Goal: Complete application form

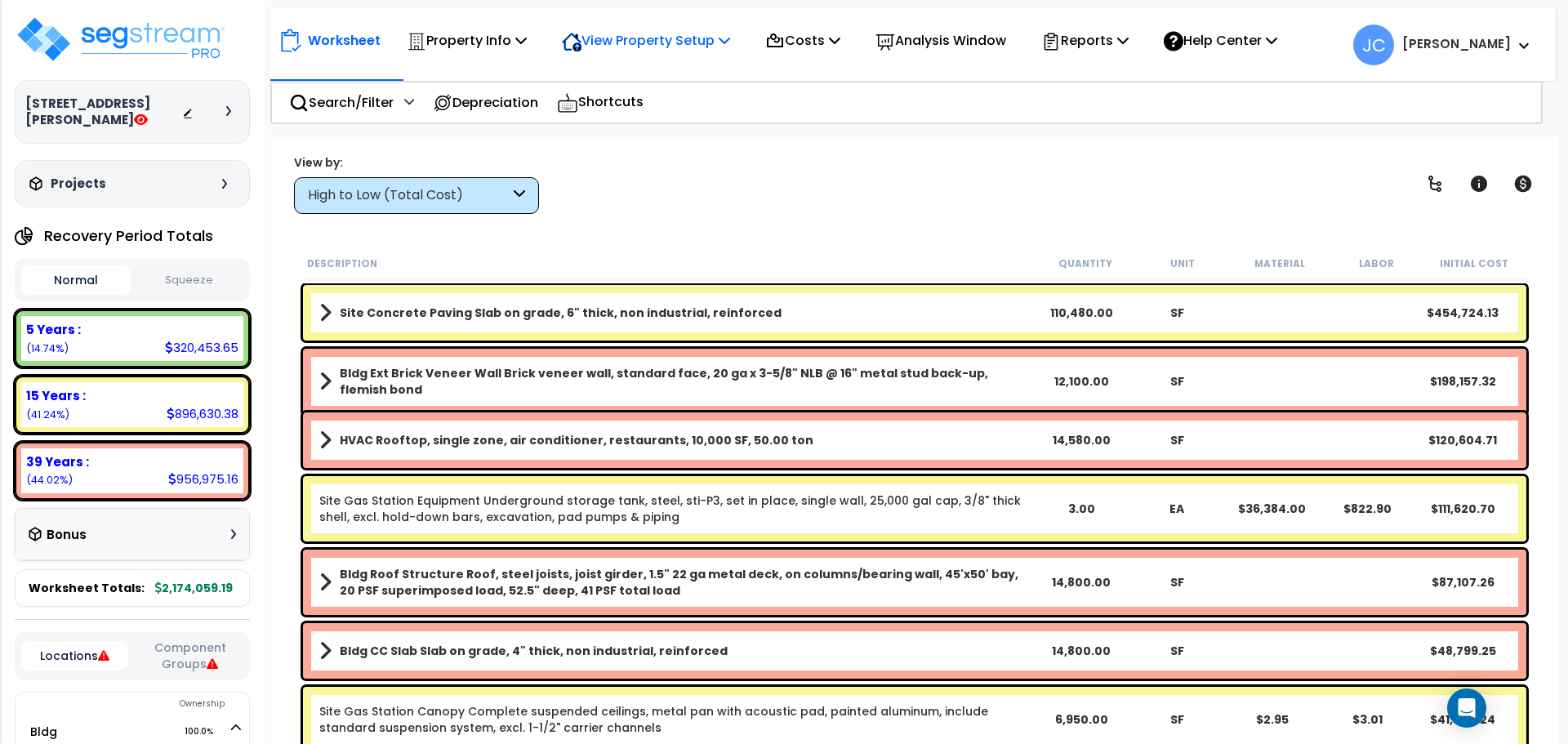
click at [659, 49] on p "View Property Setup" at bounding box center [646, 41] width 169 height 22
click at [661, 117] on link "View Questionnaire" at bounding box center [634, 111] width 162 height 33
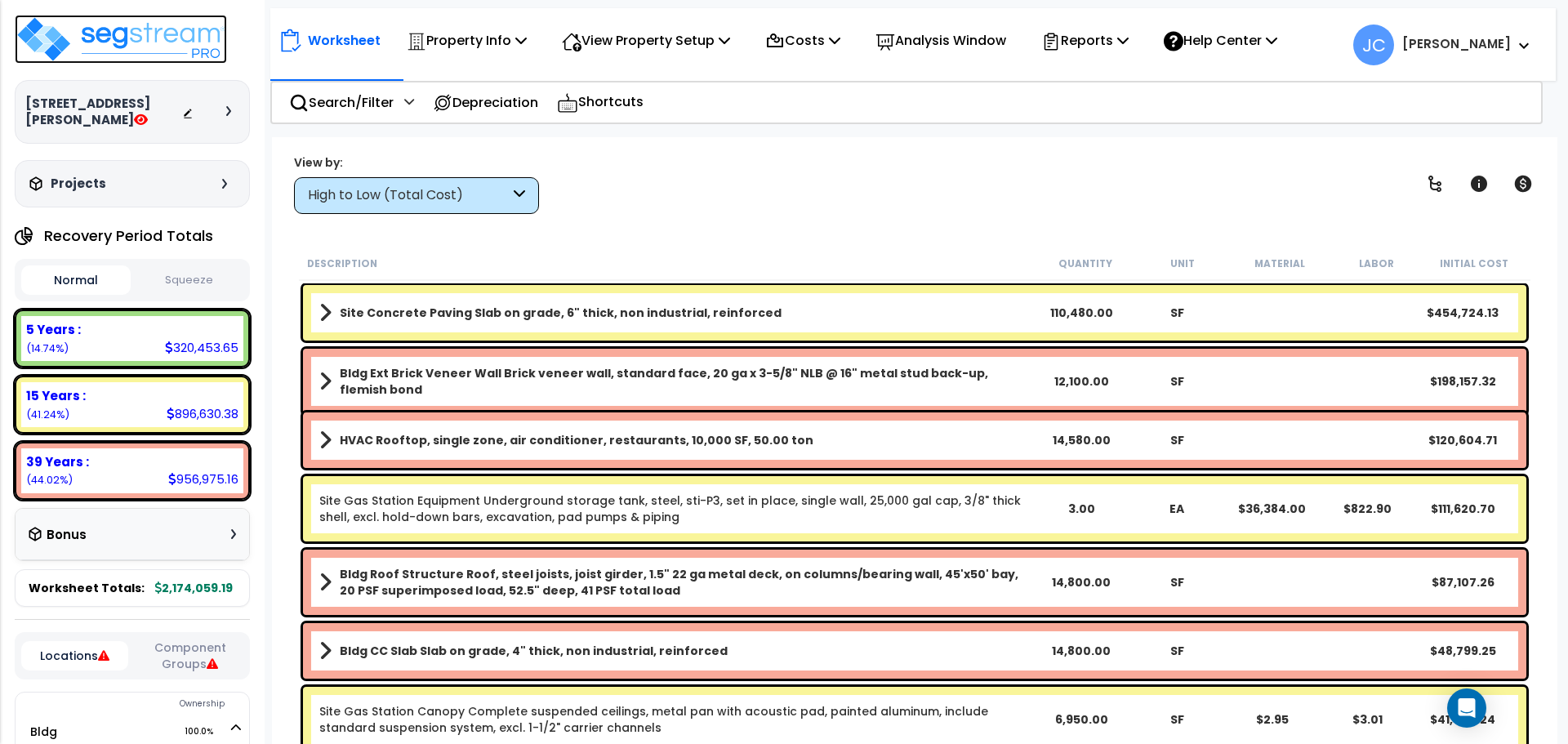
click at [178, 54] on img at bounding box center [121, 39] width 212 height 49
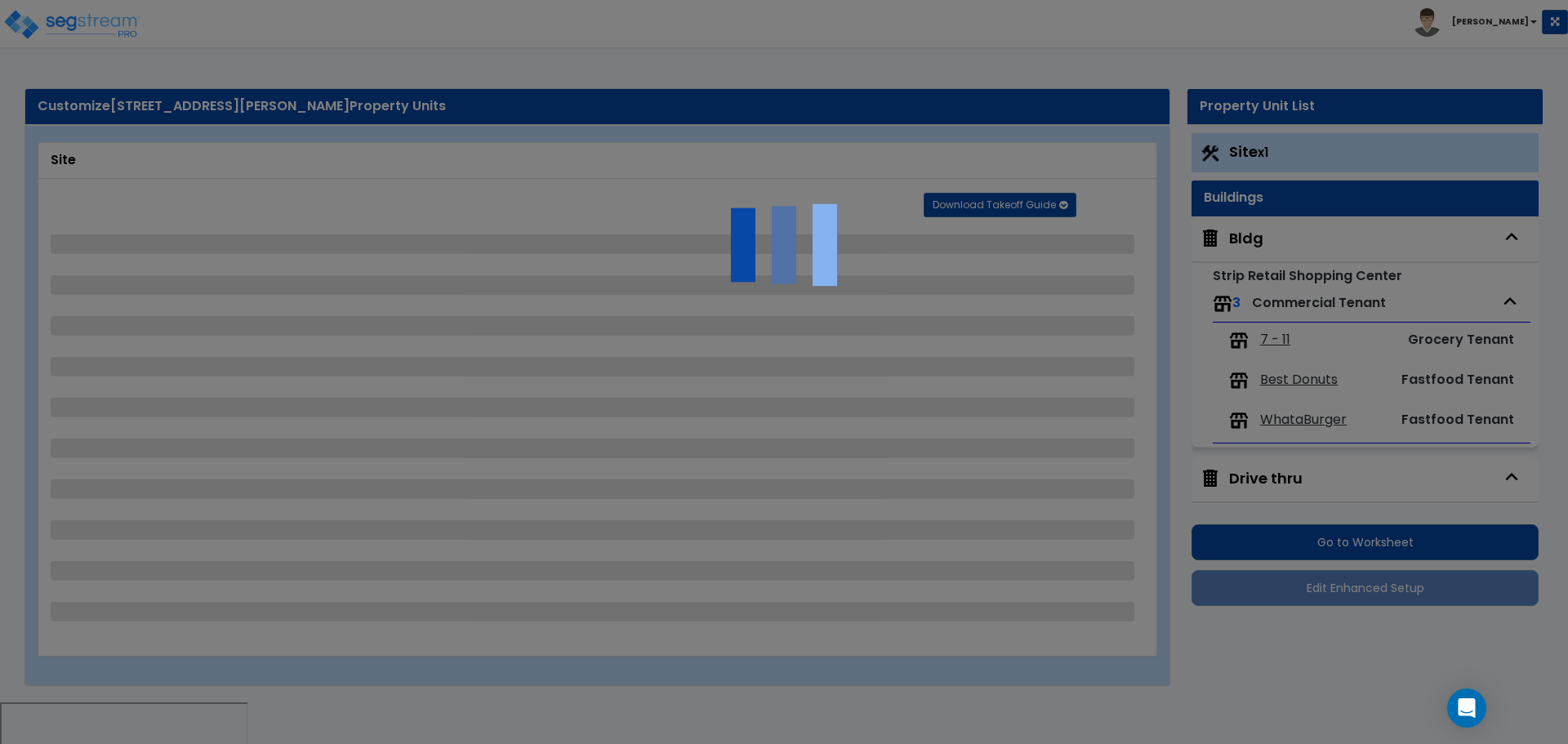
select select "2"
select select "4"
select select "1"
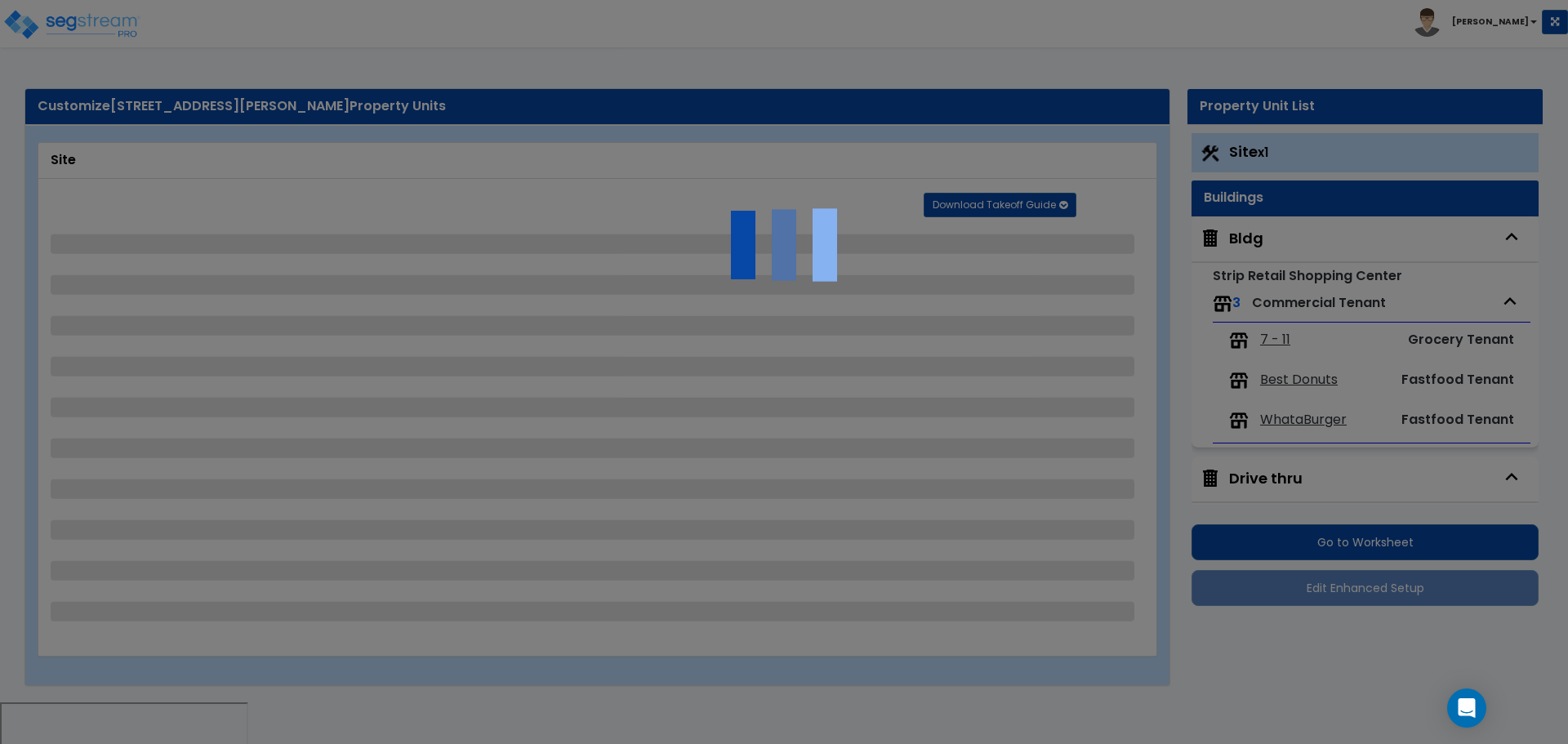
select select "2"
select select "1"
select select "5"
select select "1"
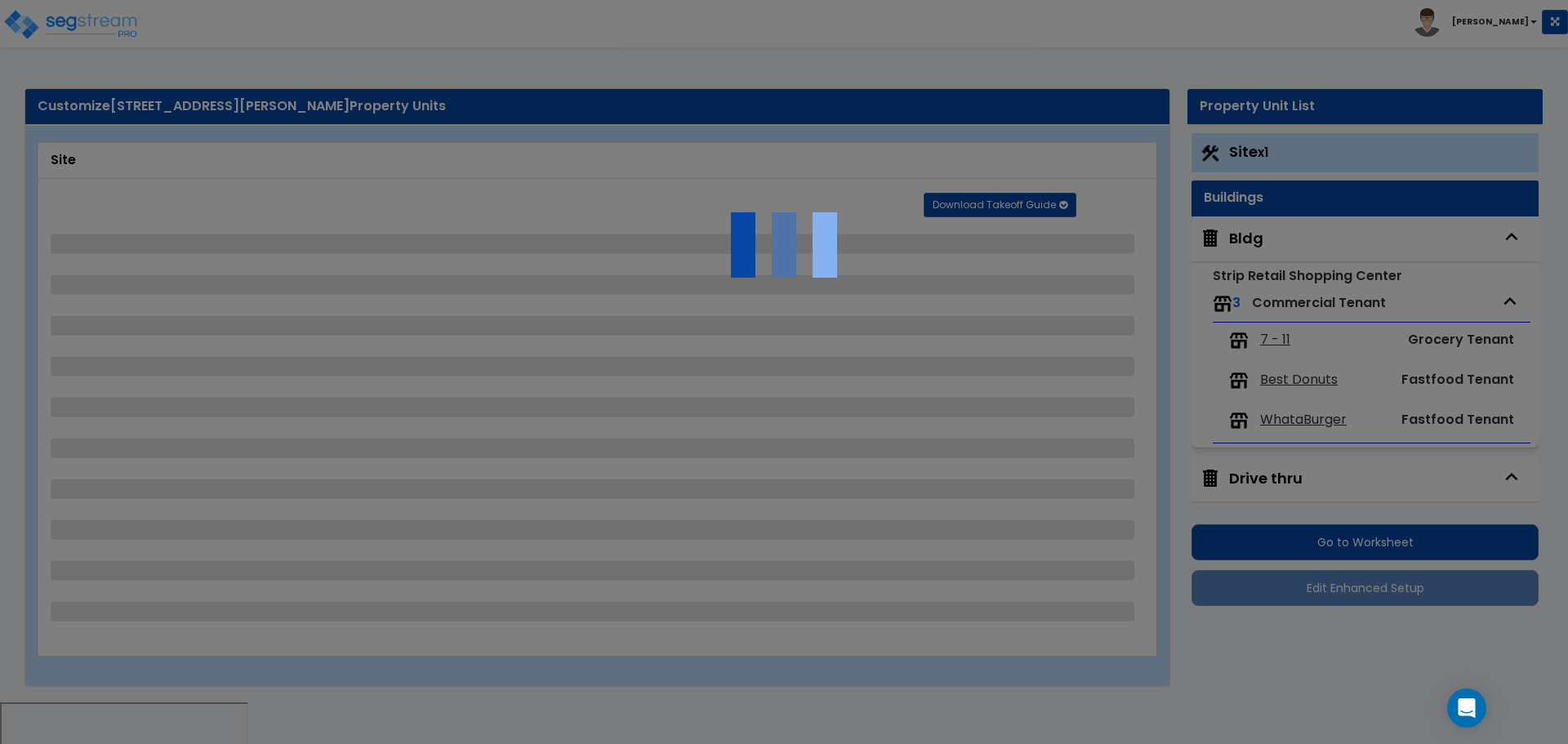
select select "2"
select select "1"
select select "2"
select select "4"
select select "2"
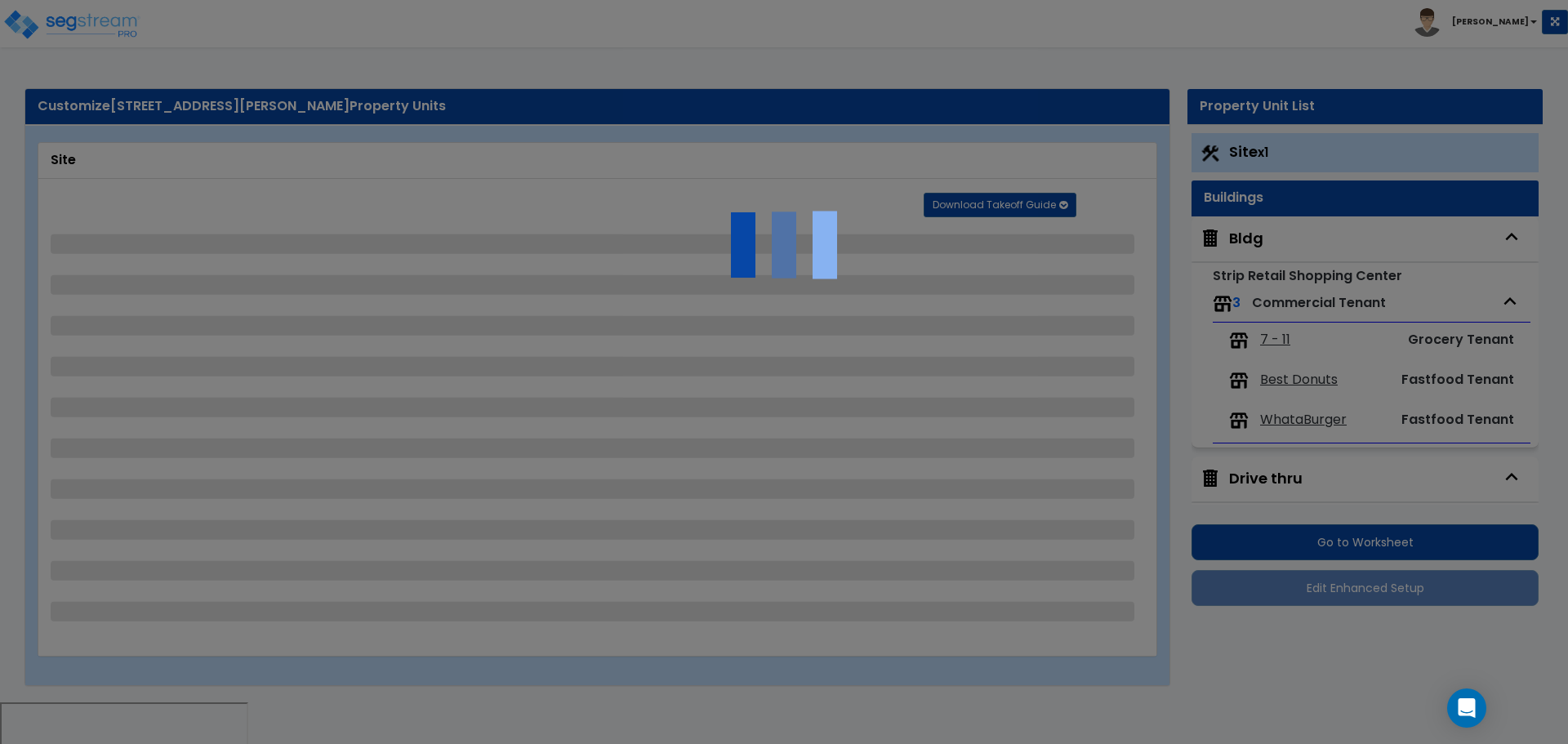
select select "2"
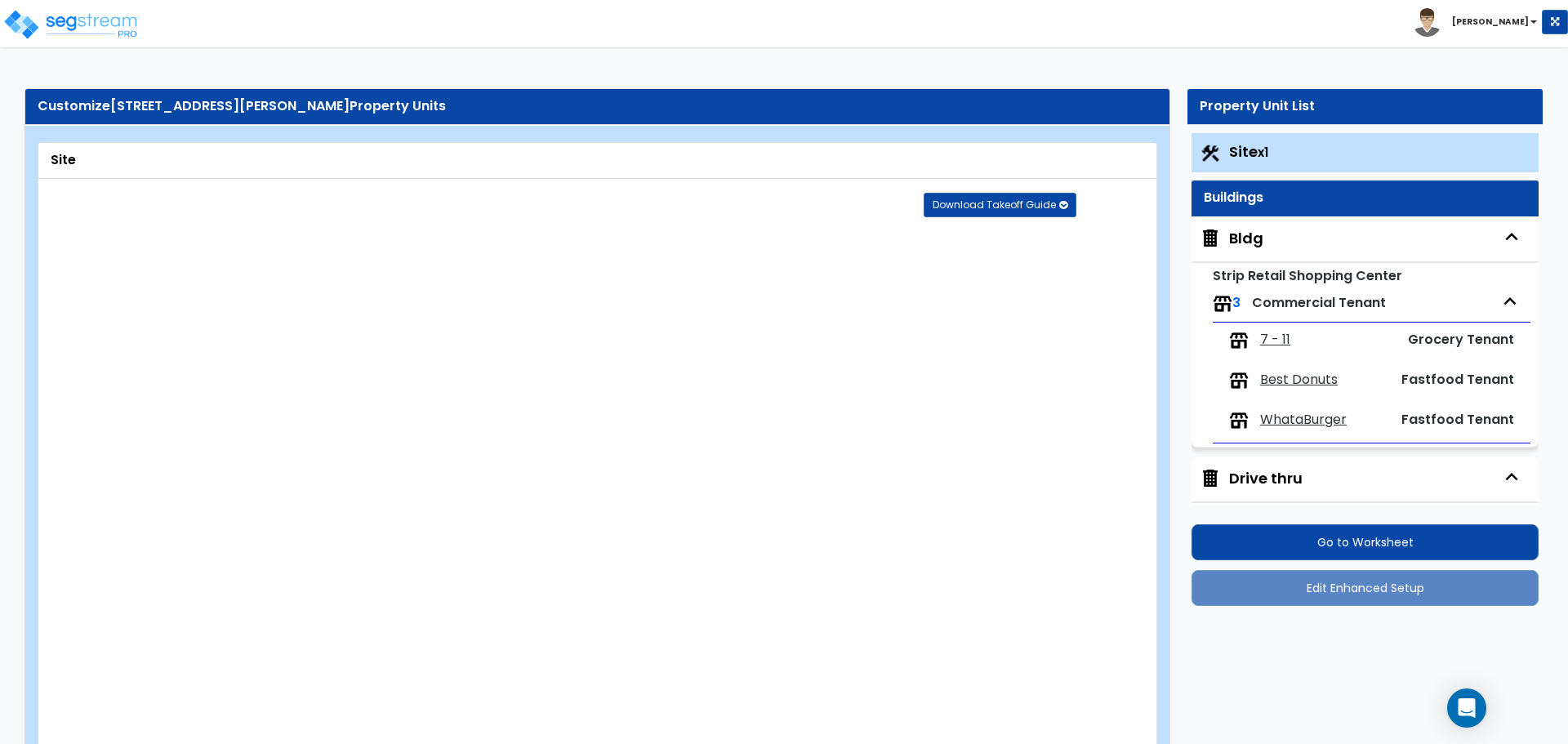
radio input "true"
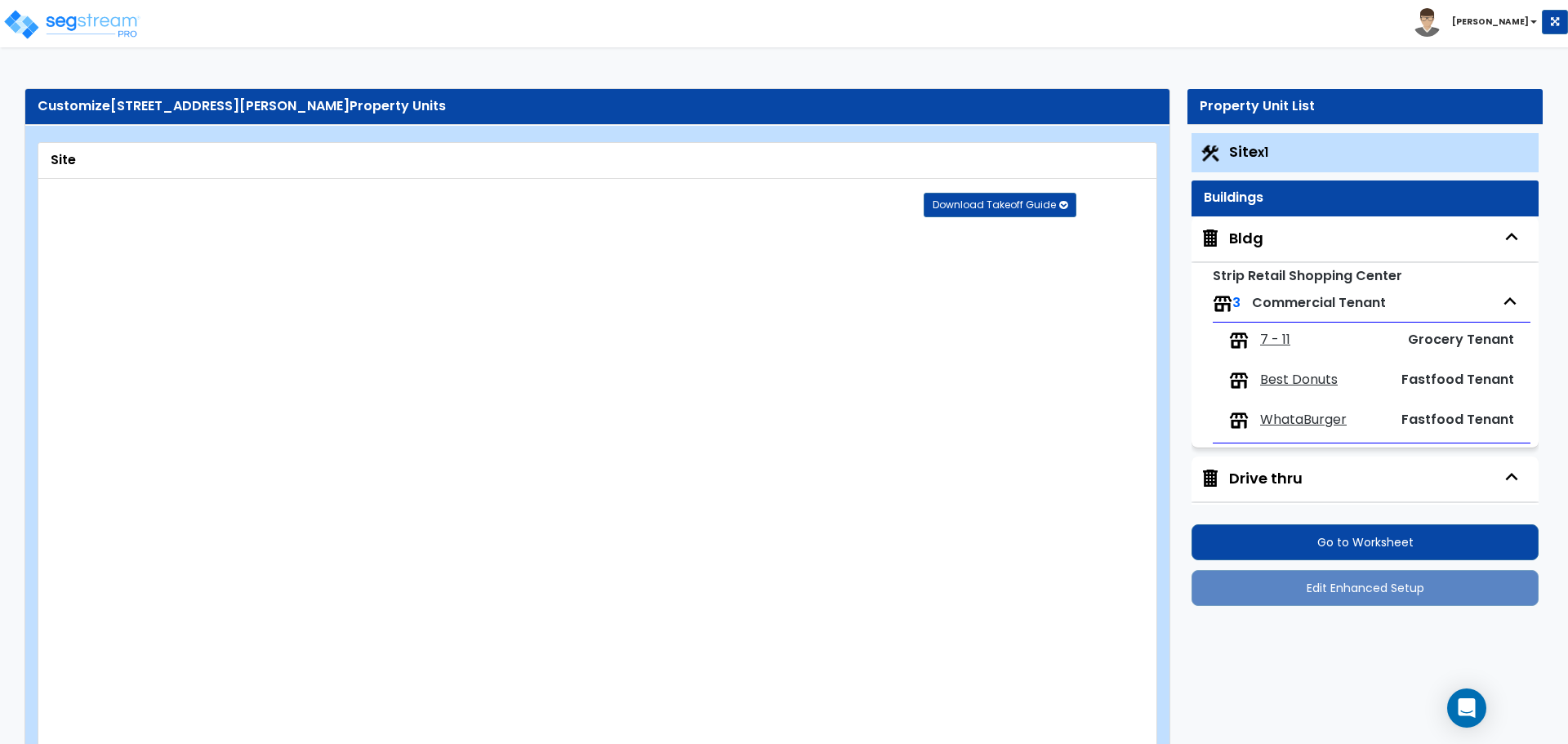
radio input "true"
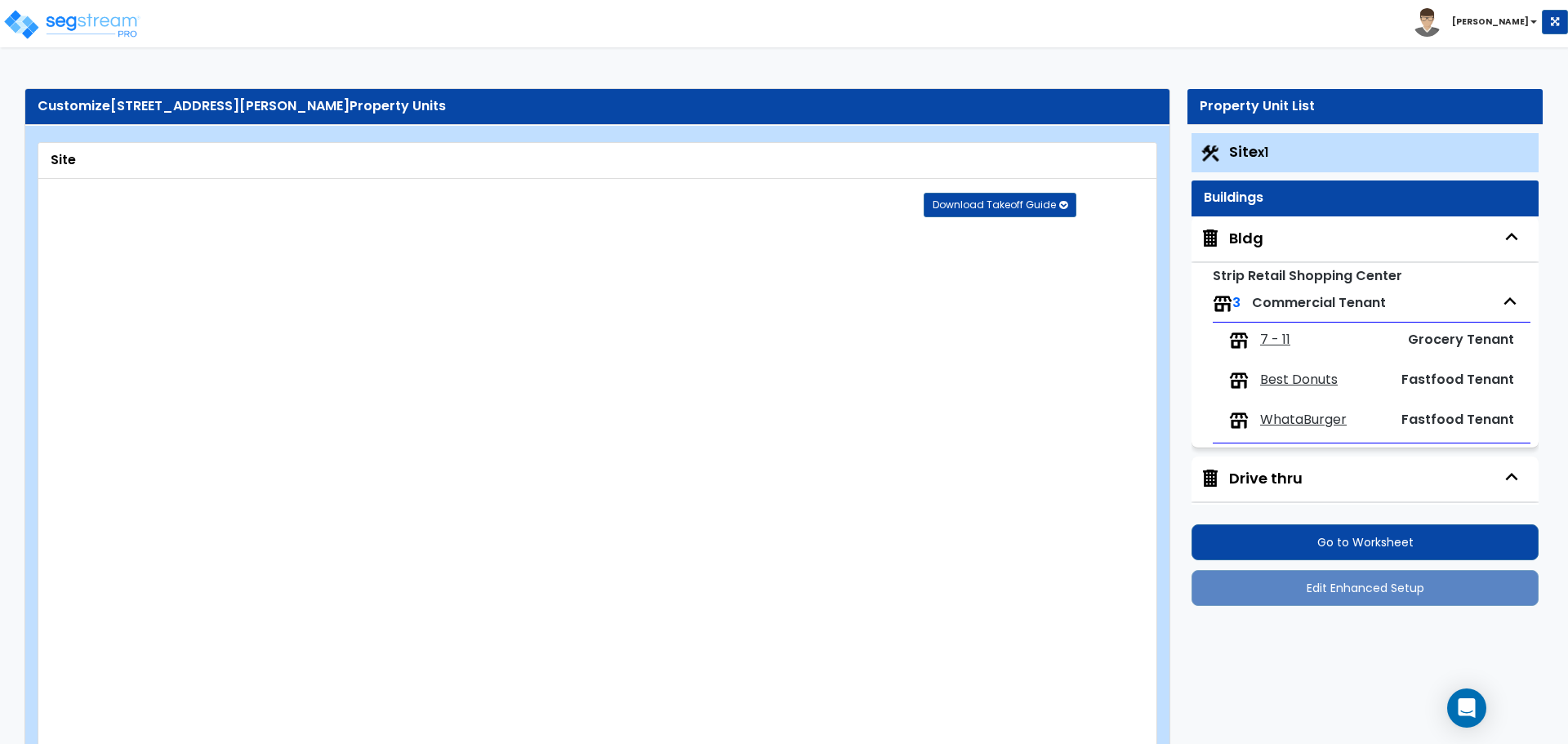
radio input "true"
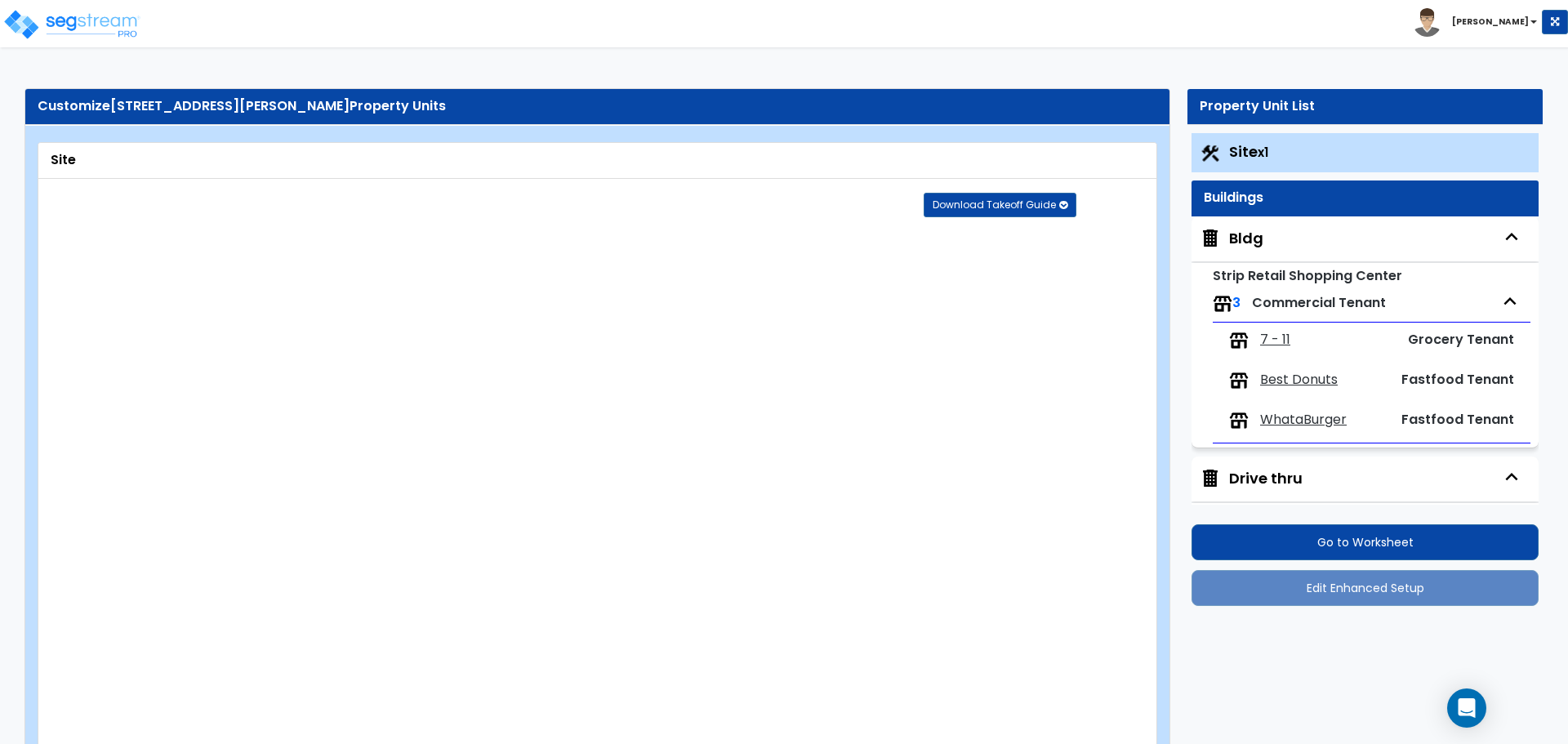
radio input "true"
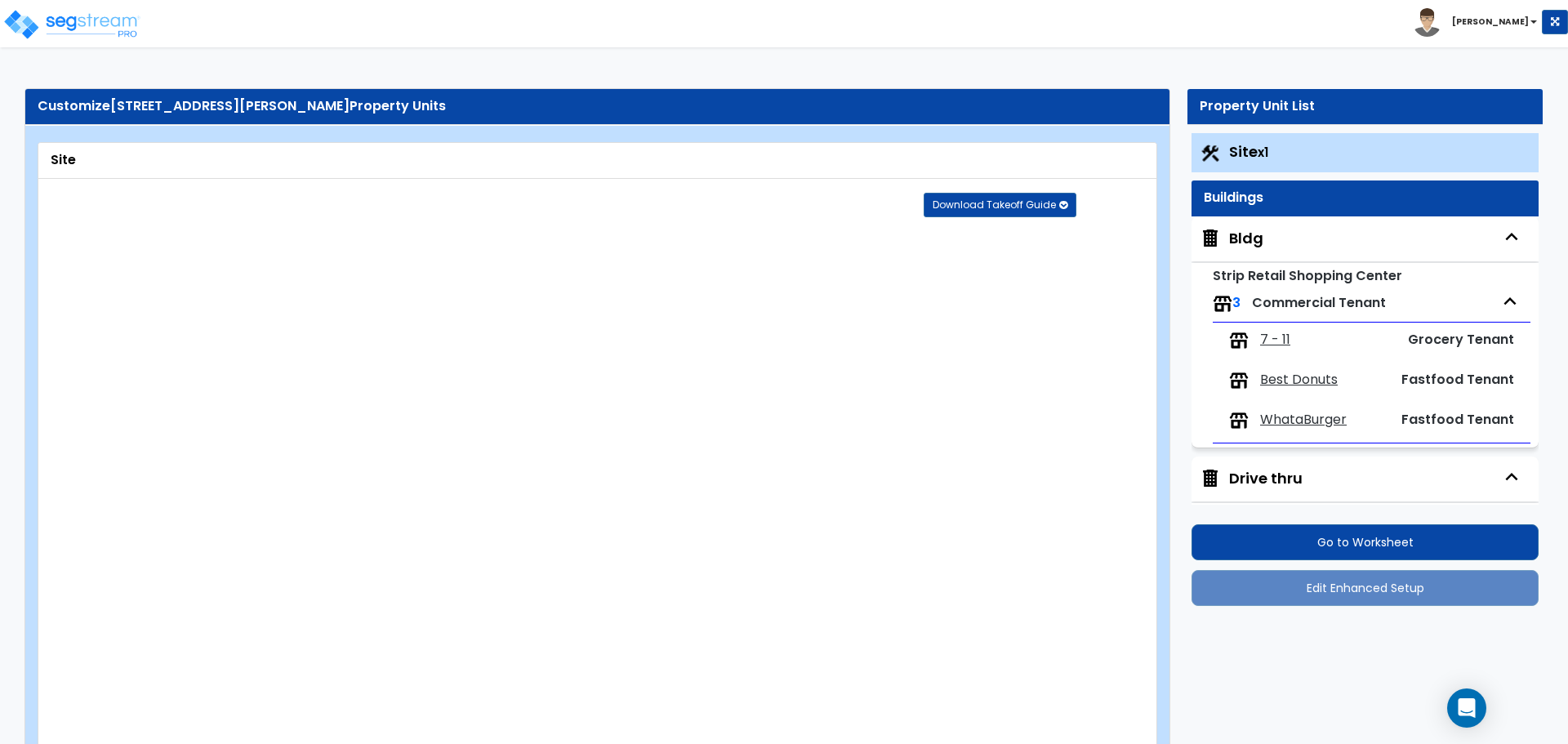
radio input "true"
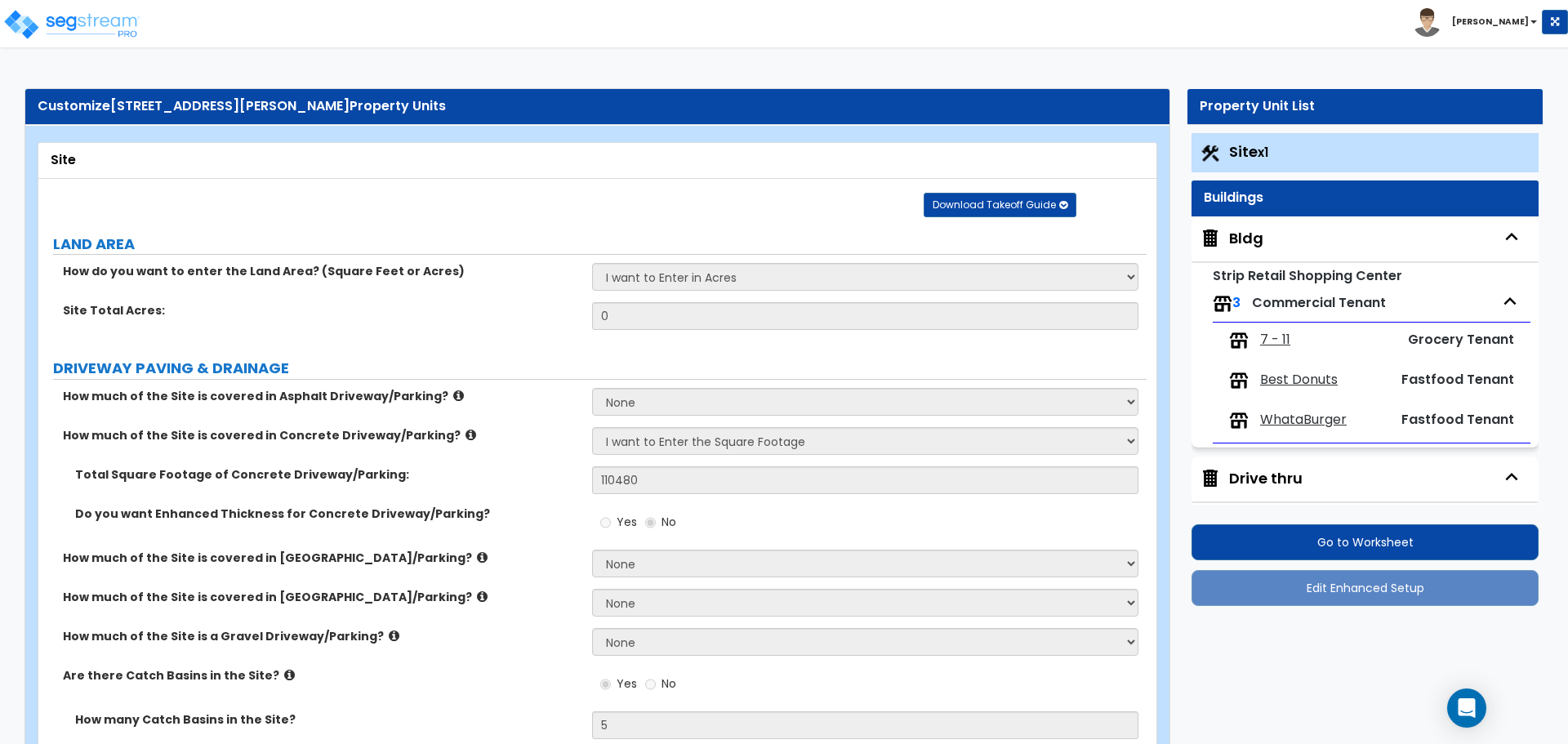
radio input "true"
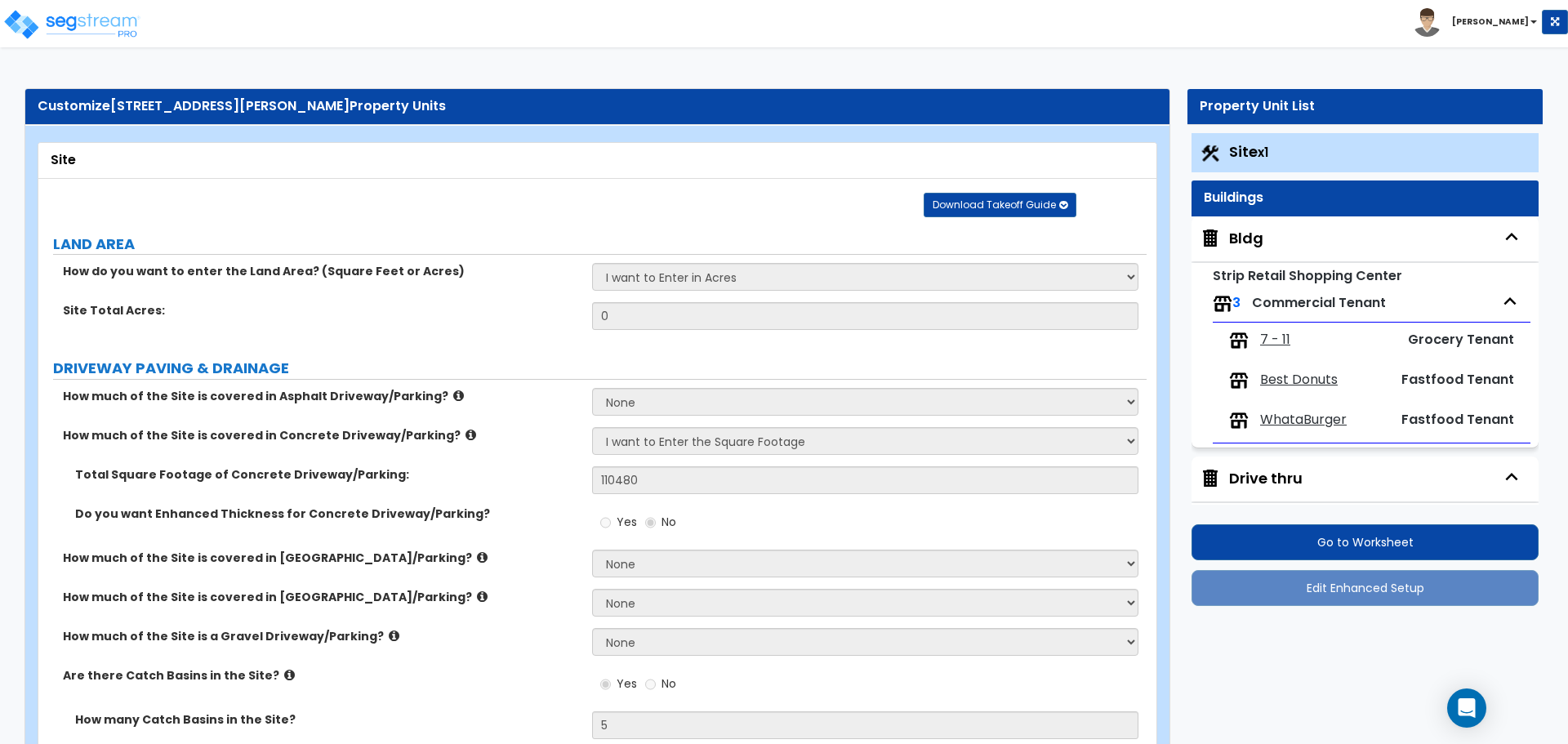
radio input "true"
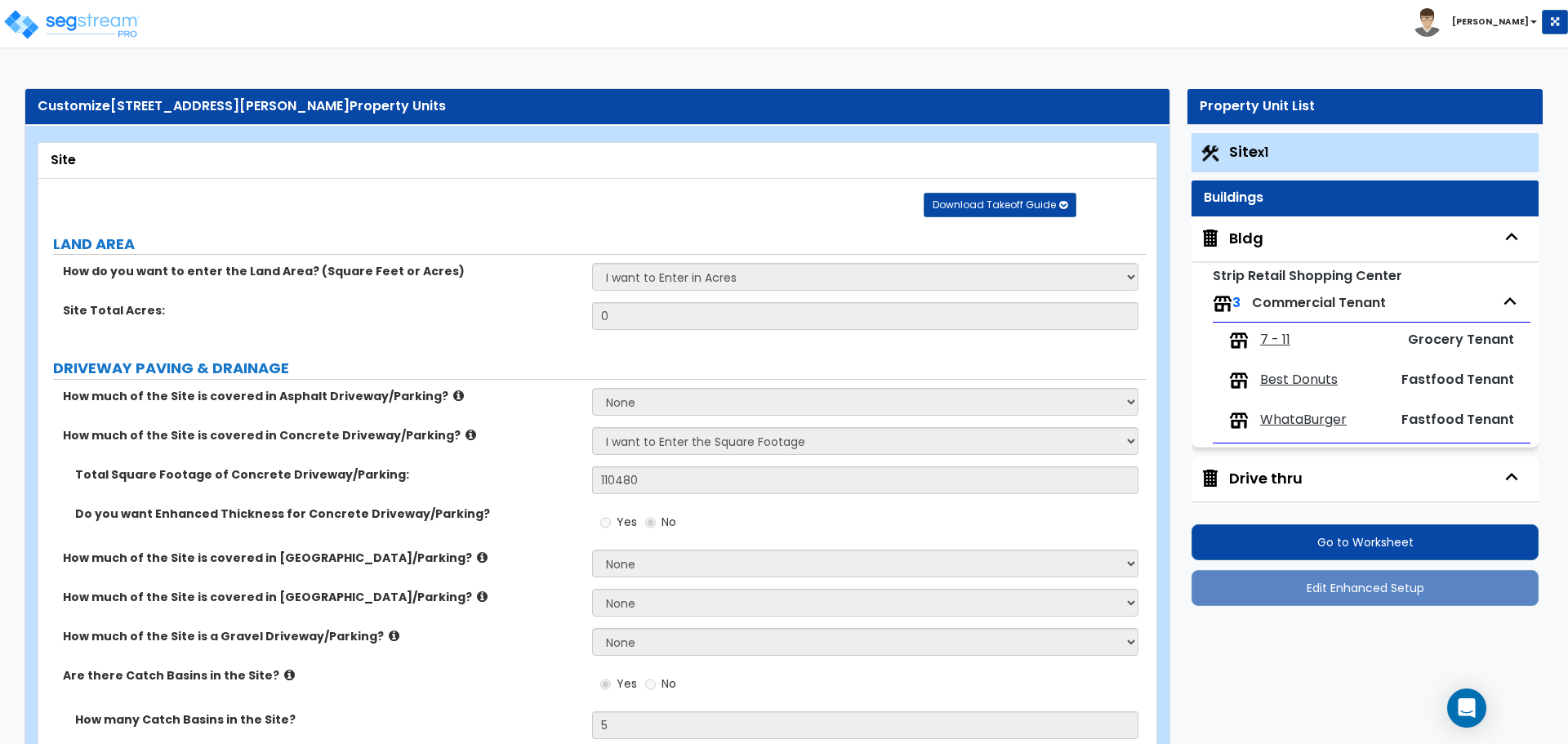
radio input "true"
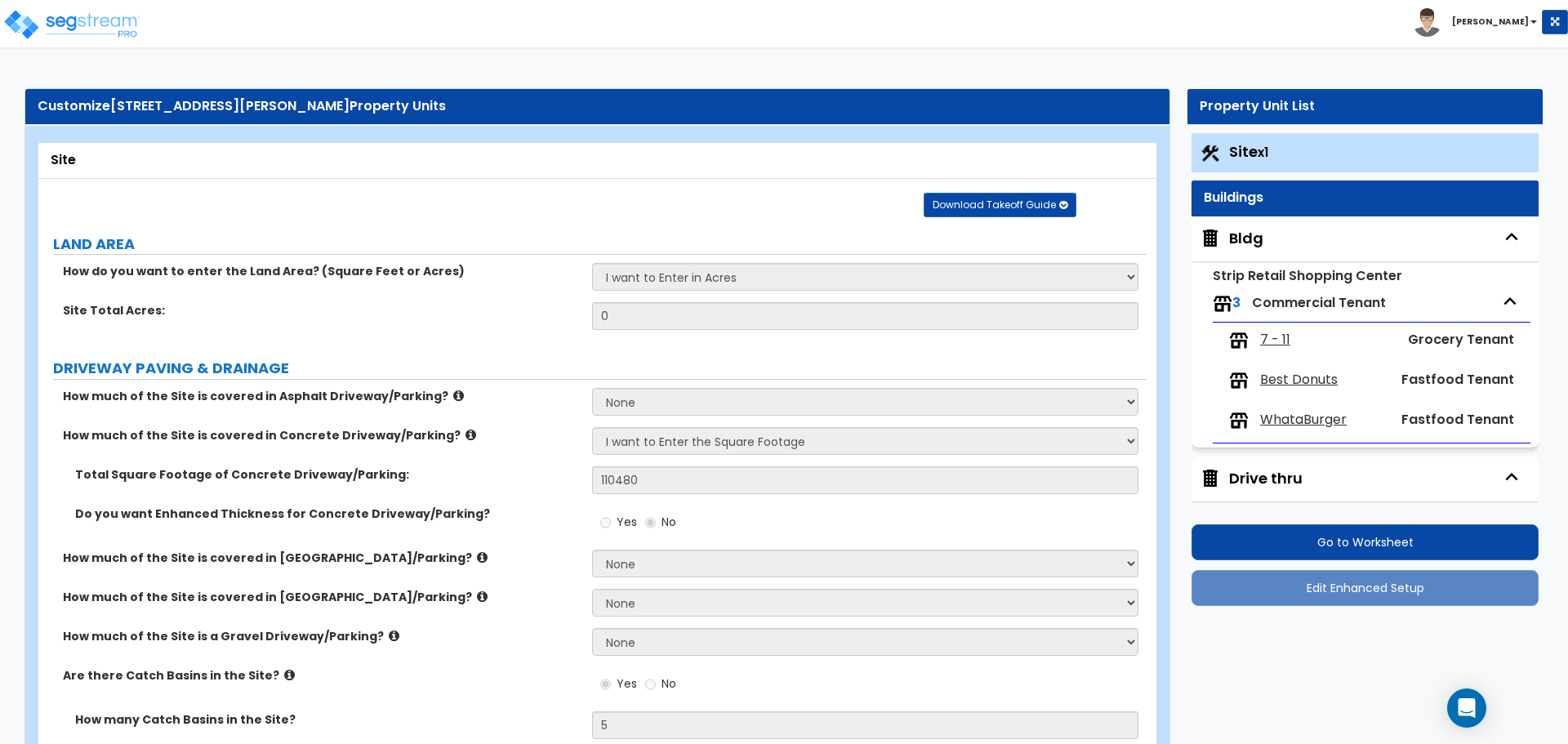
radio input "true"
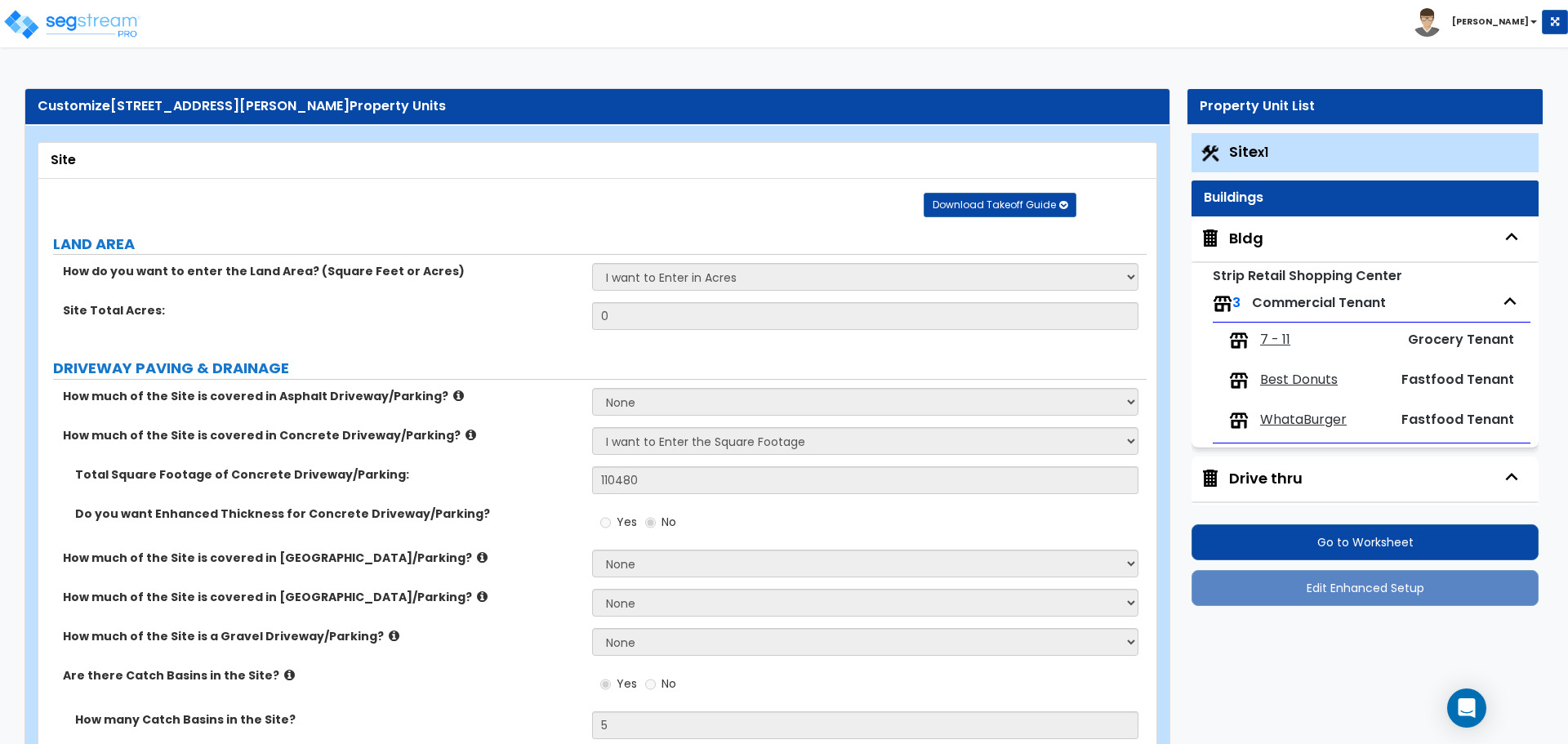
radio input "true"
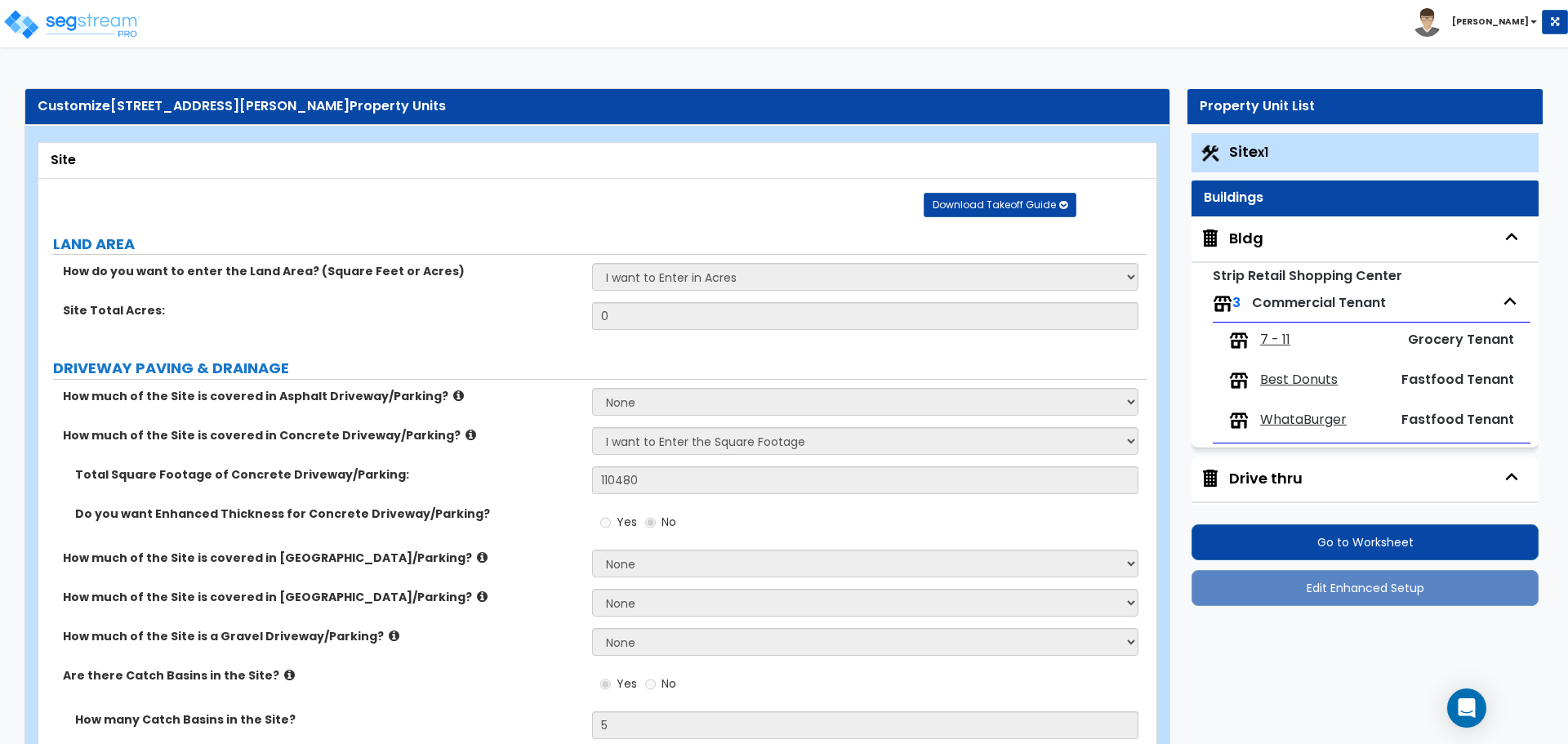
radio input "true"
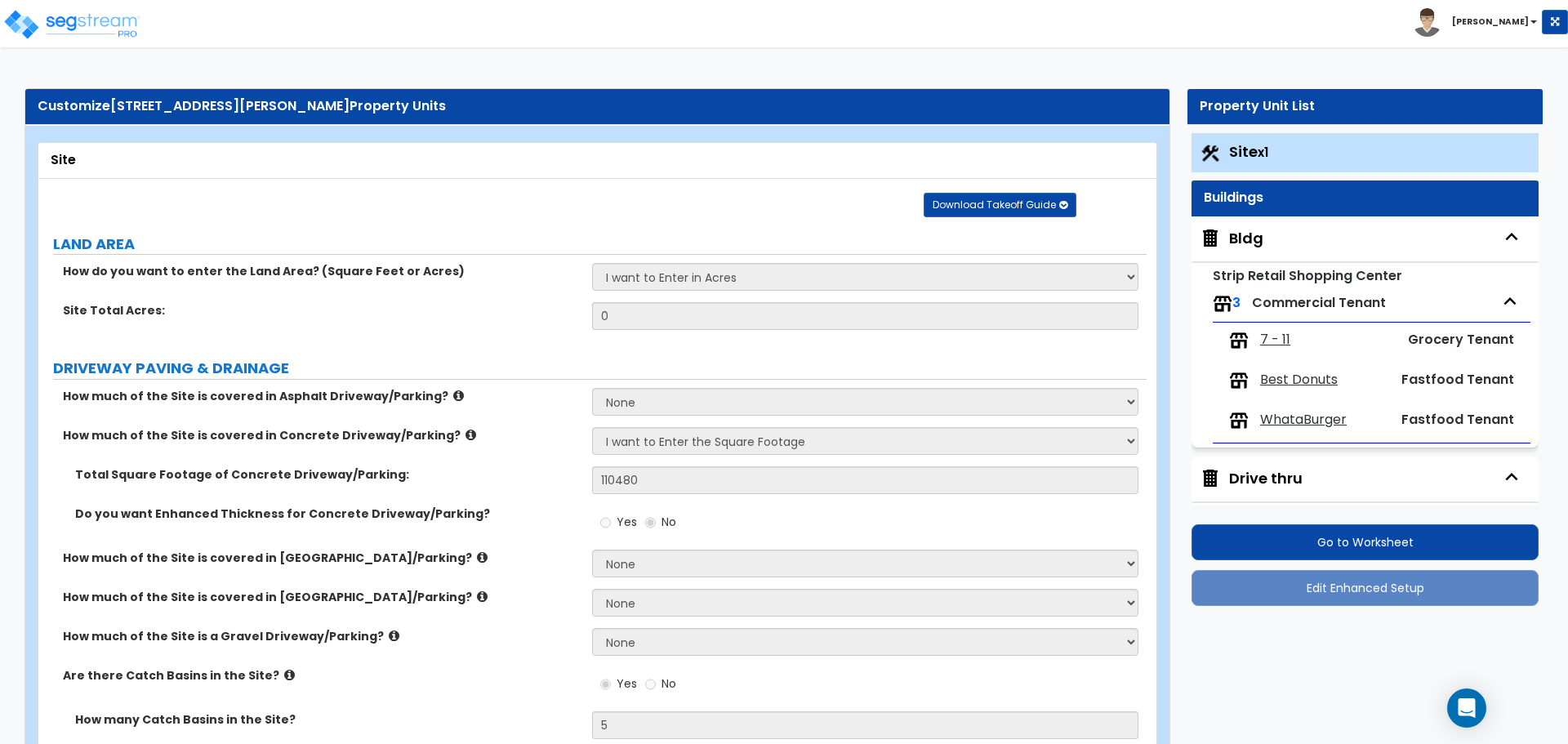
radio input "true"
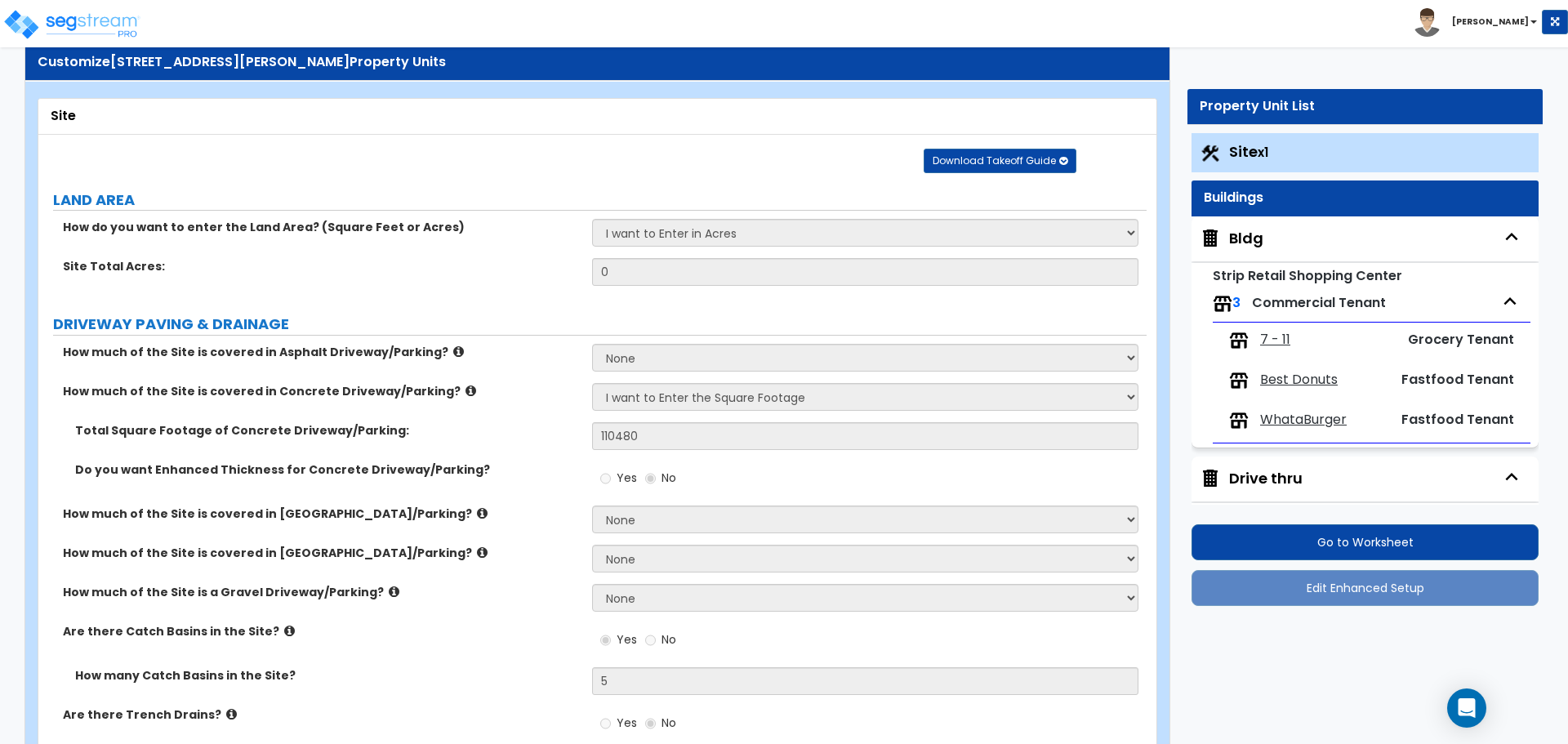
scroll to position [40, 0]
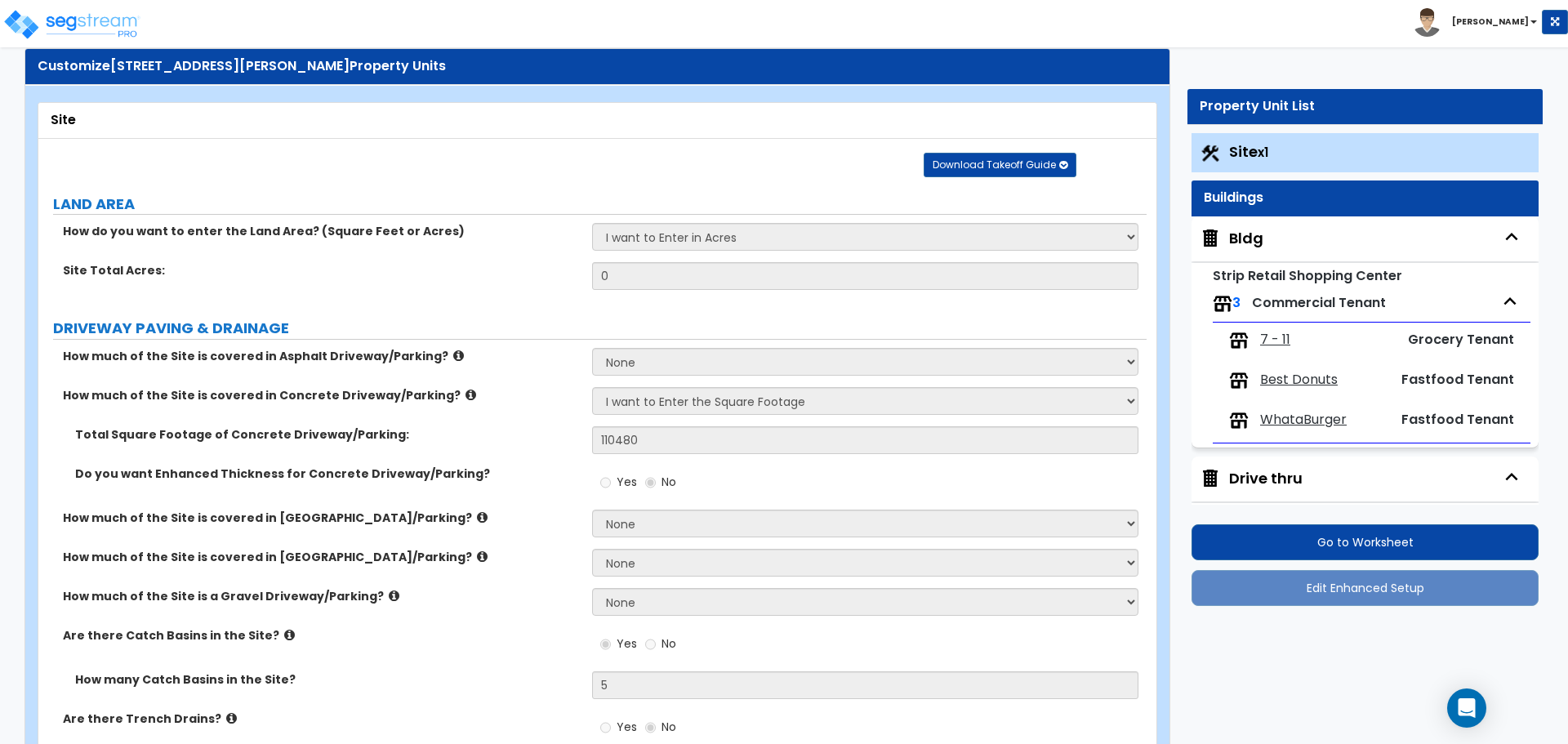
click at [1231, 237] on div "Bldg" at bounding box center [1246, 238] width 35 height 21
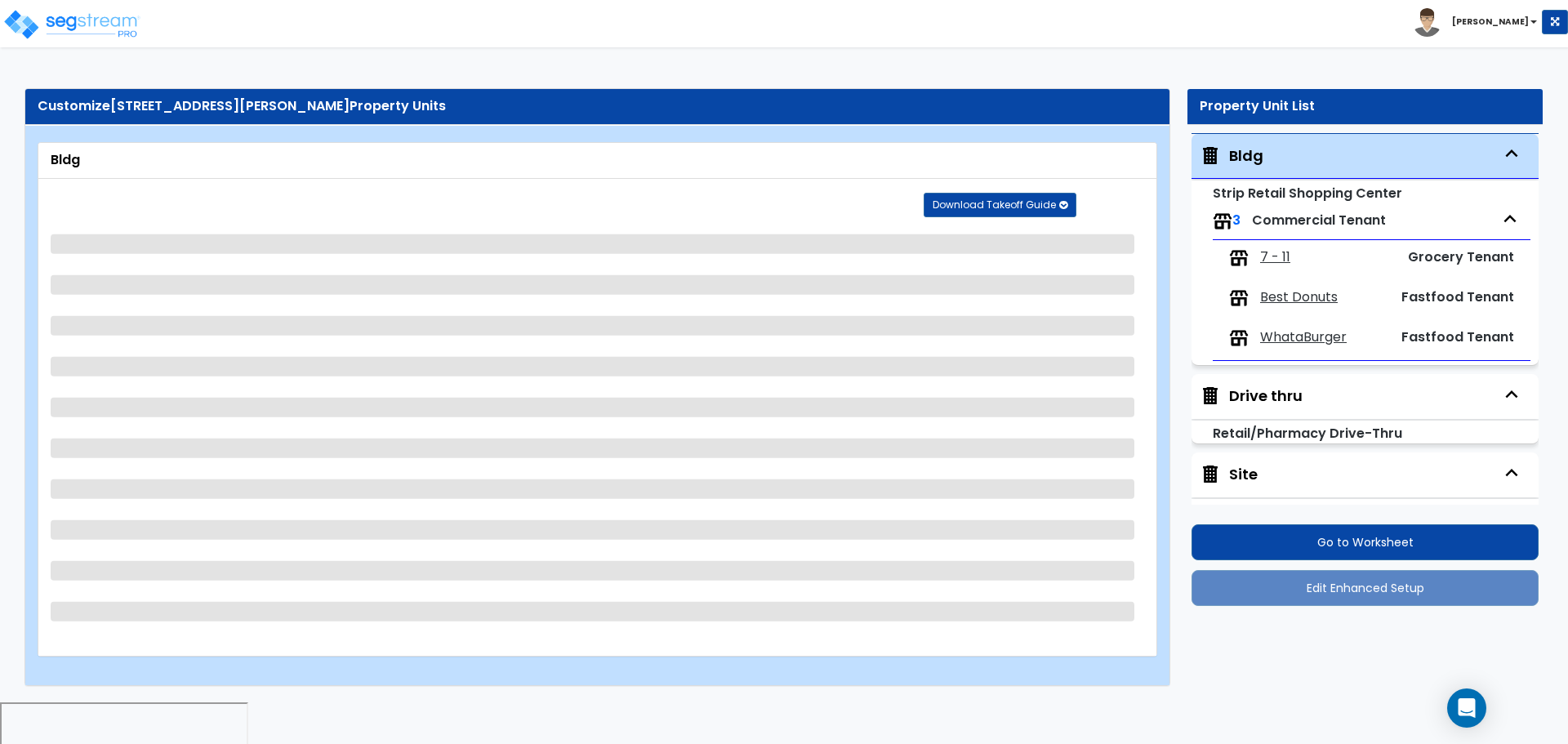
scroll to position [0, 0]
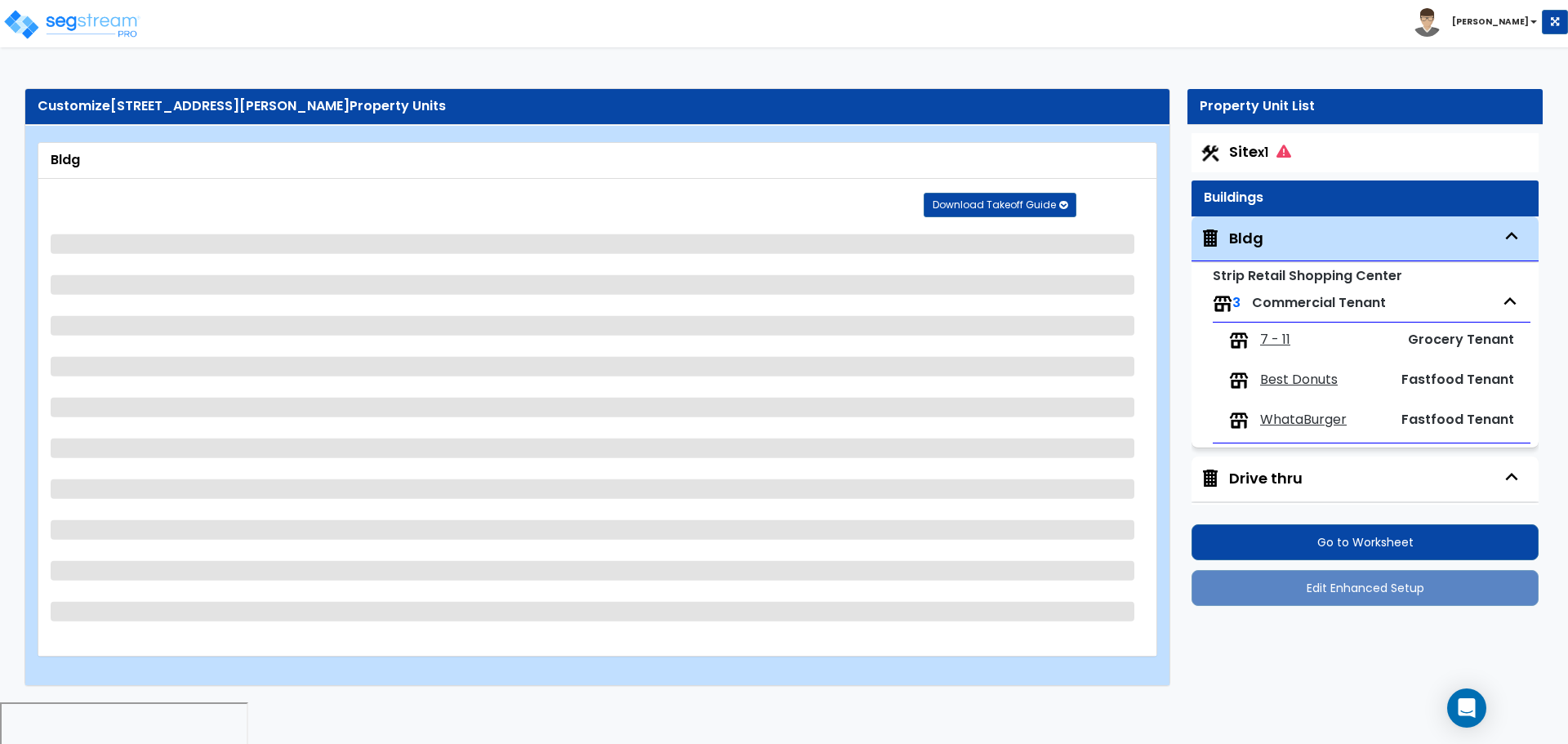
select select "1"
select select "2"
select select "1"
select select "2"
select select "3"
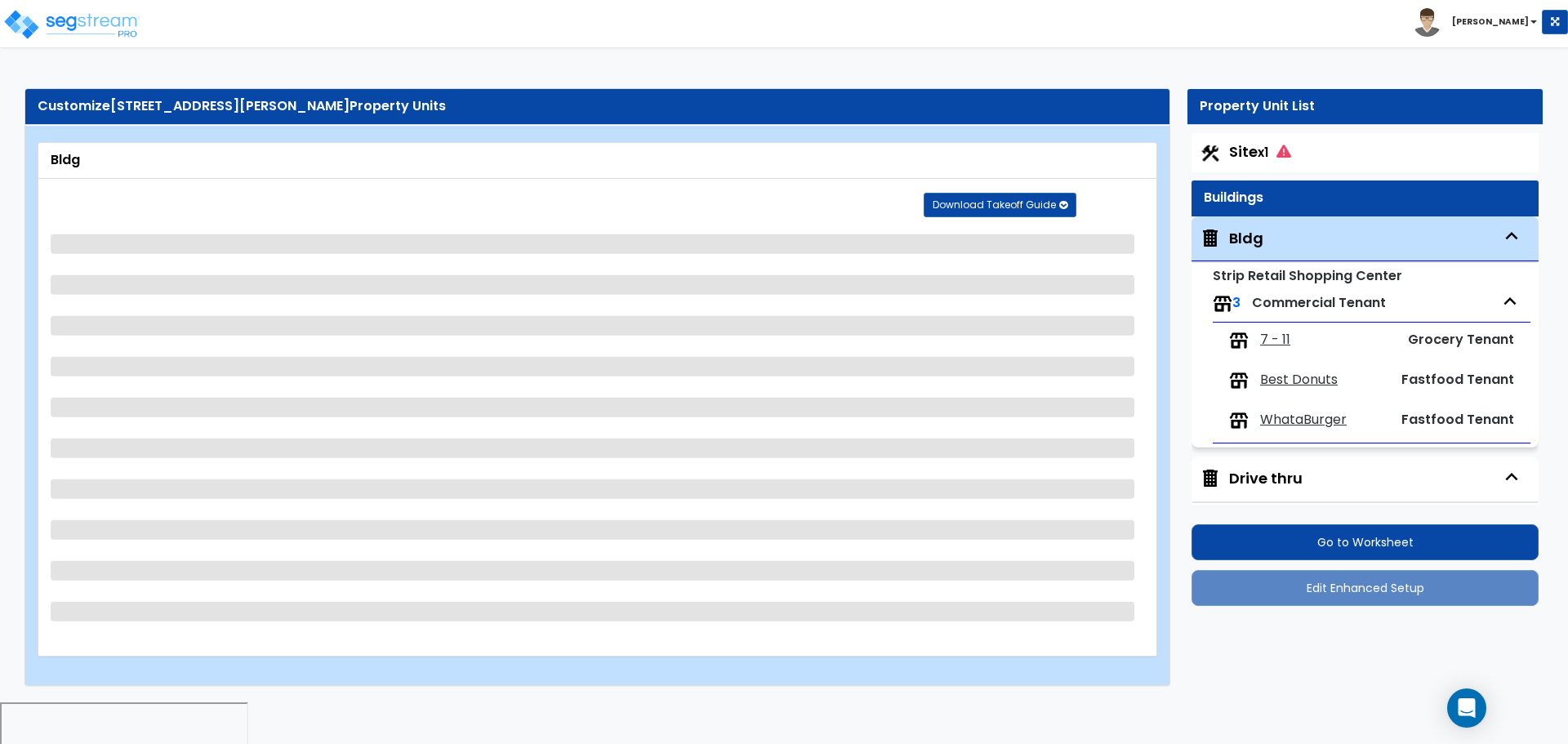
select select "1"
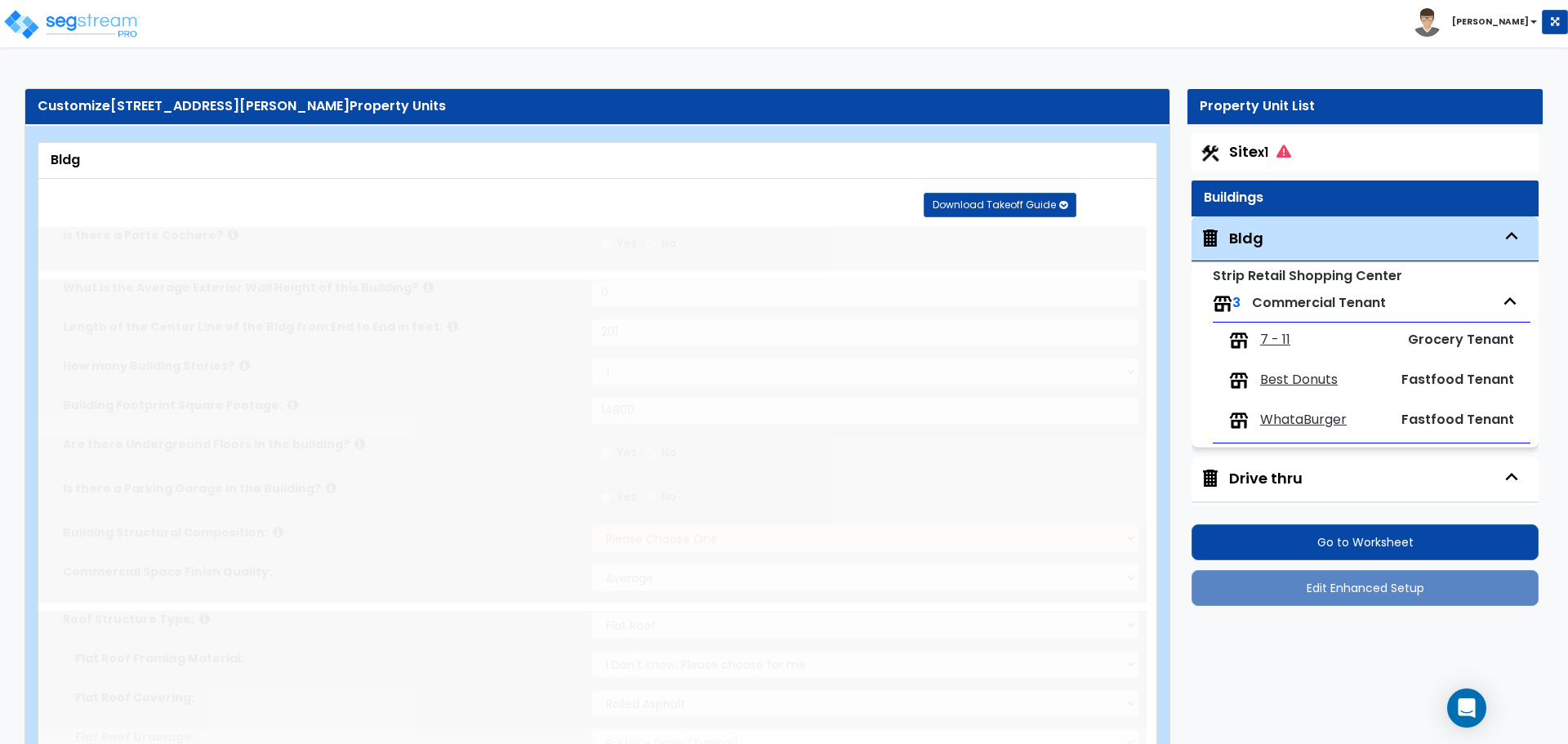
select select "1"
radio input "true"
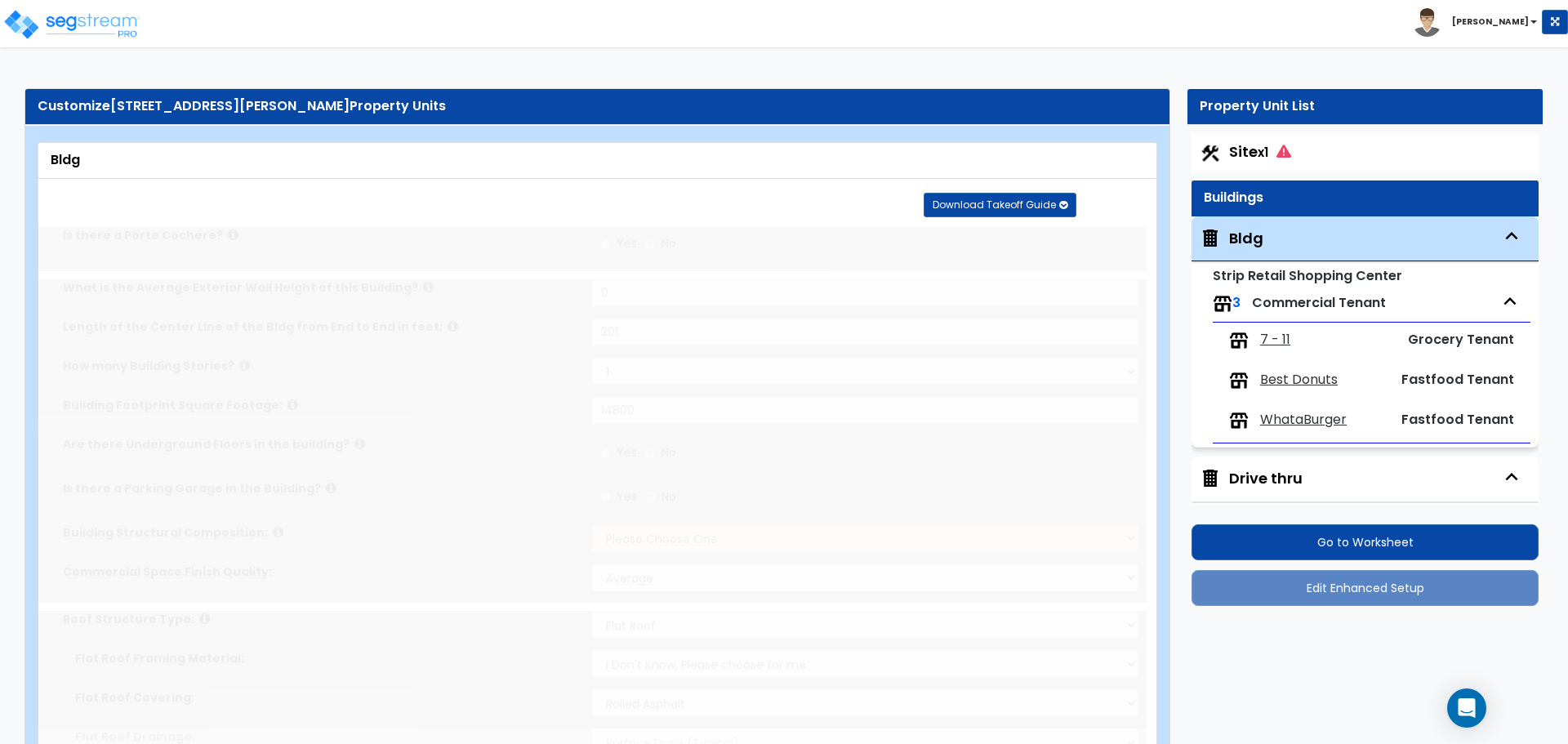
radio input "true"
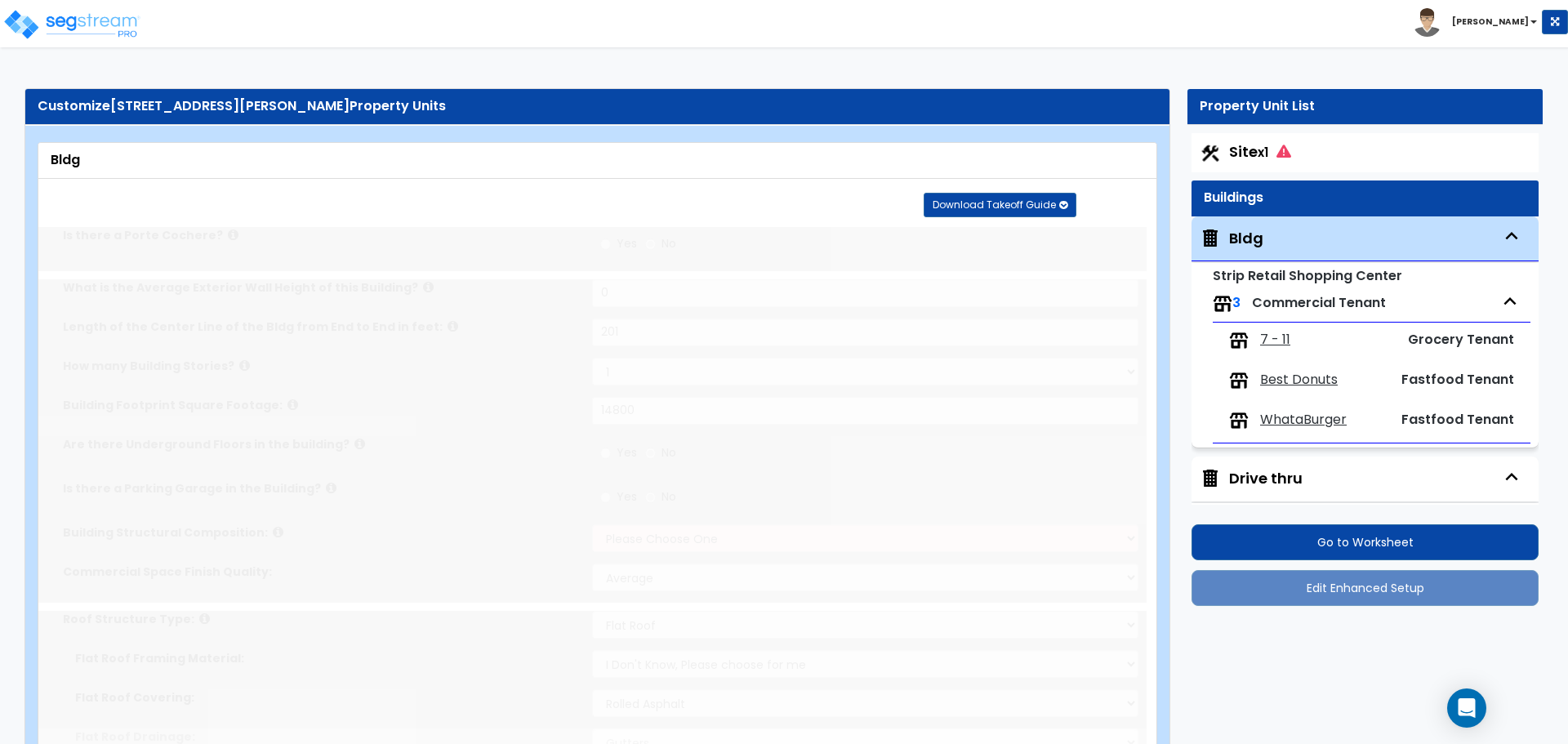
radio input "true"
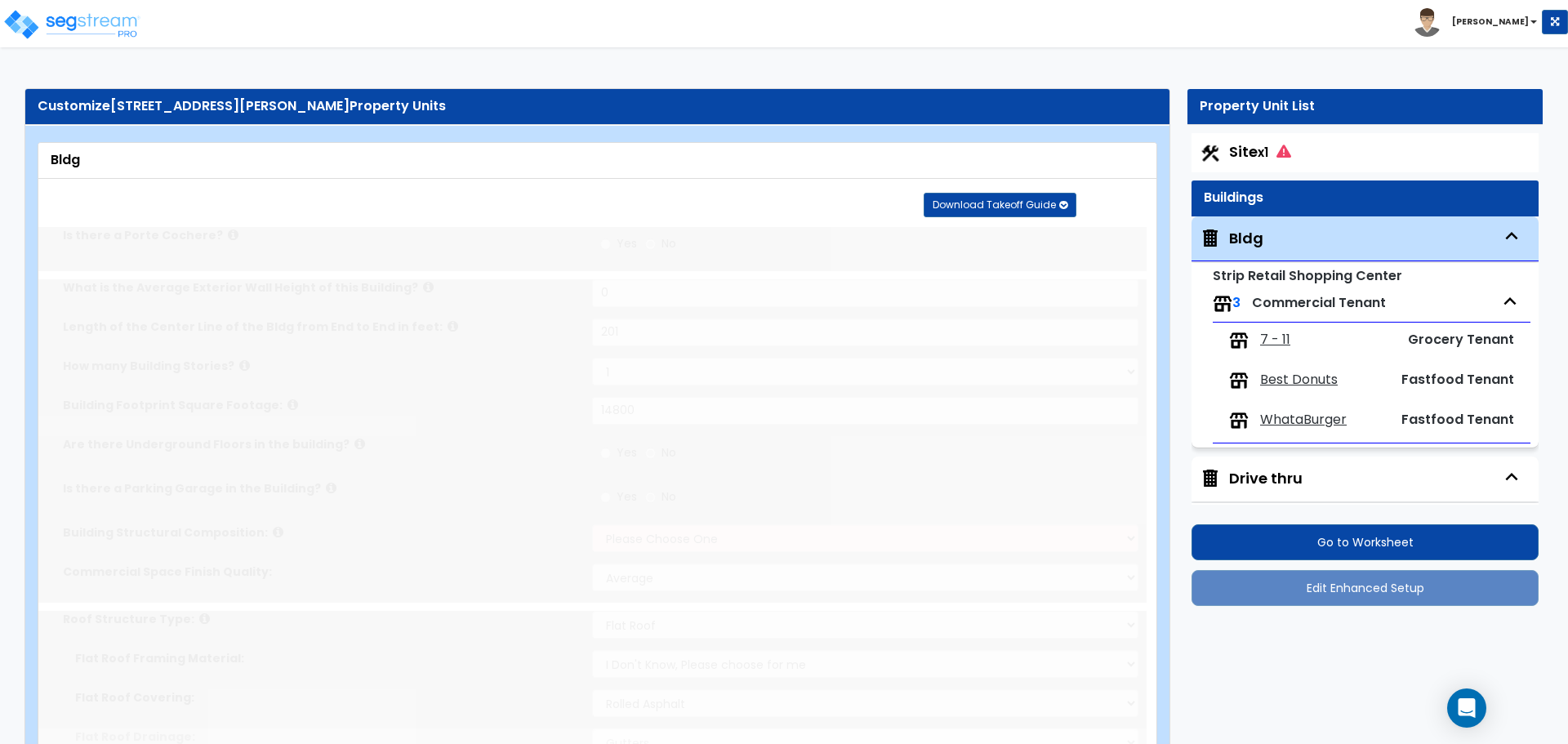
radio input "true"
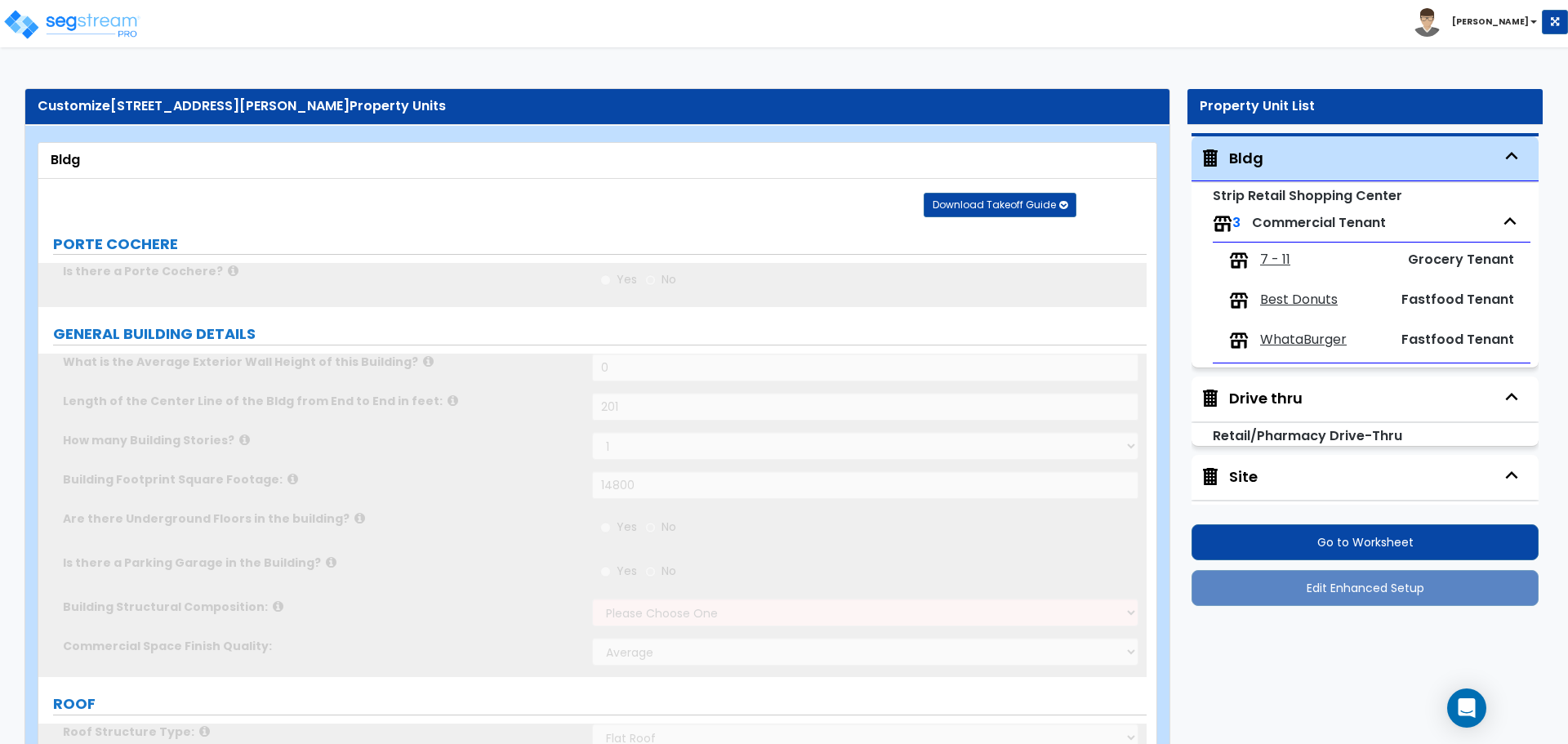
click at [1246, 146] on div "Bldg" at bounding box center [1366, 158] width 347 height 45
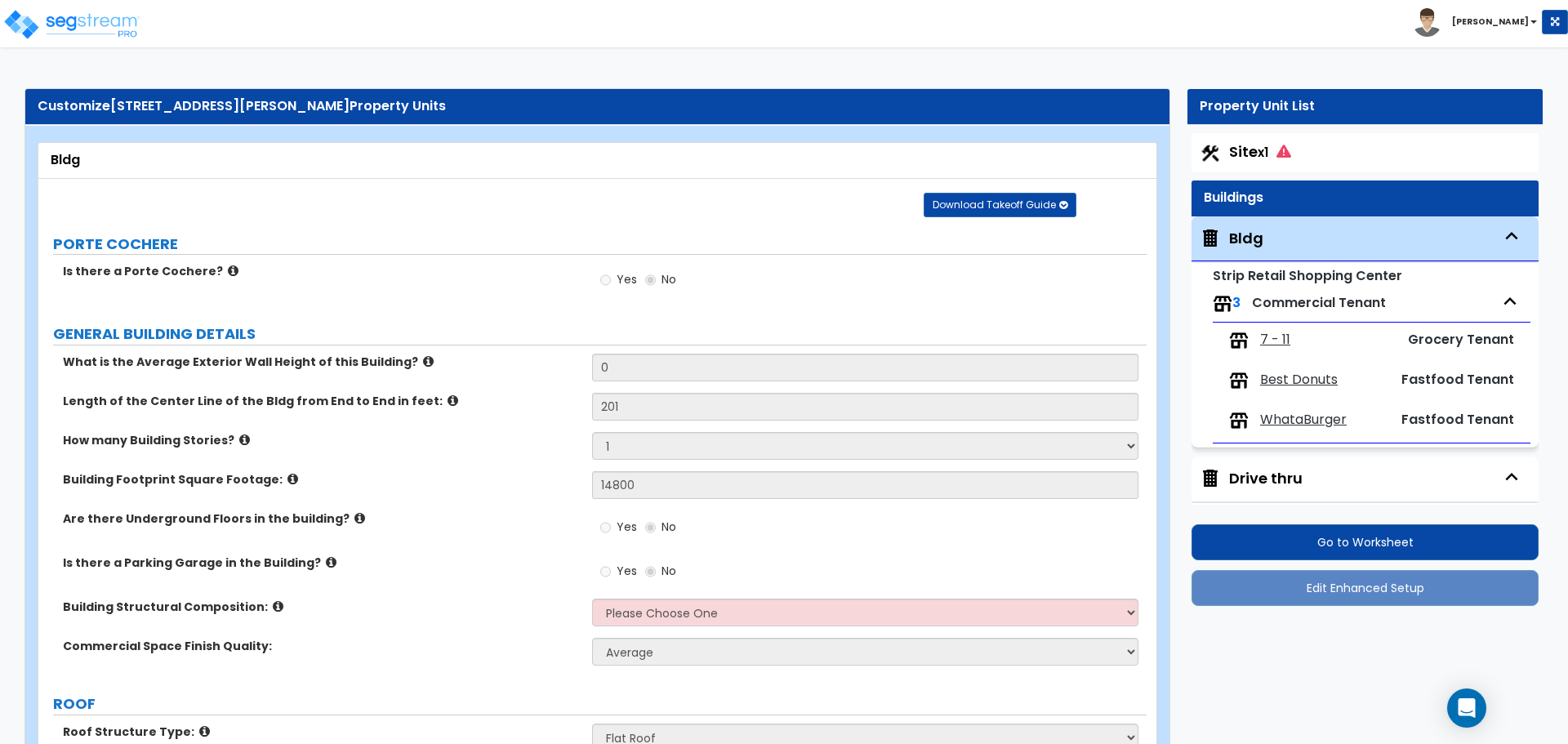
click at [1253, 150] on span "Site x1" at bounding box center [1260, 151] width 63 height 21
select select "2"
select select "4"
select select "1"
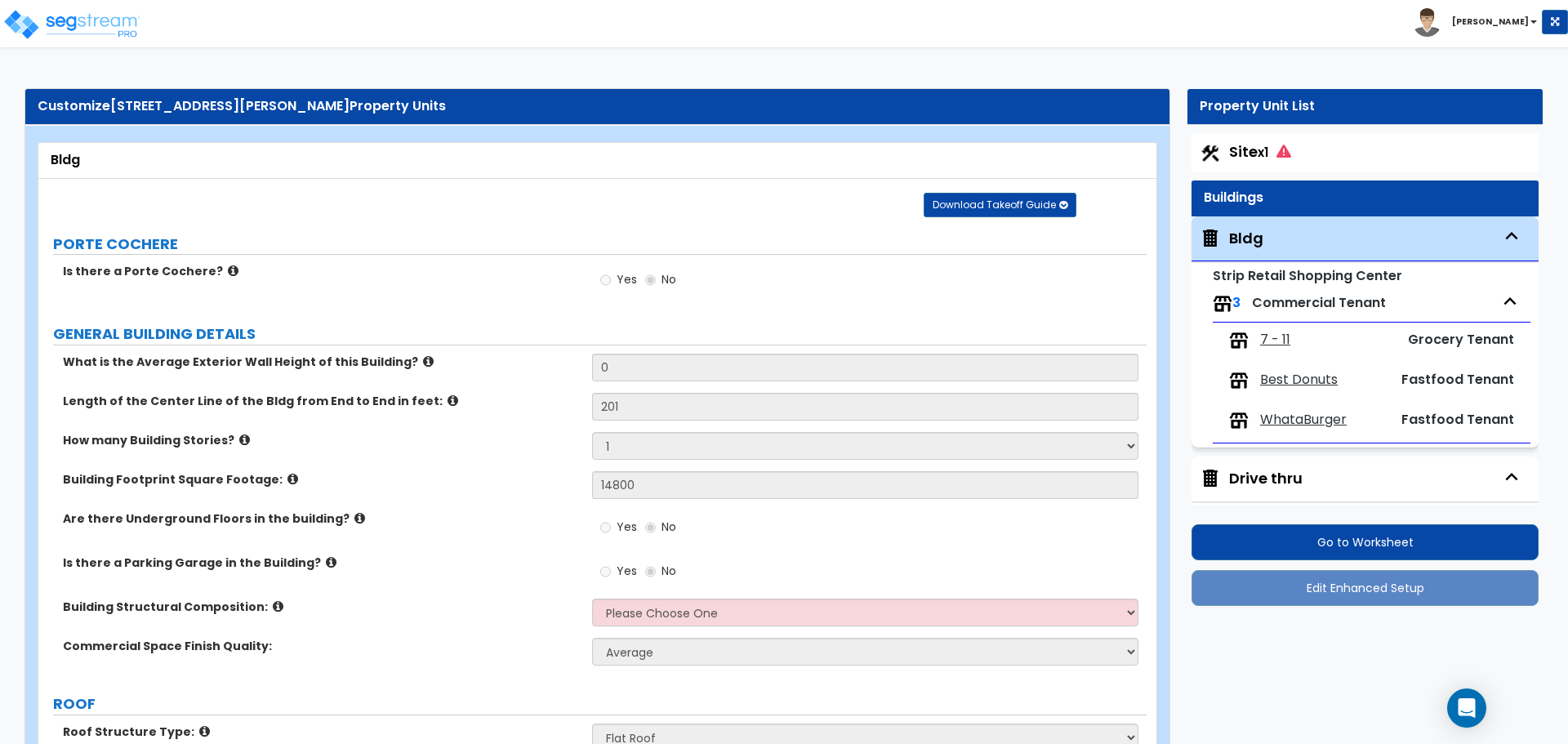
select select "2"
select select "1"
select select "5"
select select "1"
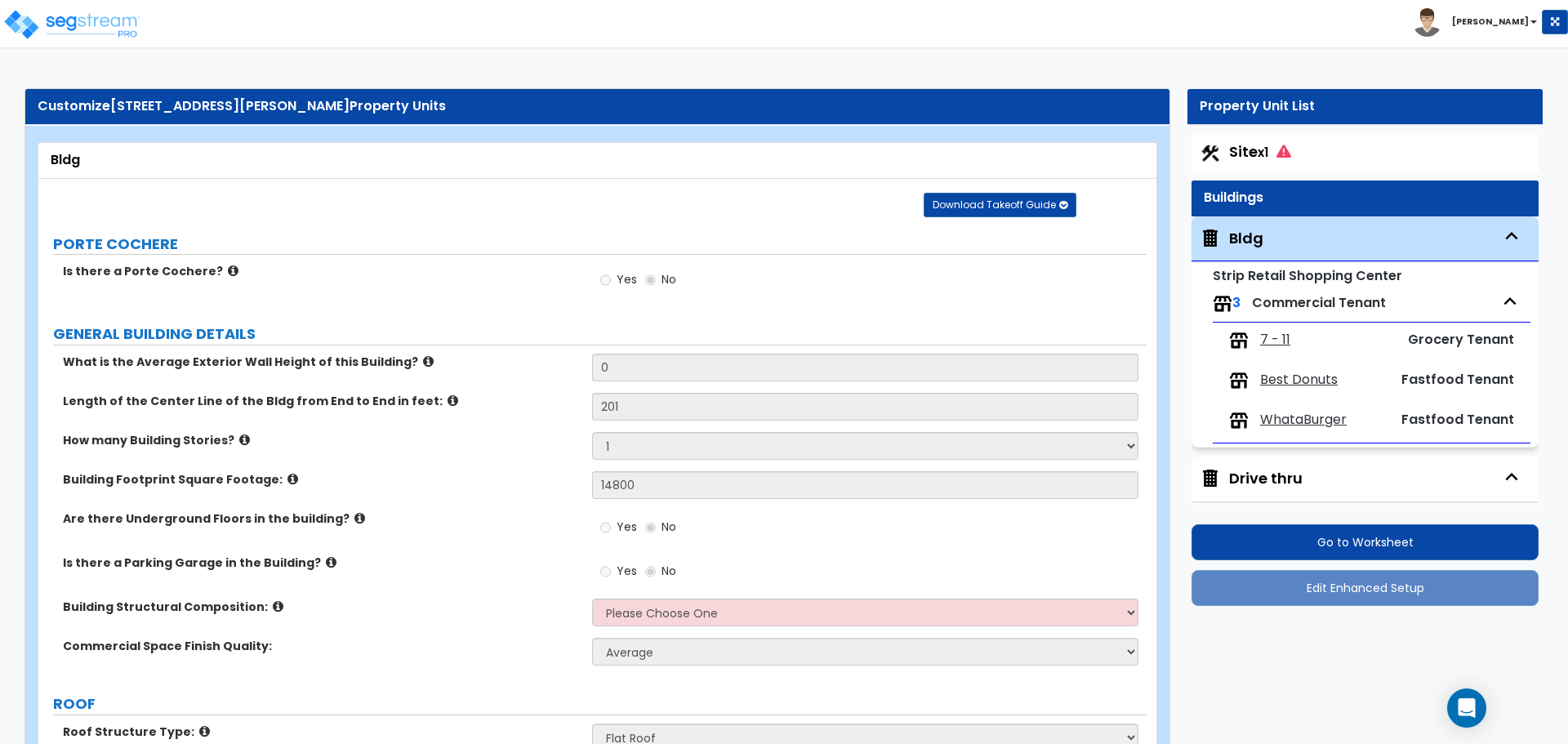
select select "2"
select select "1"
select select "2"
select select "4"
select select "2"
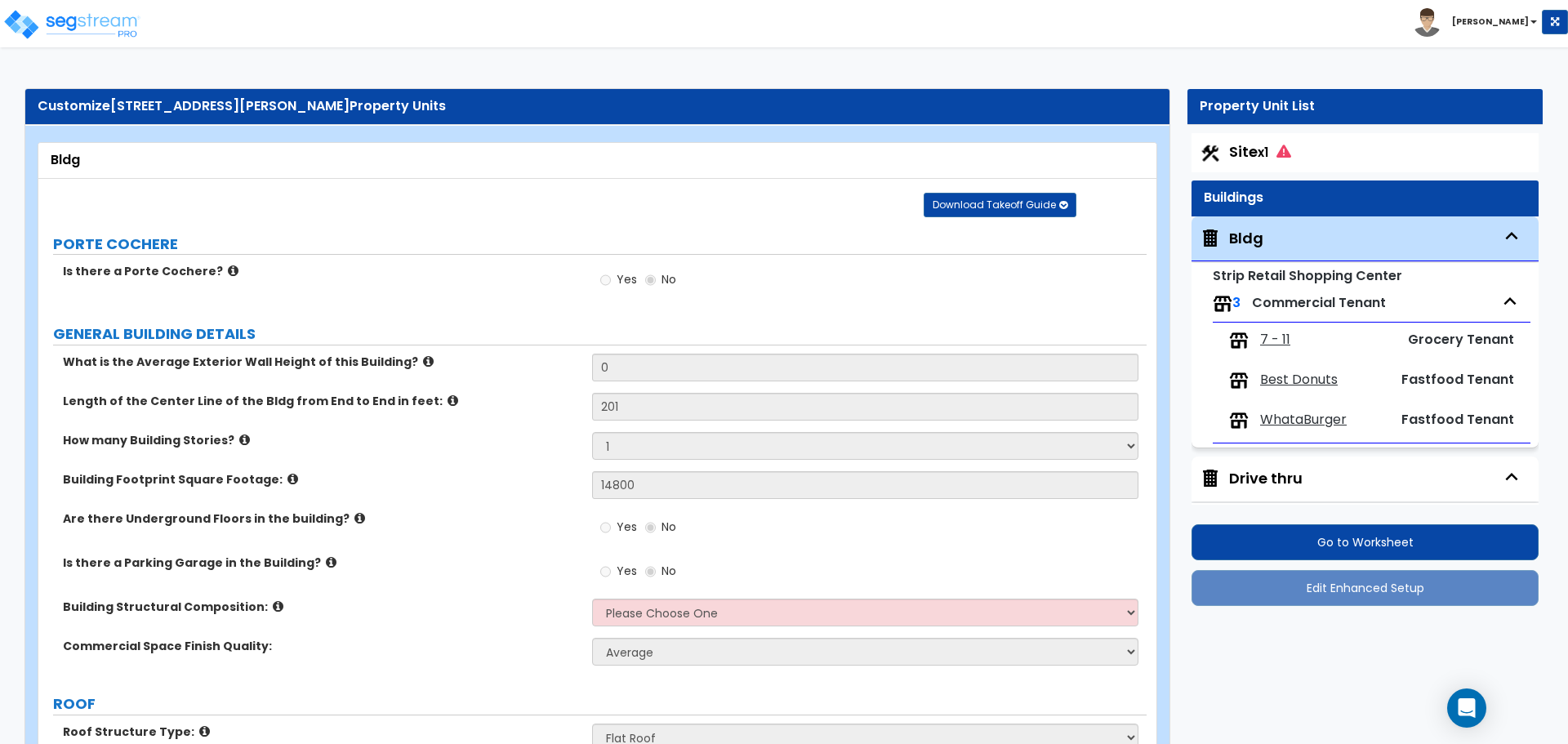
select select "2"
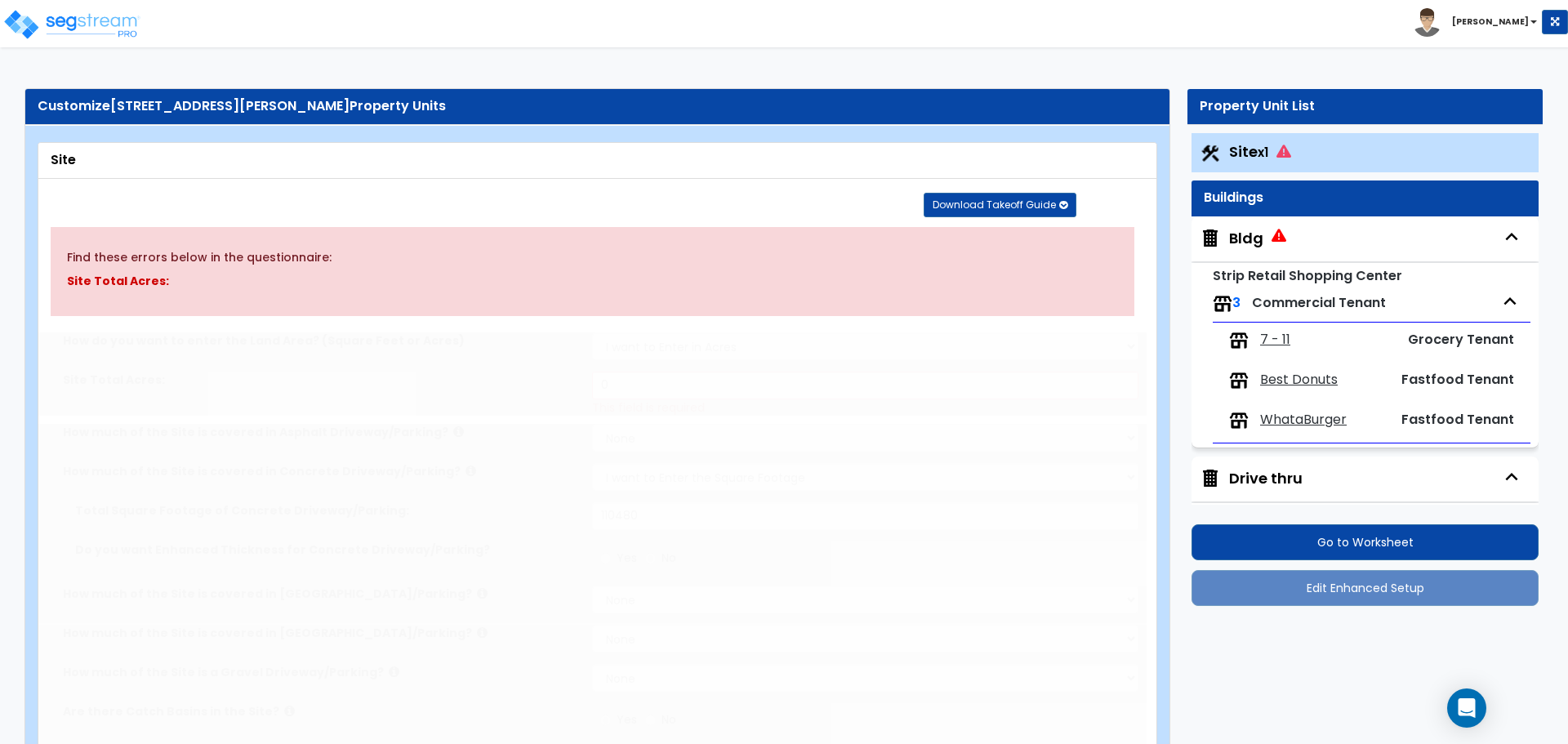
radio input "true"
radio input "false"
select select "1"
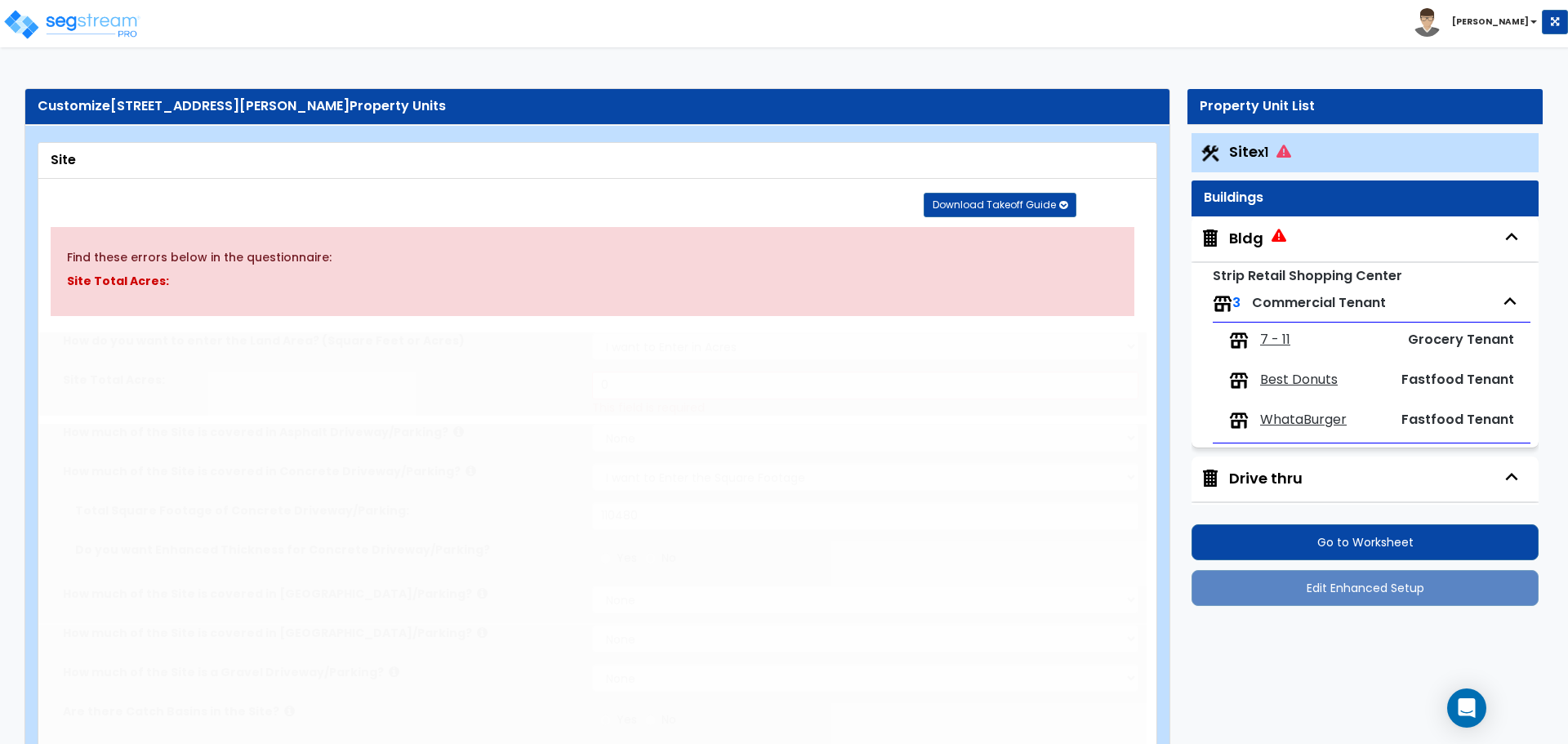
type input "8"
radio input "true"
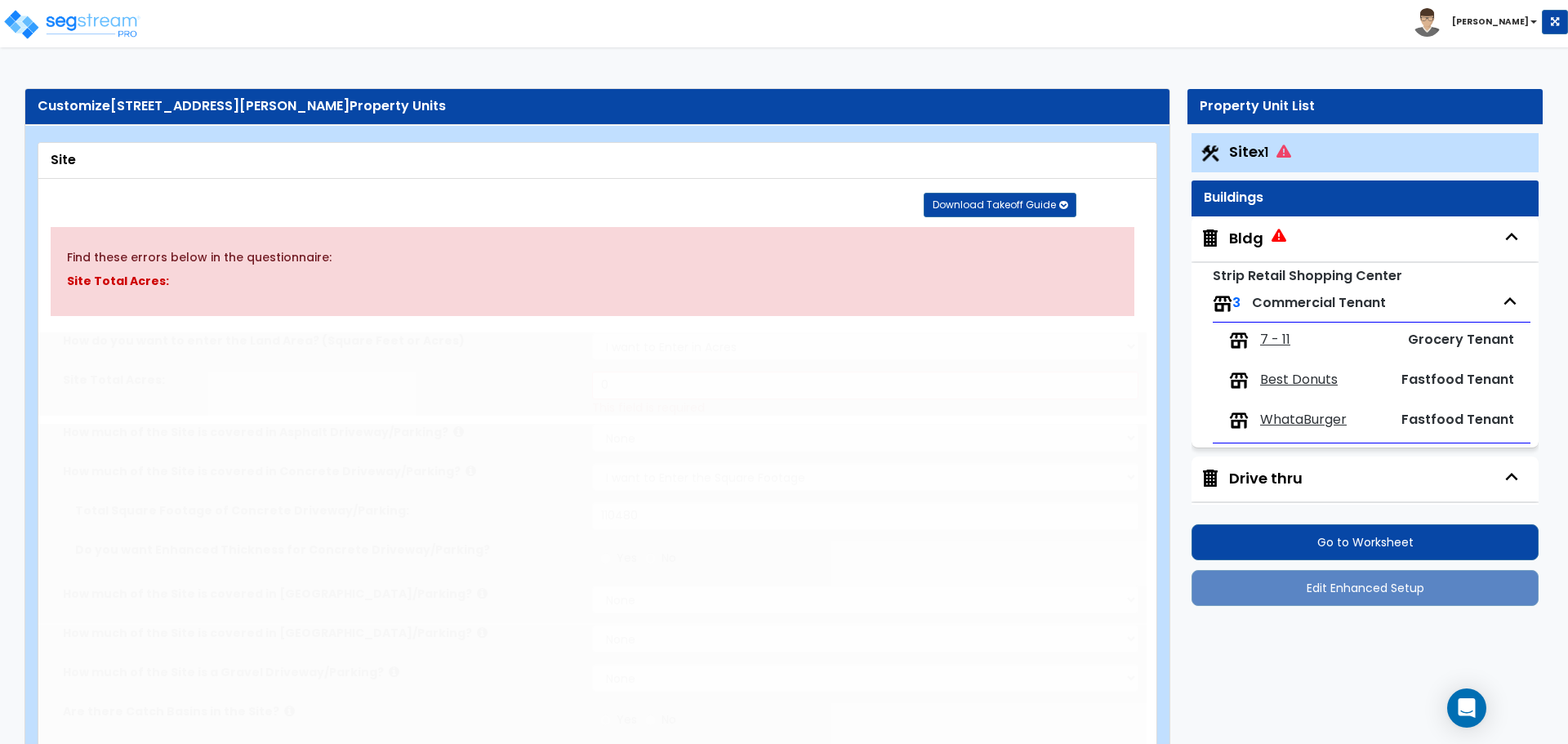
radio input "true"
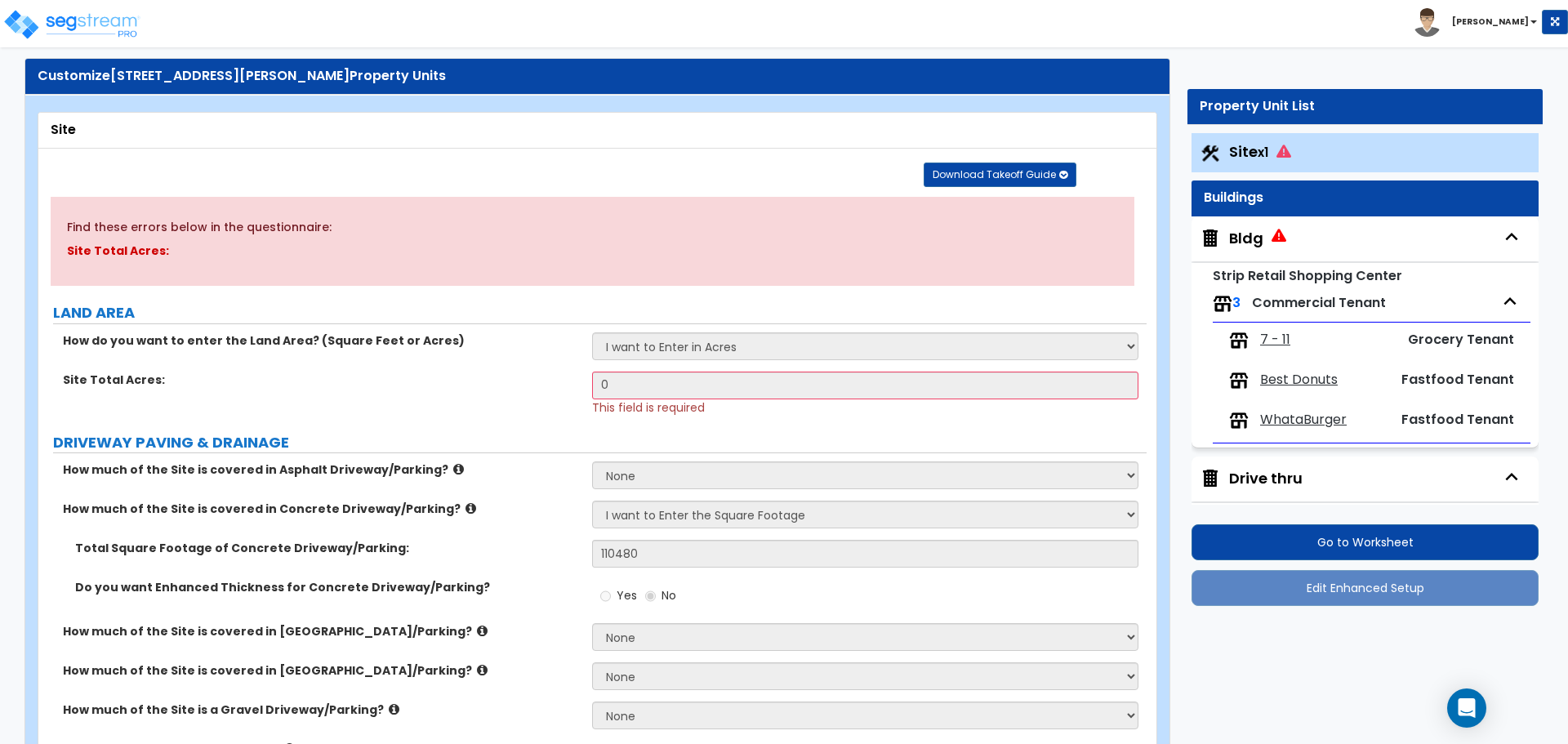
scroll to position [31, 0]
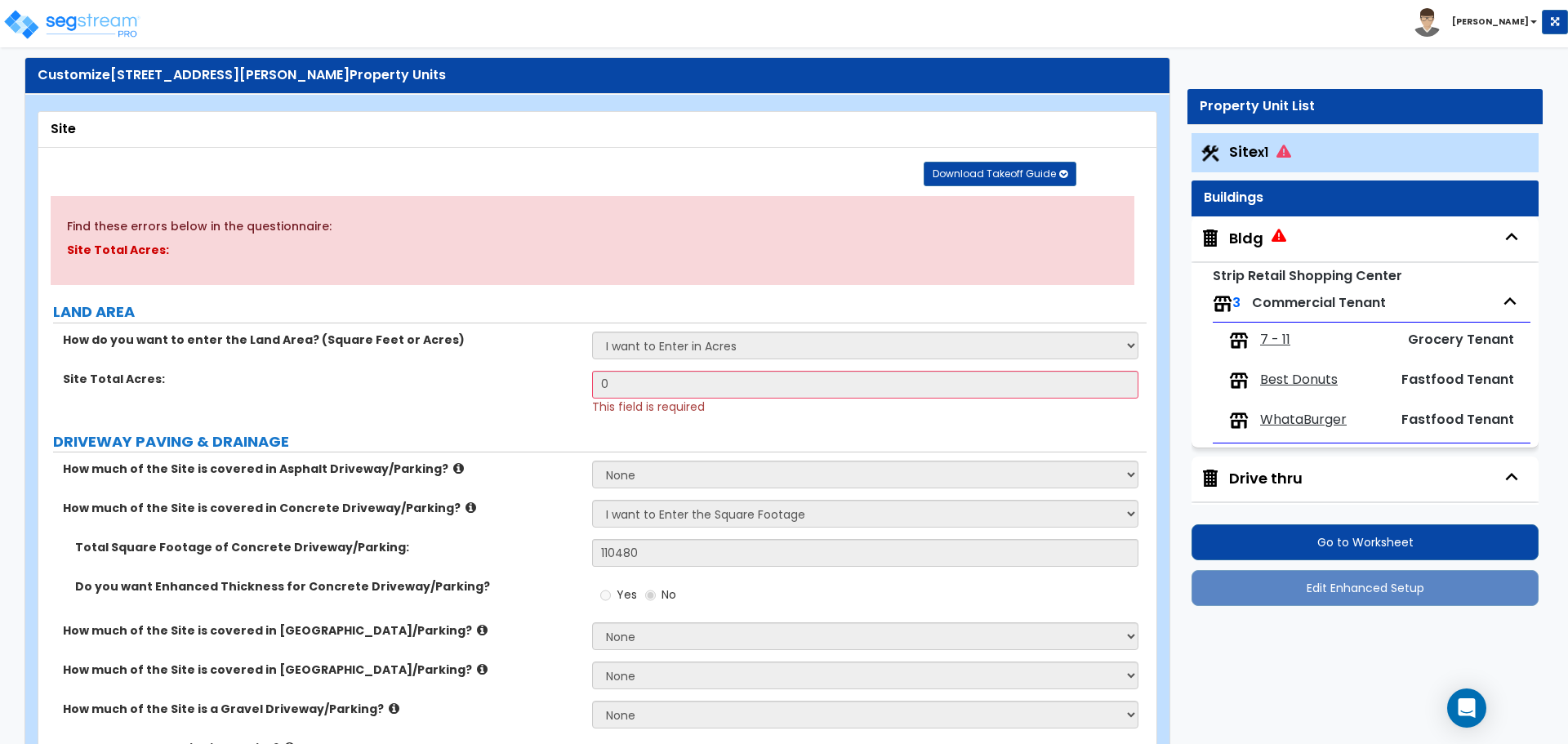
click at [1257, 240] on div "Bldg" at bounding box center [1246, 238] width 35 height 21
select select "1"
select select "2"
select select "1"
select select "2"
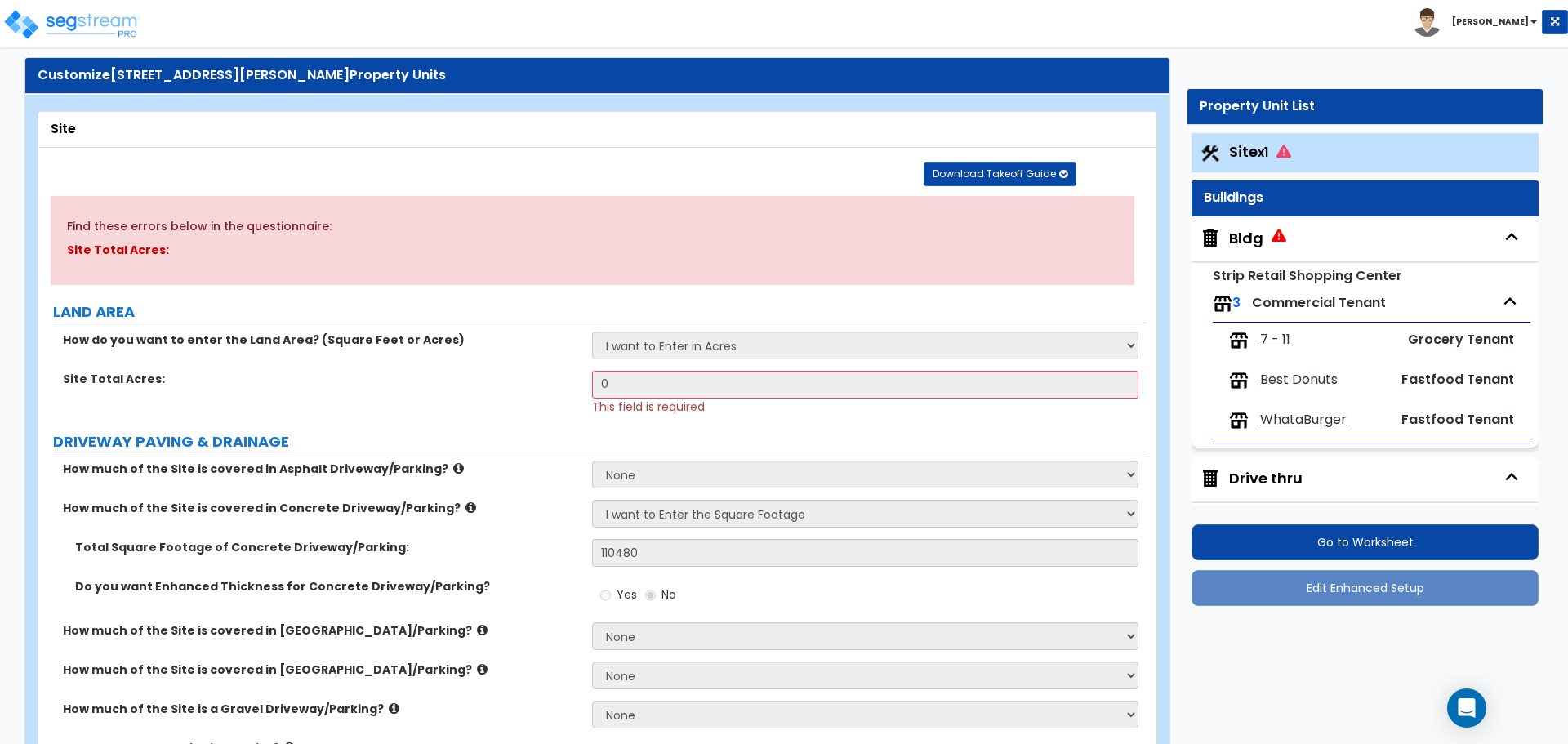
select select "3"
select select "1"
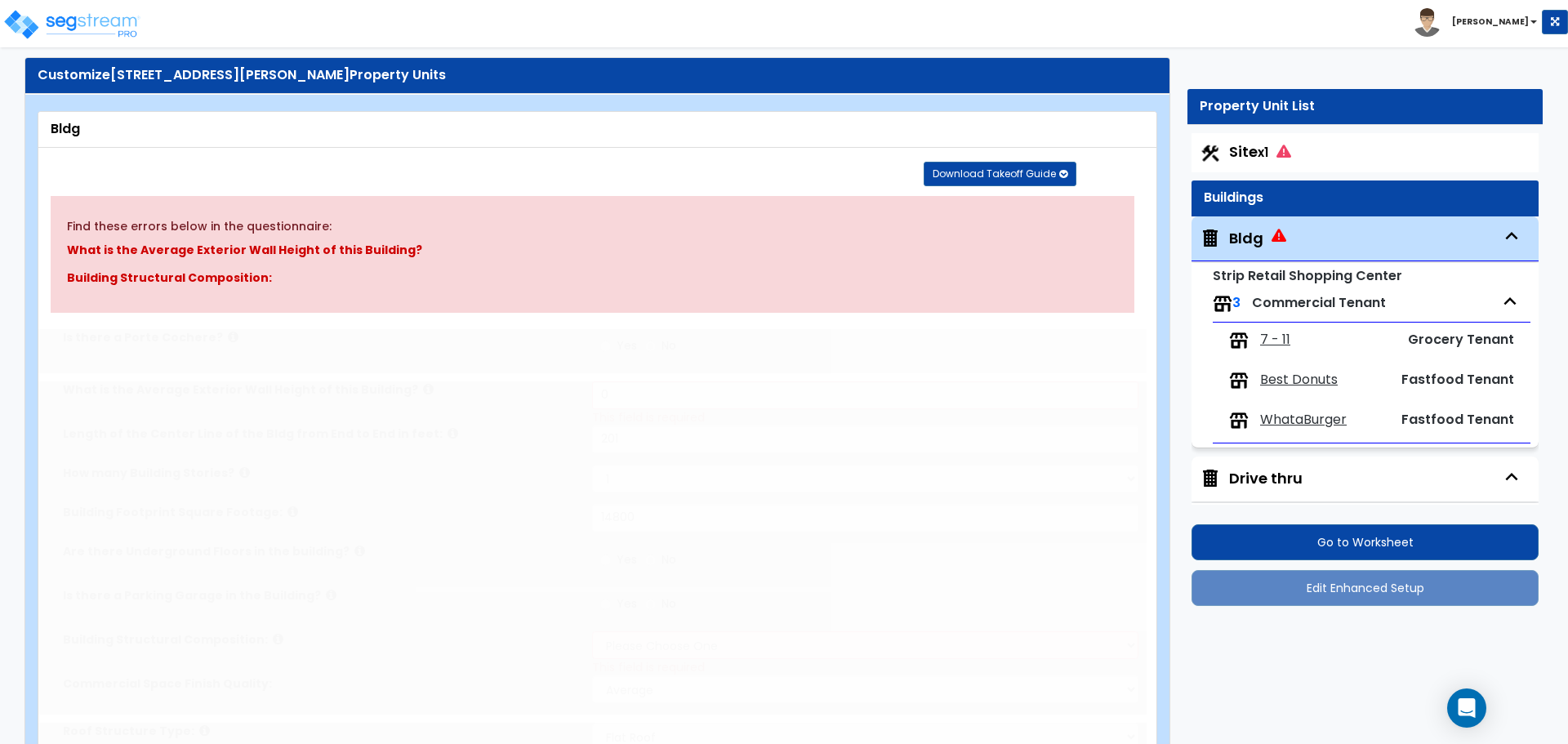
select select "1"
radio input "true"
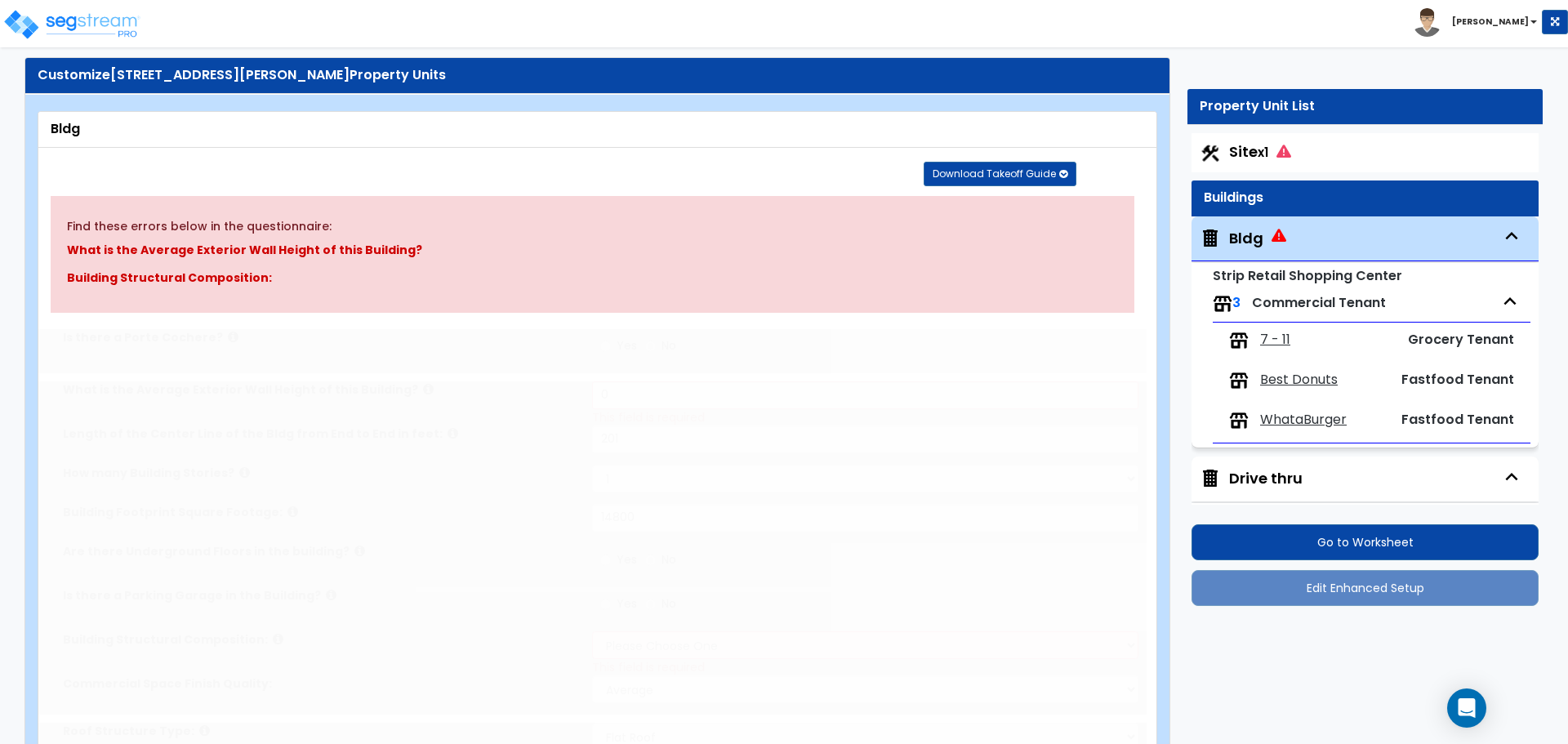
radio input "true"
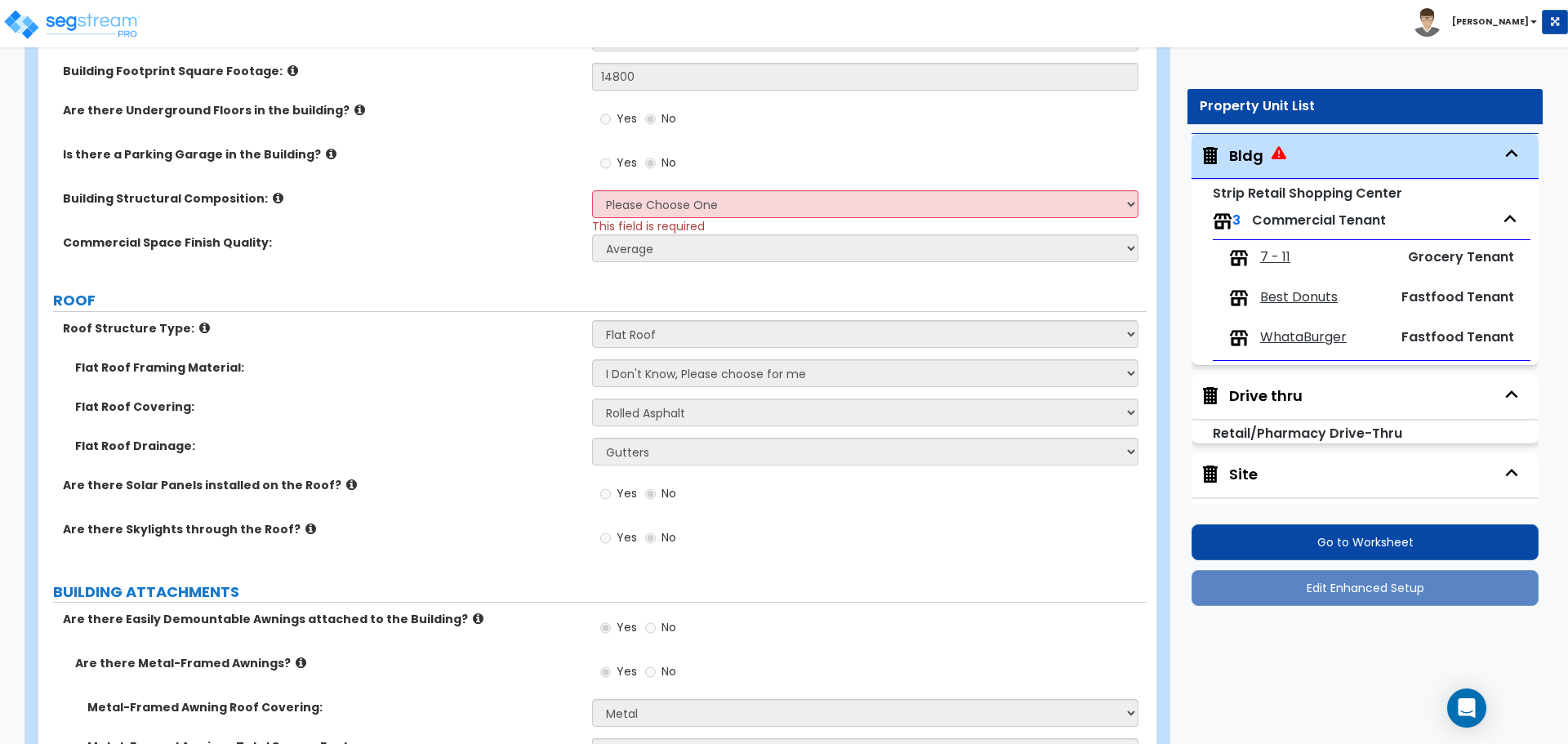
scroll to position [534, 0]
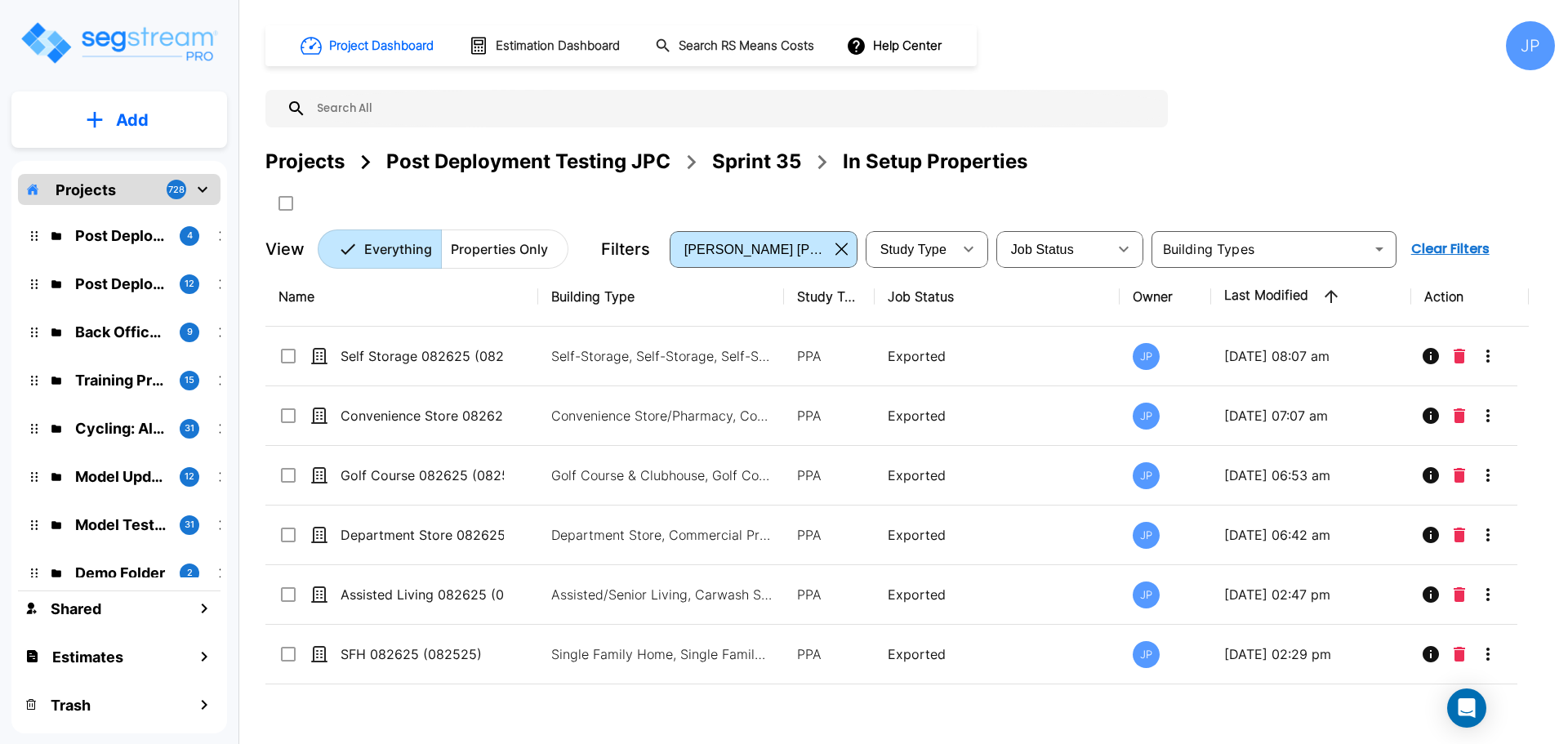
click at [296, 158] on div "Projects" at bounding box center [306, 162] width 79 height 30
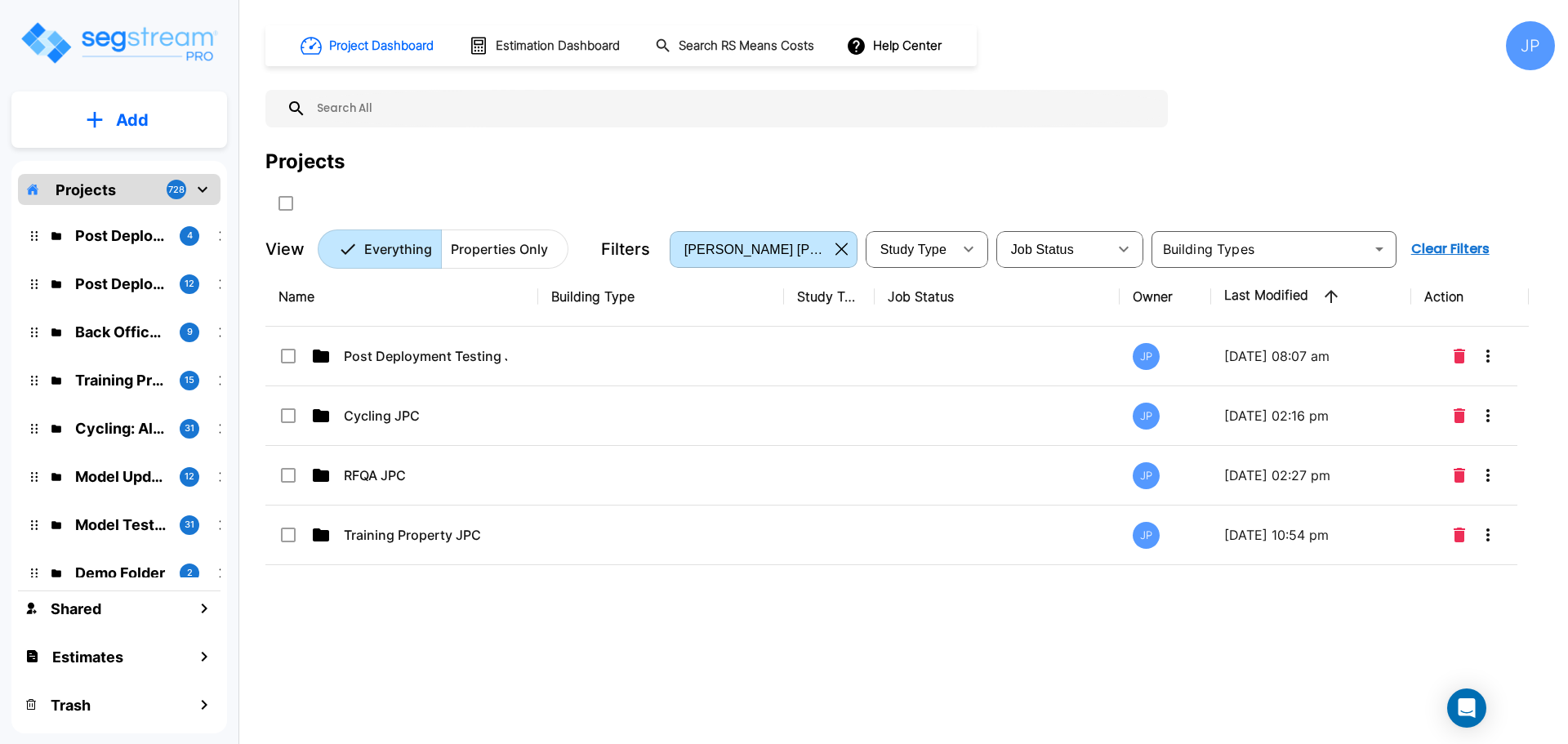
drag, startPoint x: 841, startPoint y: 252, endPoint x: 820, endPoint y: 218, distance: 40.0
click at [840, 252] on icon "button" at bounding box center [842, 248] width 12 height 13
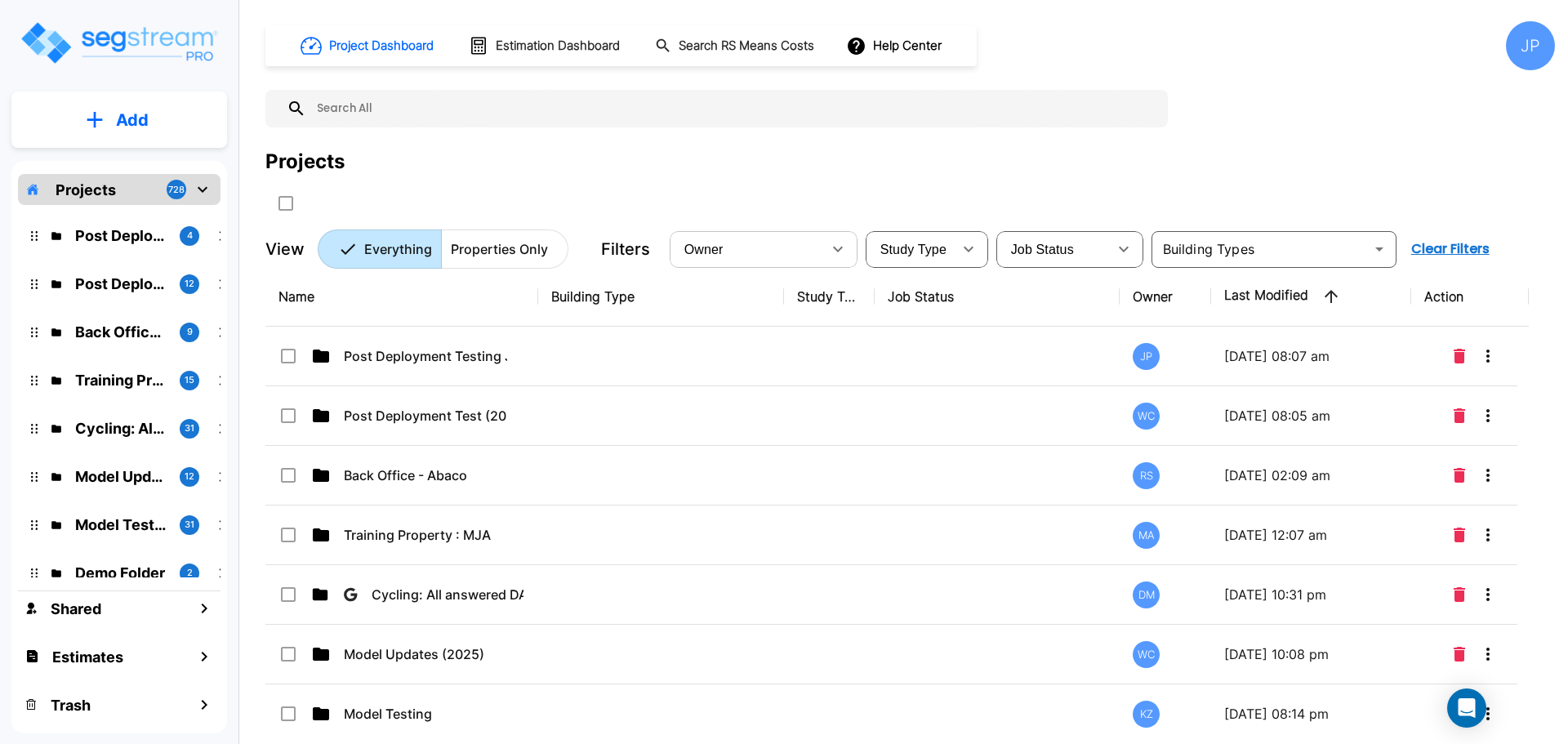
click at [843, 250] on icon "button" at bounding box center [839, 249] width 20 height 20
click at [516, 110] on input "text" at bounding box center [733, 109] width 853 height 38
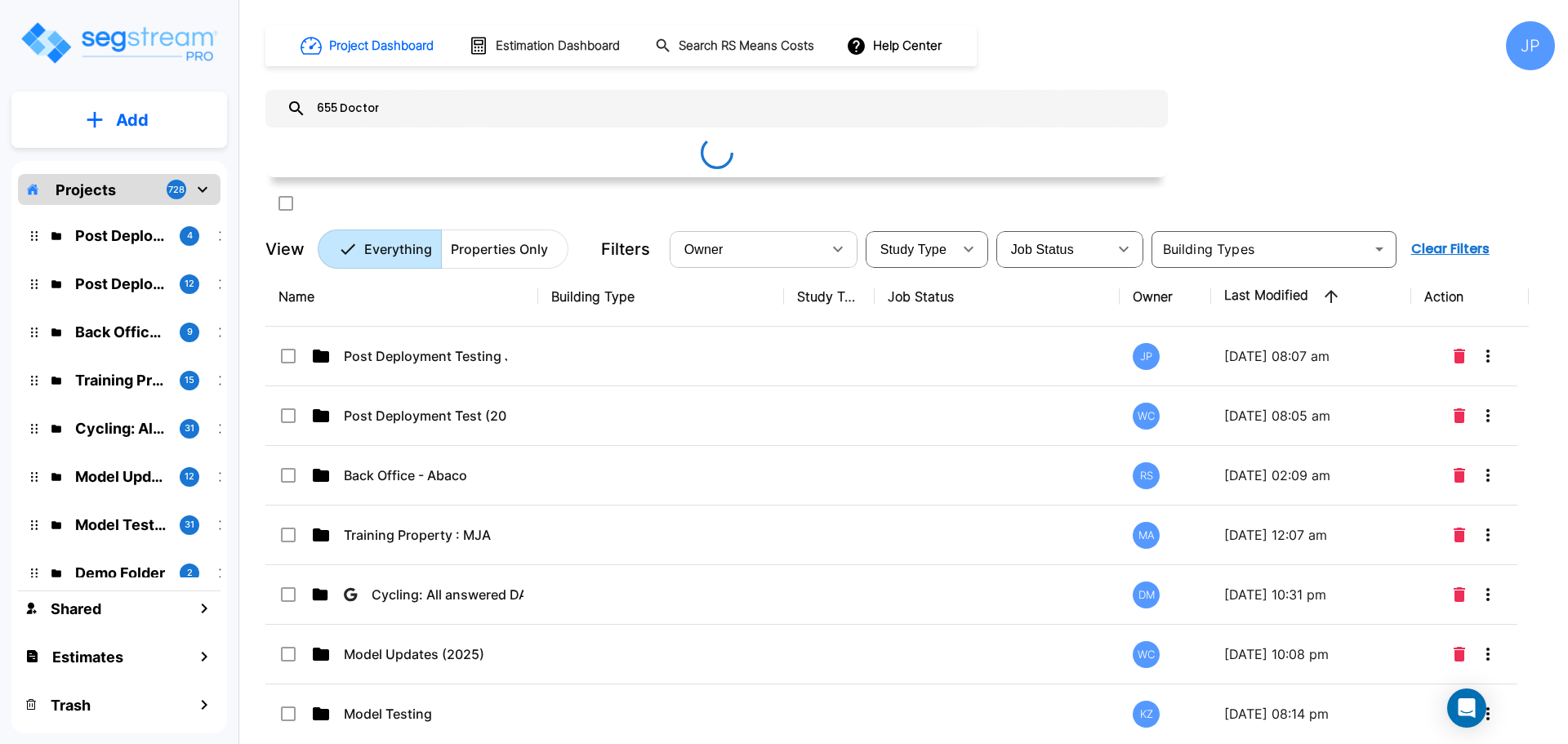
type input "655 Doctor"
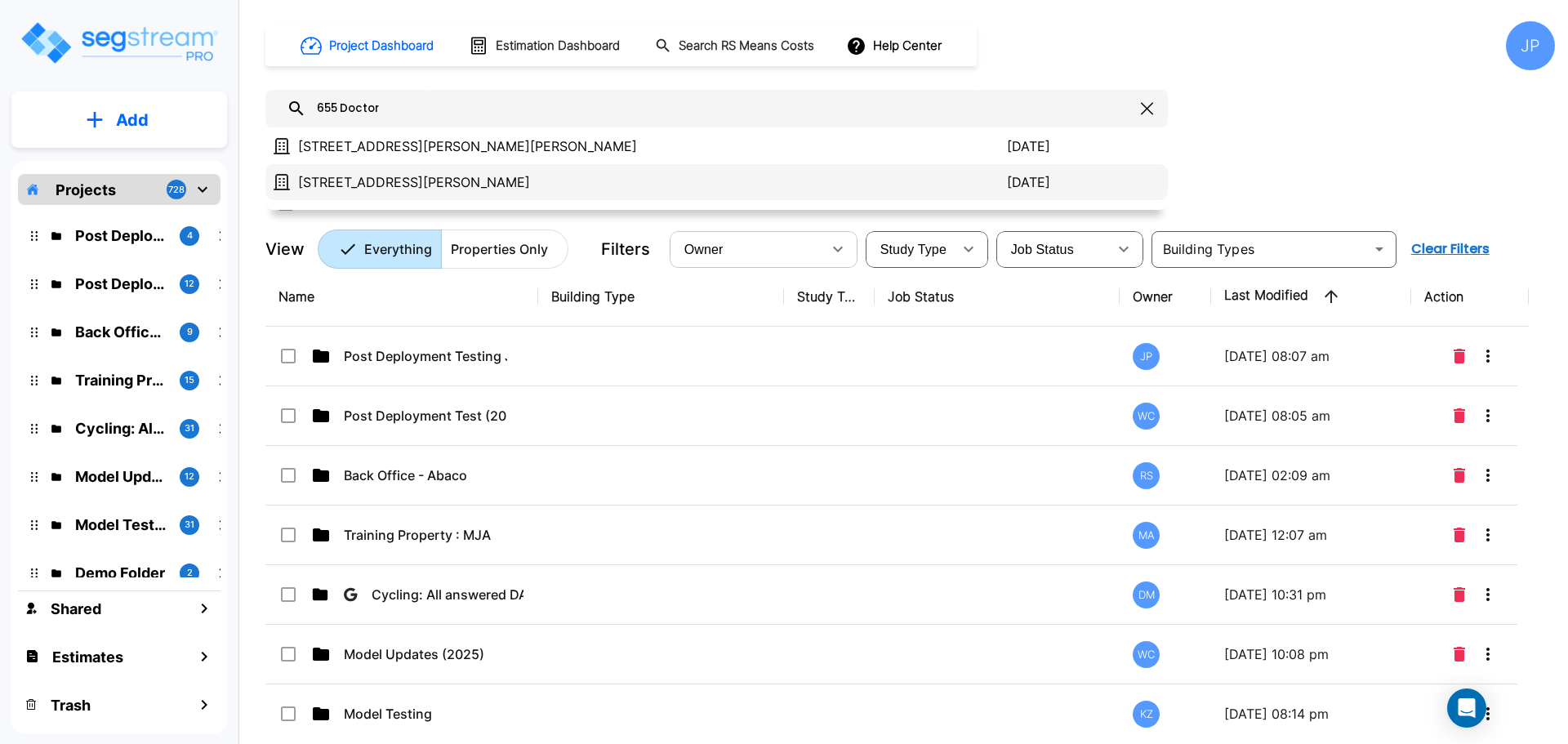
click at [675, 183] on p "[STREET_ADDRESS][PERSON_NAME]" at bounding box center [652, 183] width 709 height 20
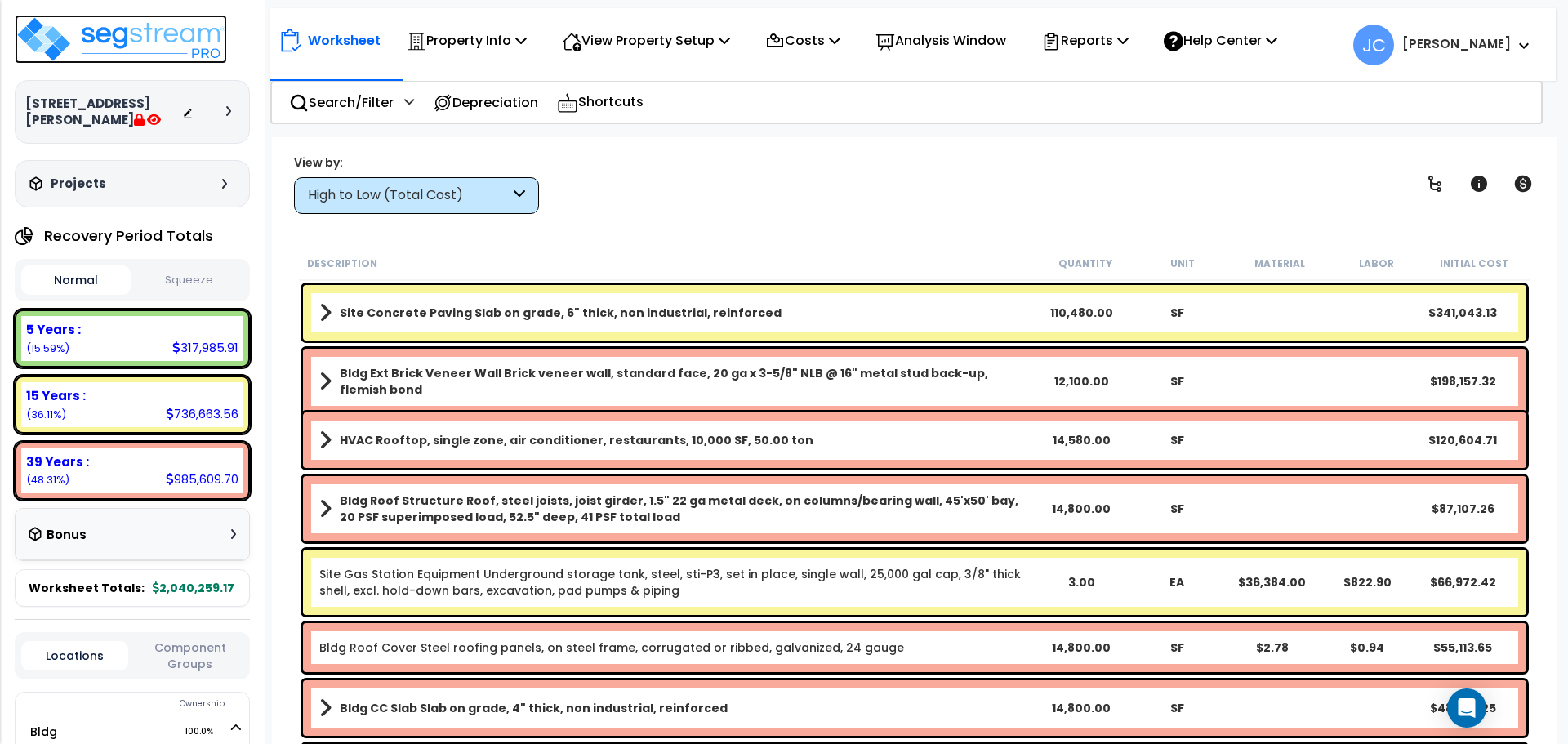
click at [203, 50] on img at bounding box center [121, 39] width 212 height 49
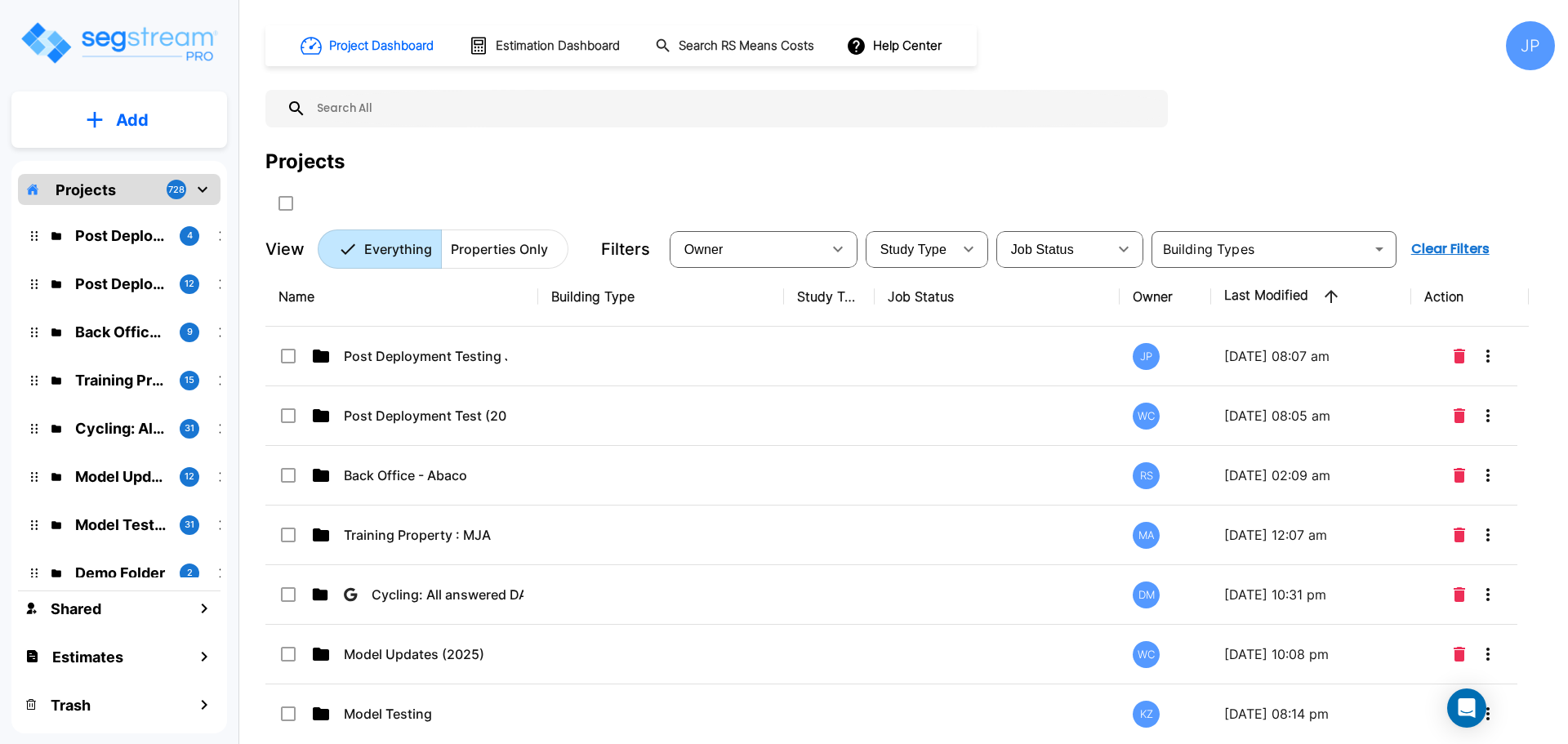
click at [576, 119] on input "text" at bounding box center [733, 109] width 853 height 38
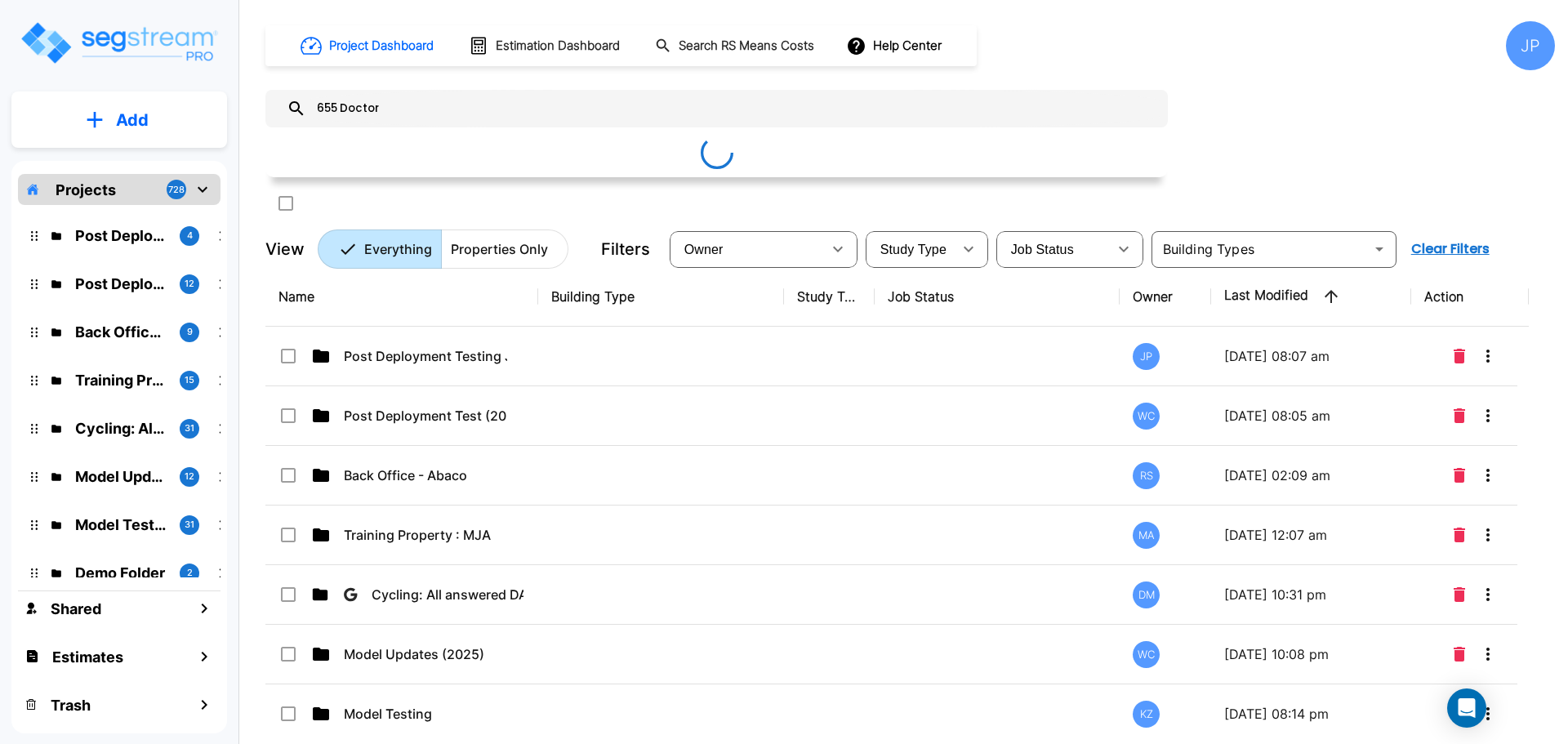
type input "655 Doctor"
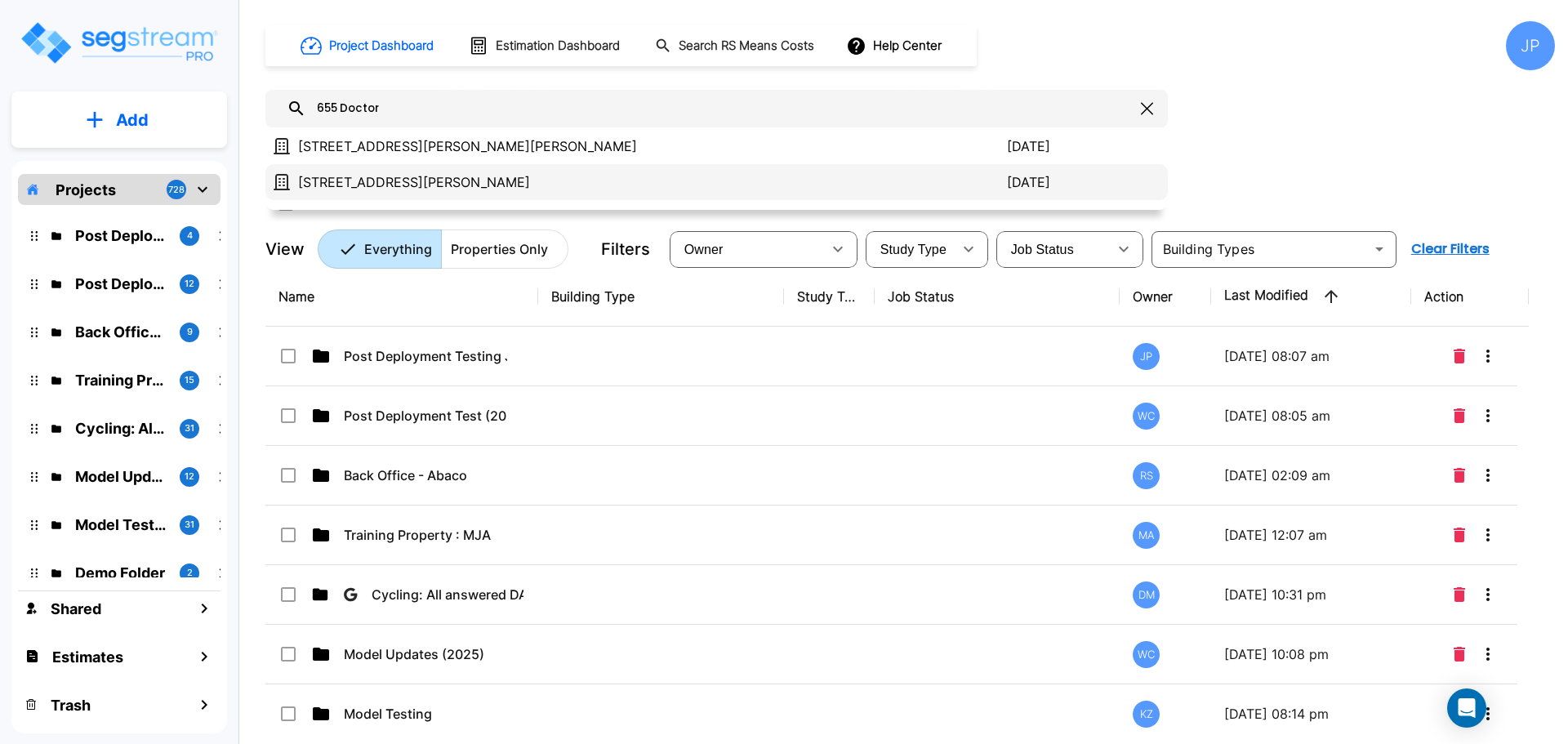
click at [610, 190] on p "[STREET_ADDRESS][PERSON_NAME]" at bounding box center [652, 183] width 709 height 20
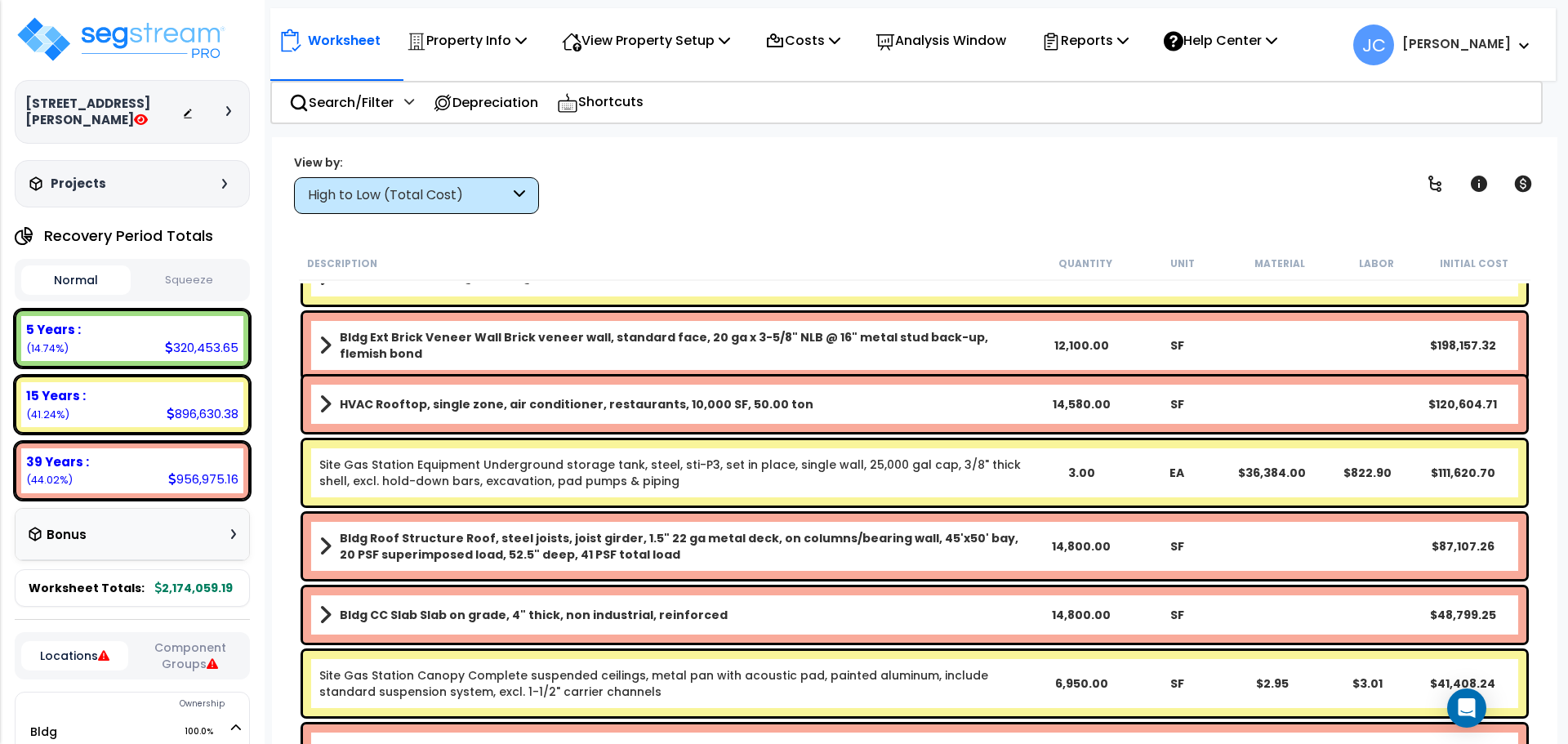
scroll to position [38, 0]
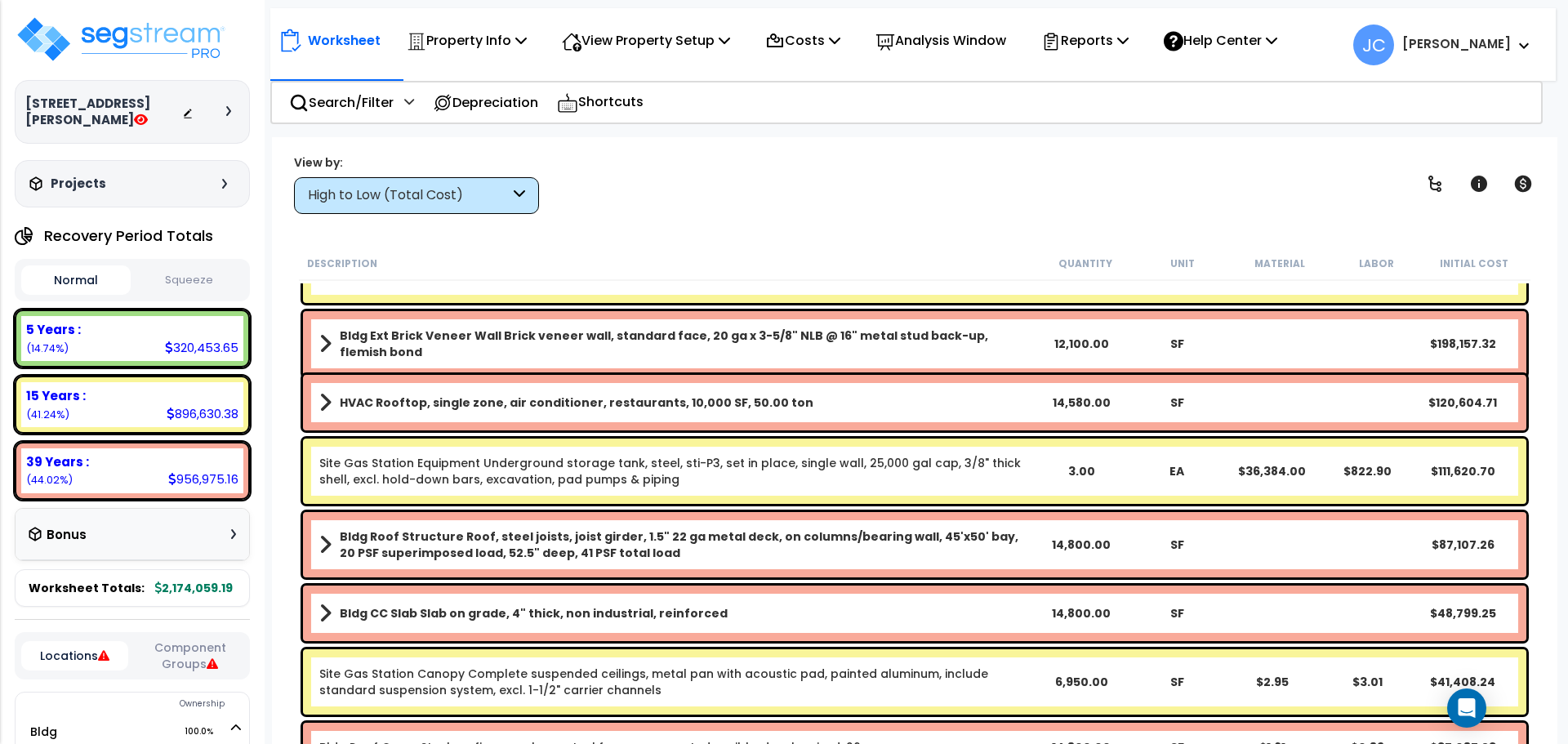
click at [210, 647] on button "Component Groups" at bounding box center [190, 656] width 107 height 35
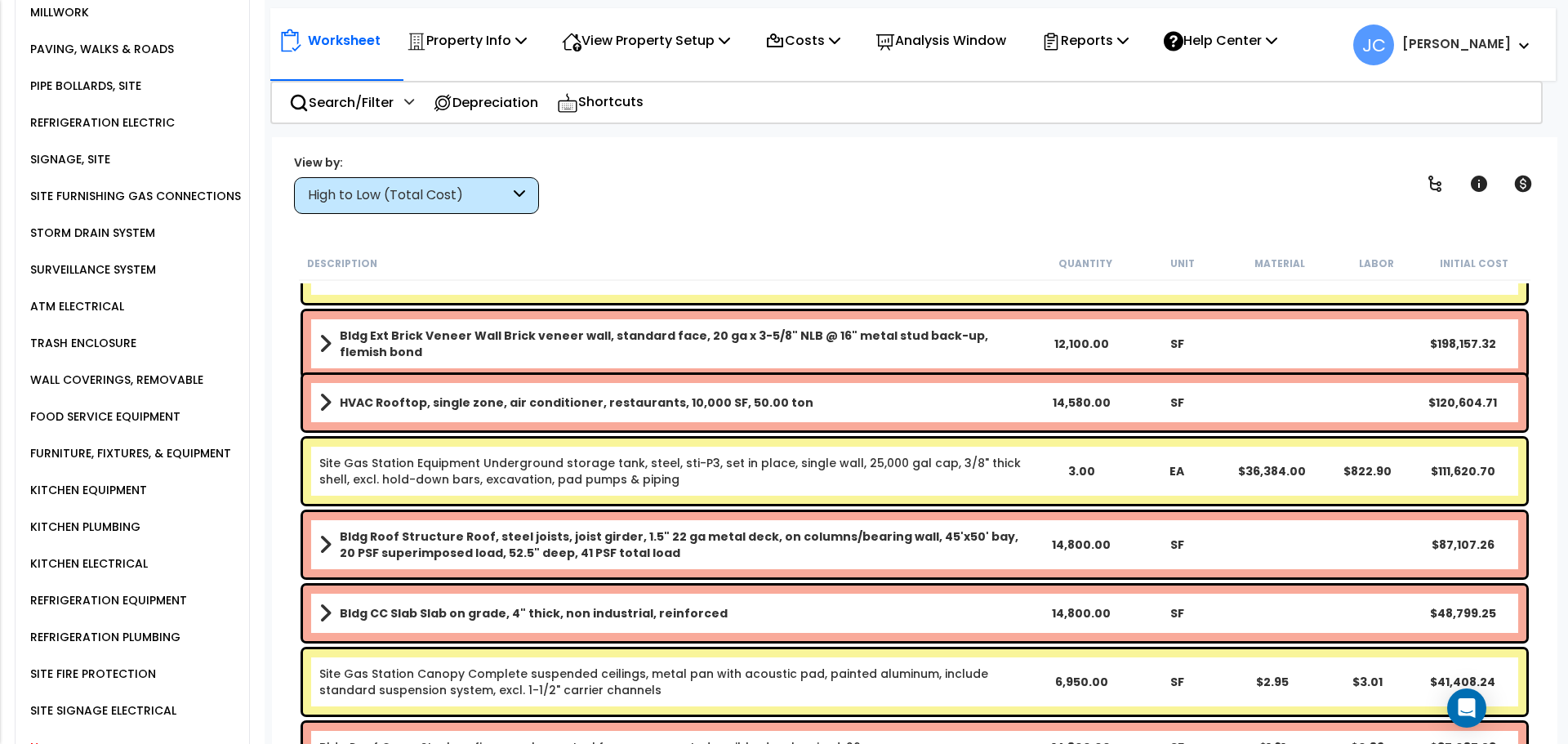
scroll to position [1842, 0]
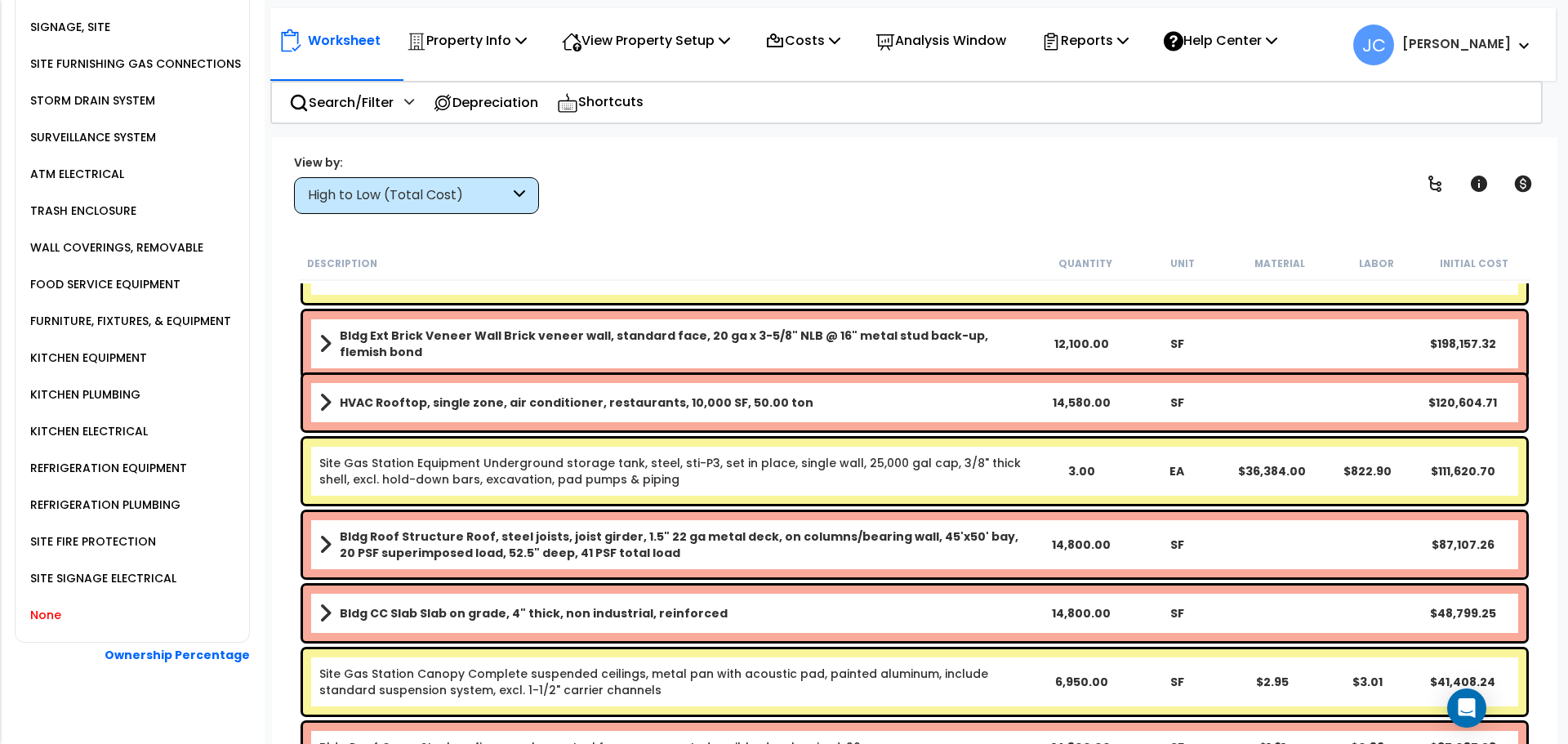
click at [49, 605] on div "None" at bounding box center [43, 615] width 35 height 20
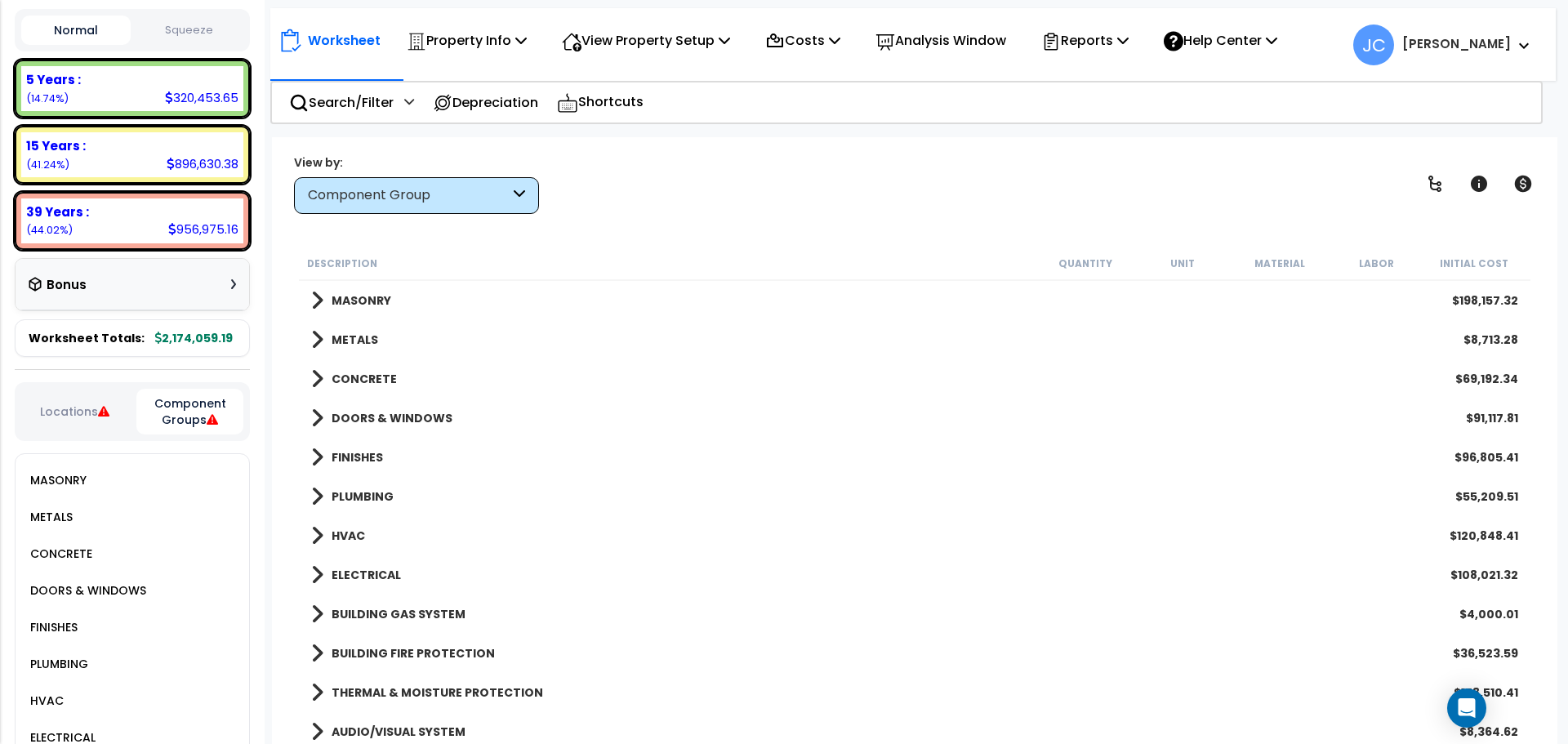
scroll to position [0, 0]
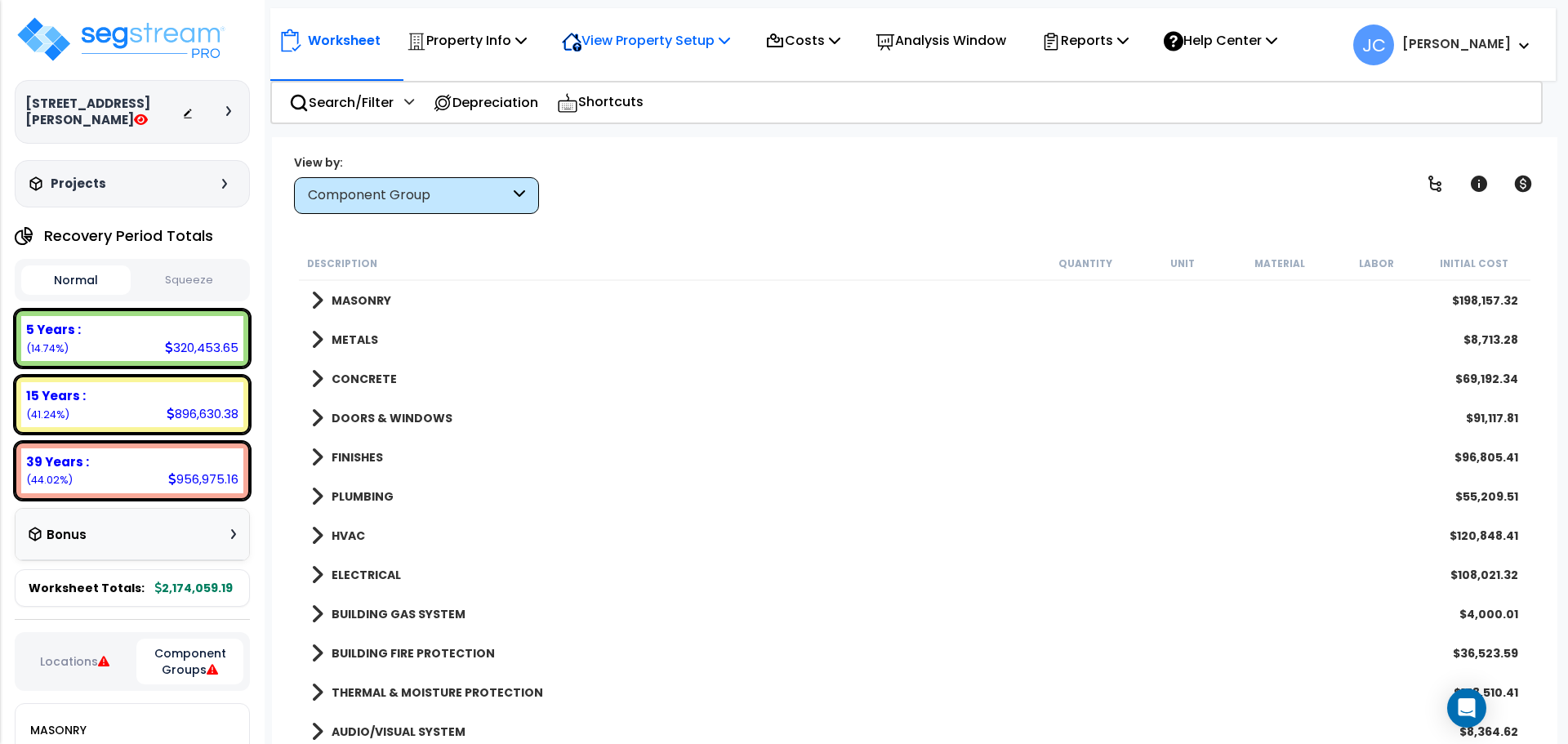
click at [712, 53] on div "View Property Setup" at bounding box center [646, 40] width 169 height 39
click at [674, 105] on link "View Questionnaire" at bounding box center [634, 111] width 162 height 33
click at [400, 298] on div "MASONRY $198,157.32" at bounding box center [914, 301] width 1224 height 40
click at [344, 306] on b "MASONRY" at bounding box center [361, 301] width 60 height 16
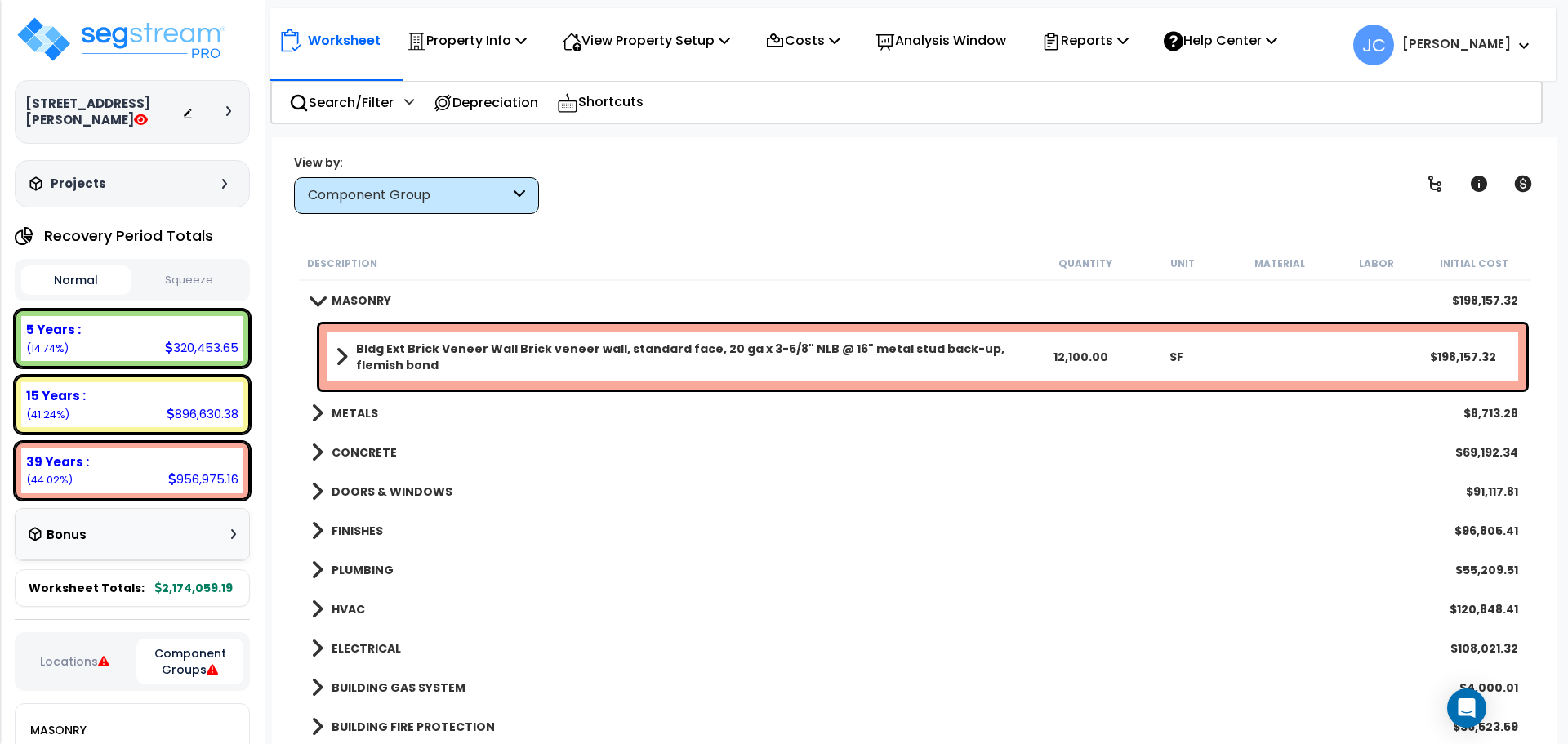
click at [367, 395] on div "METALS $8,713.28" at bounding box center [914, 414] width 1224 height 40
click at [367, 410] on b "METALS" at bounding box center [354, 413] width 47 height 16
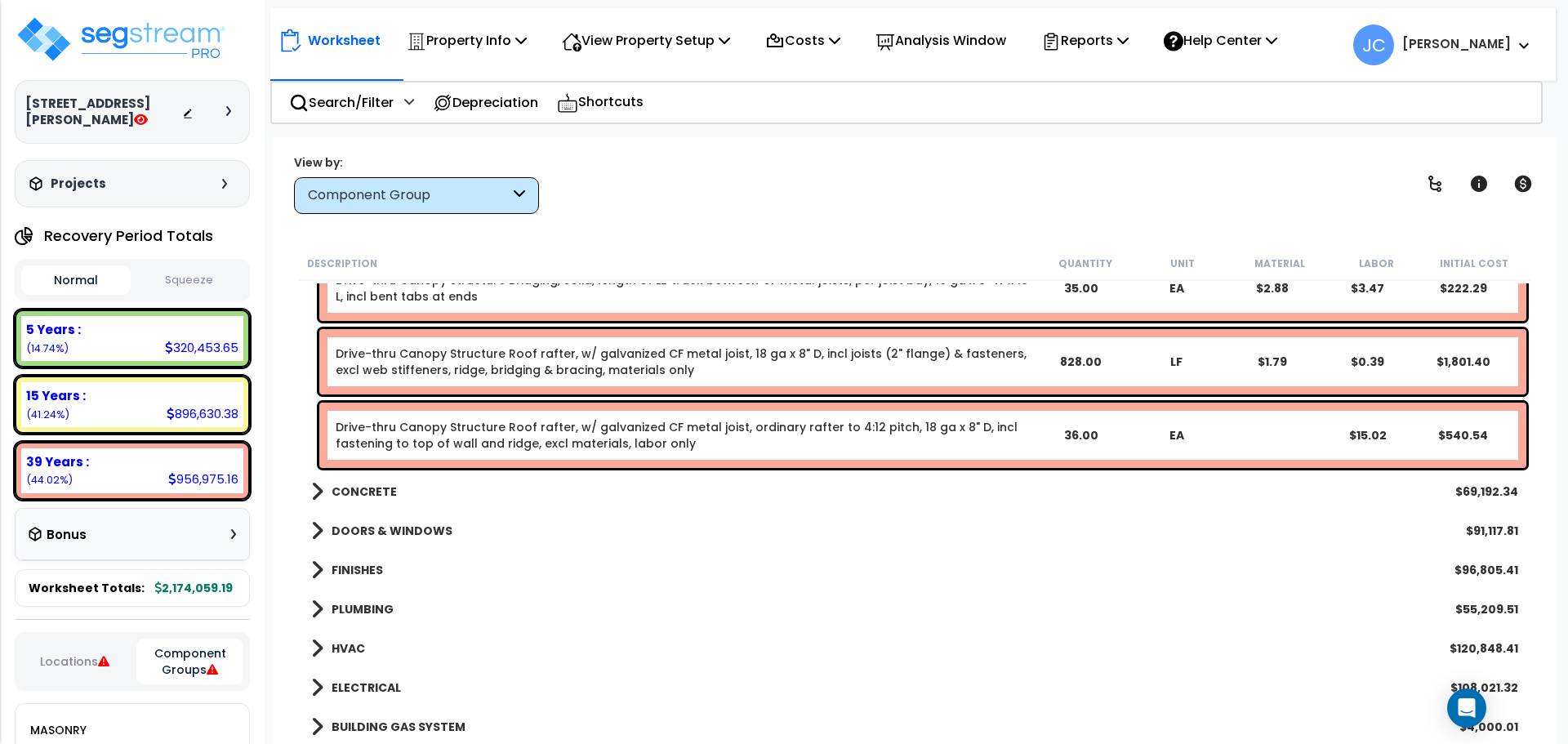
scroll to position [34, 0]
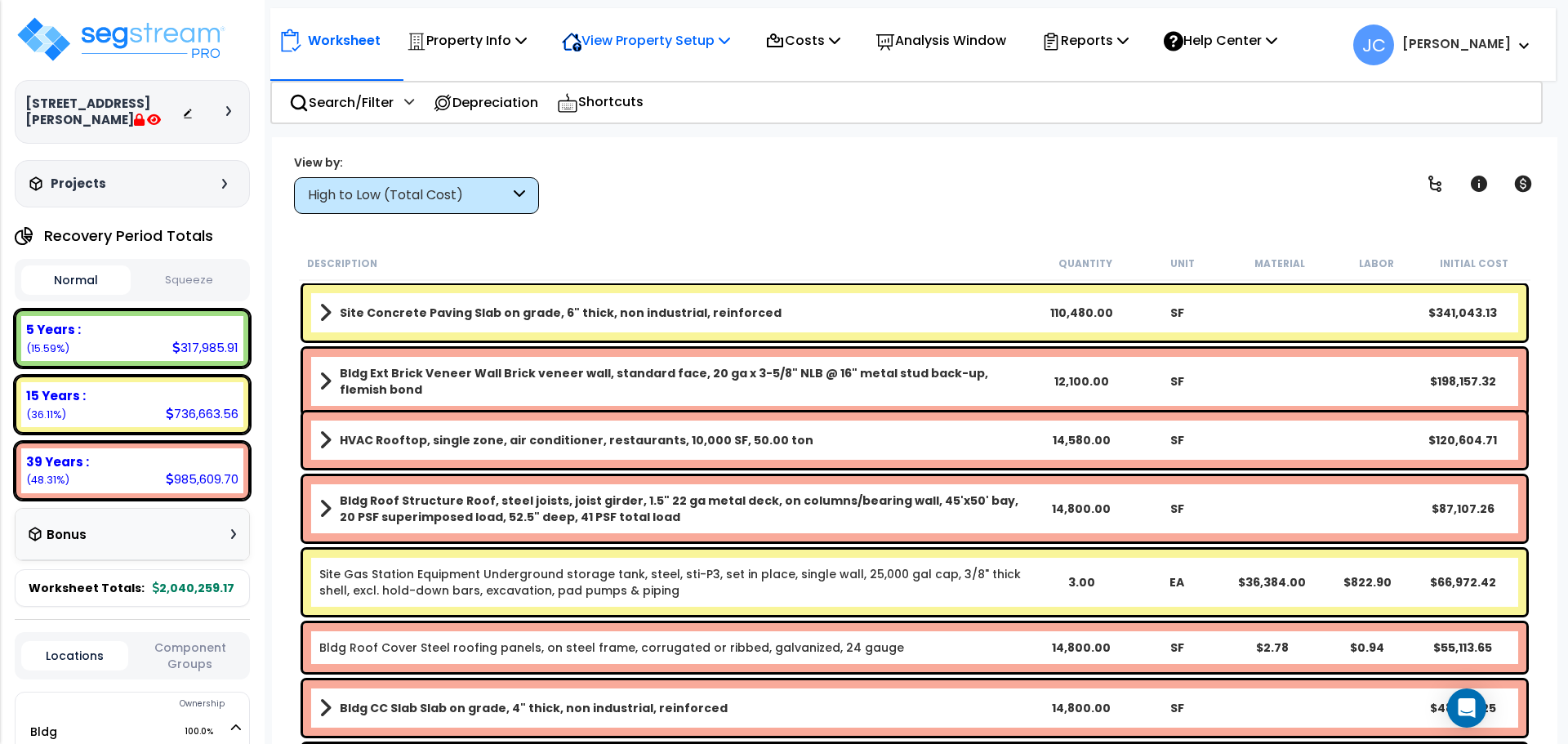
click at [686, 45] on p "View Property Setup" at bounding box center [646, 41] width 169 height 22
click at [653, 104] on link "View Questionnaire" at bounding box center [634, 111] width 162 height 33
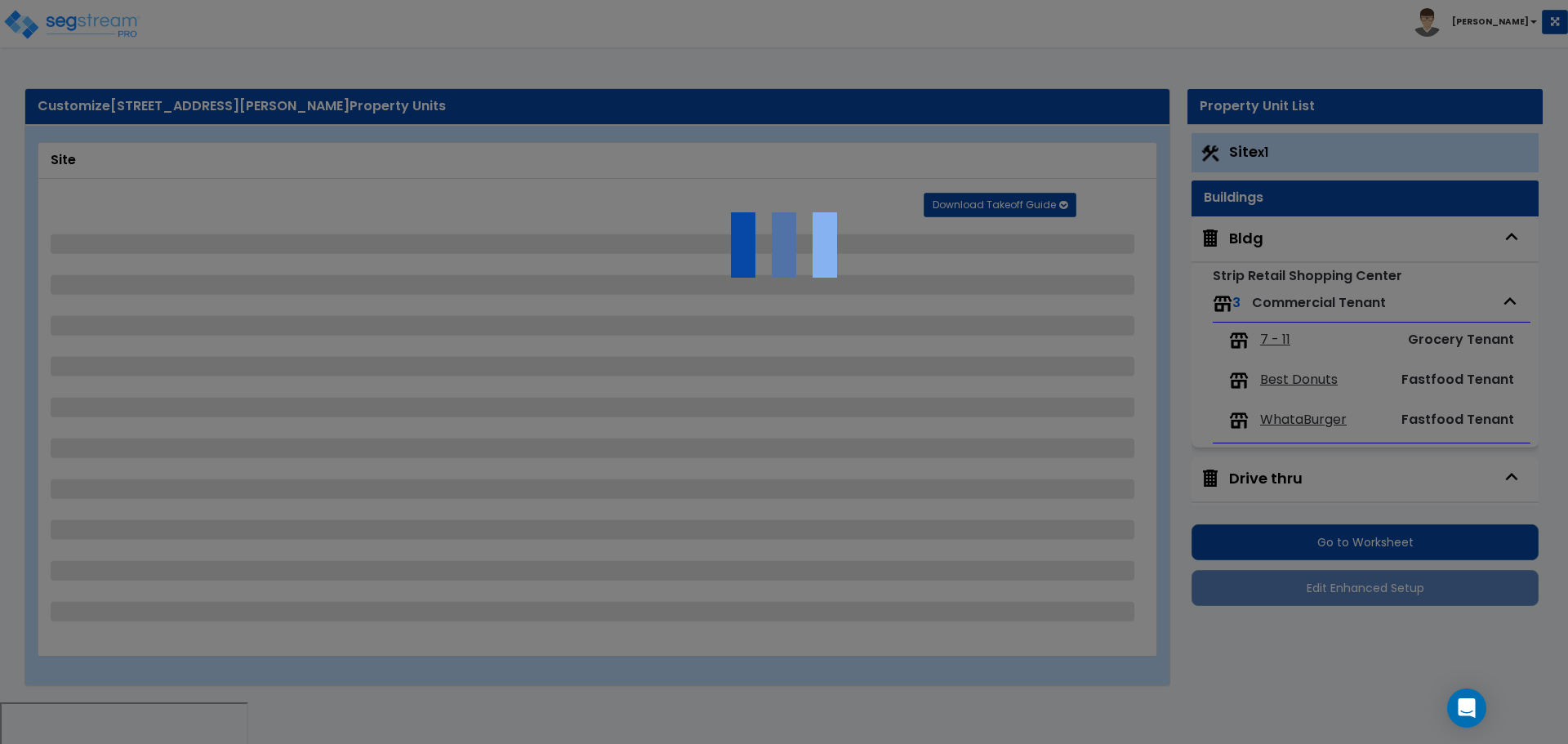
select select "2"
select select "4"
select select "1"
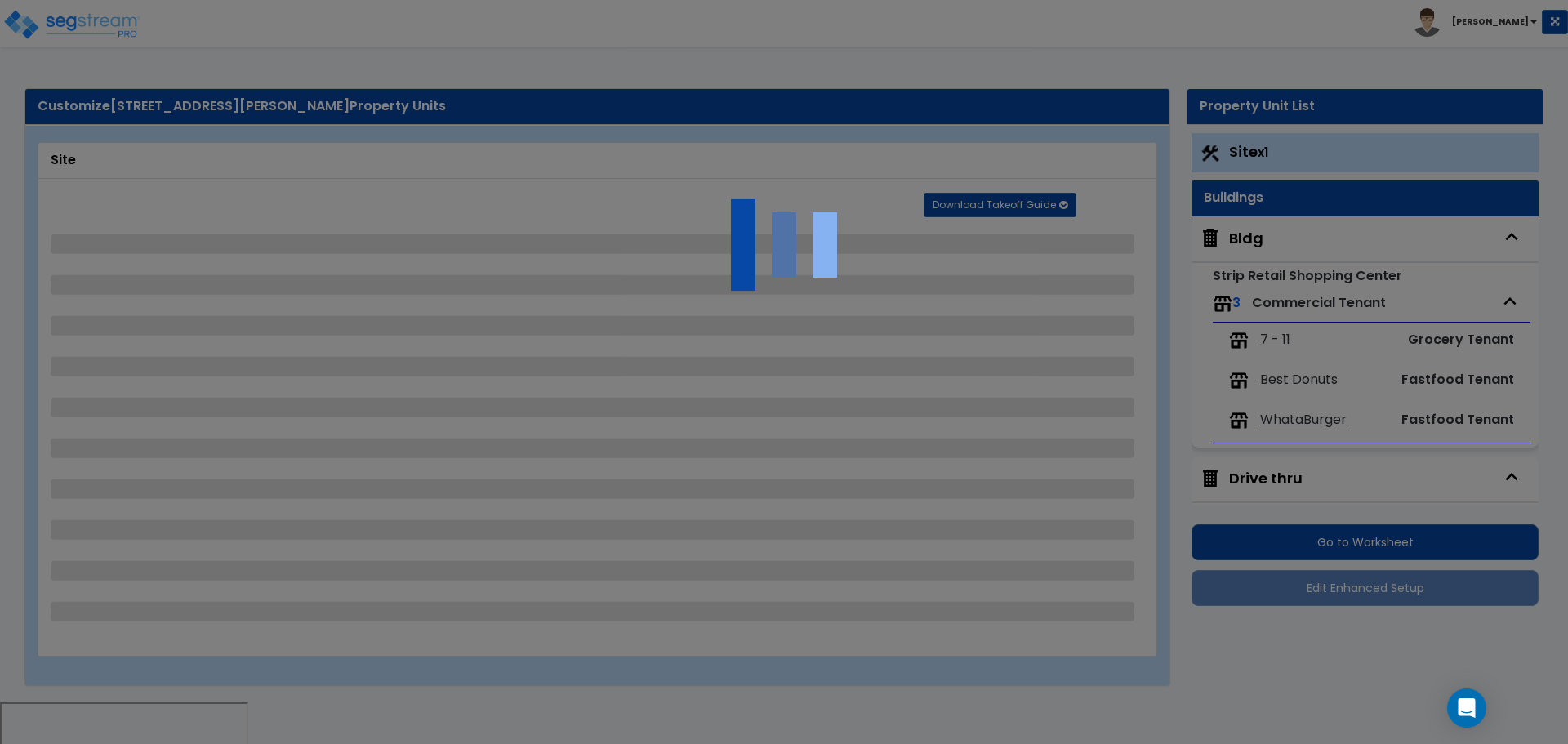
select select "2"
select select "1"
select select "5"
select select "1"
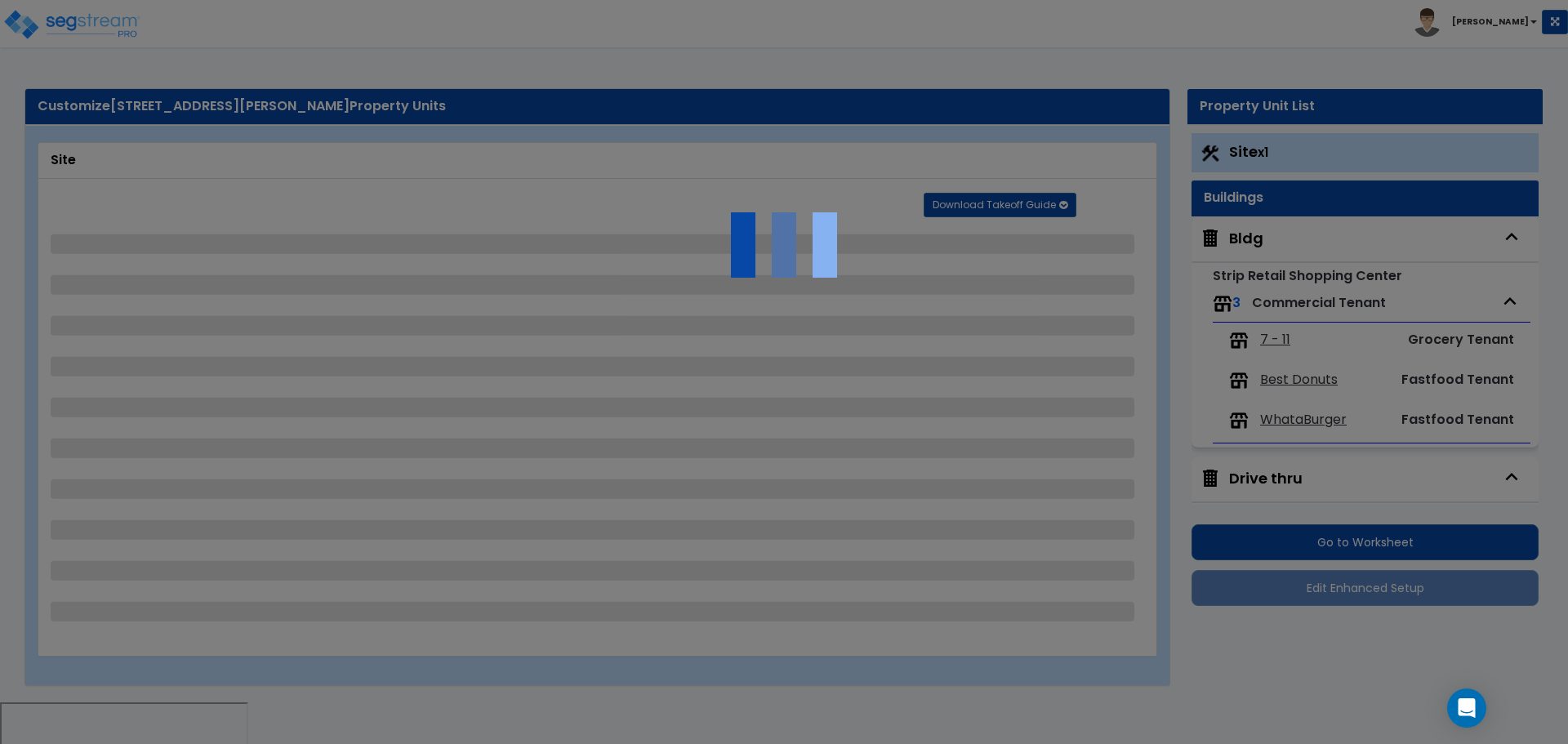
select select "2"
select select "1"
select select "2"
select select "4"
select select "2"
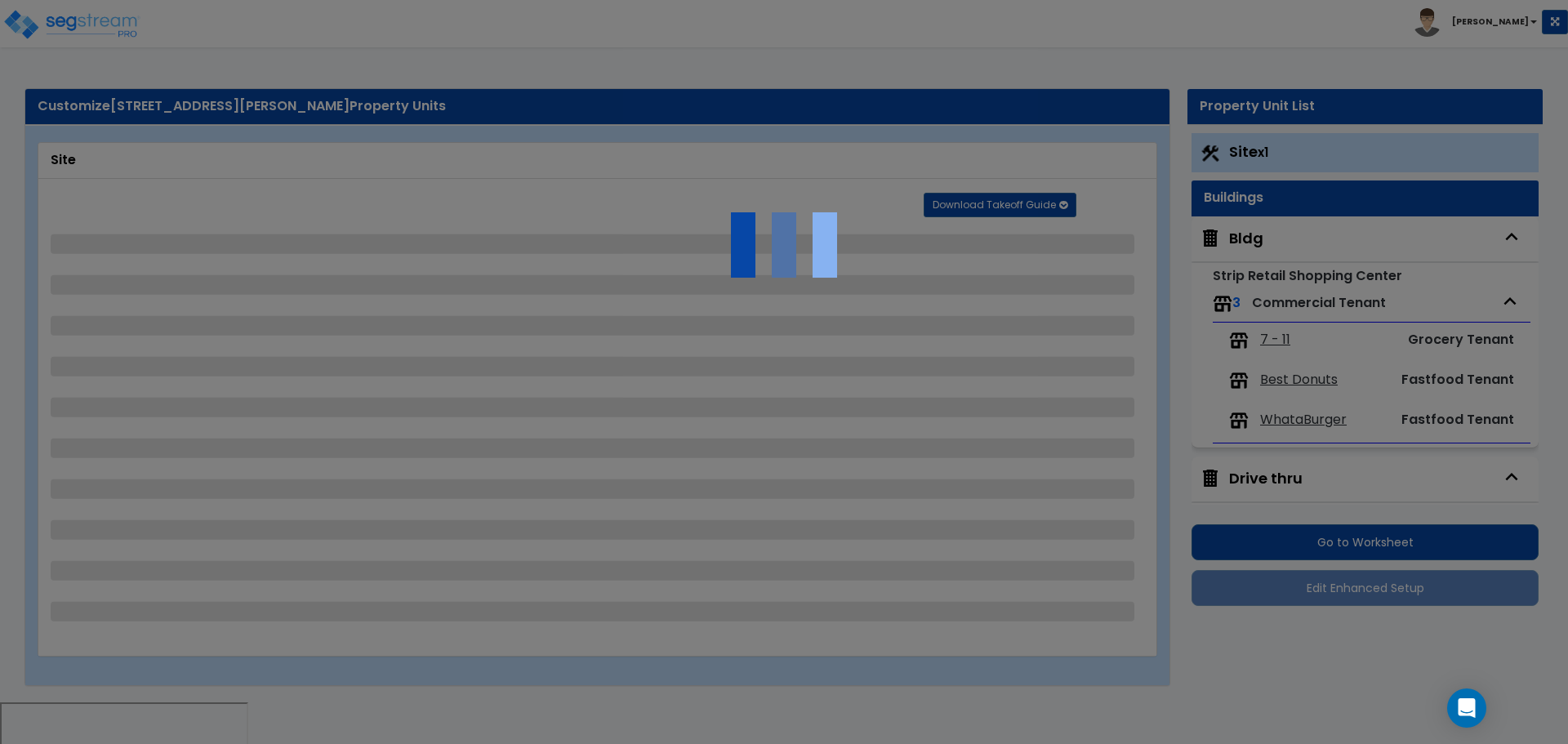
select select "2"
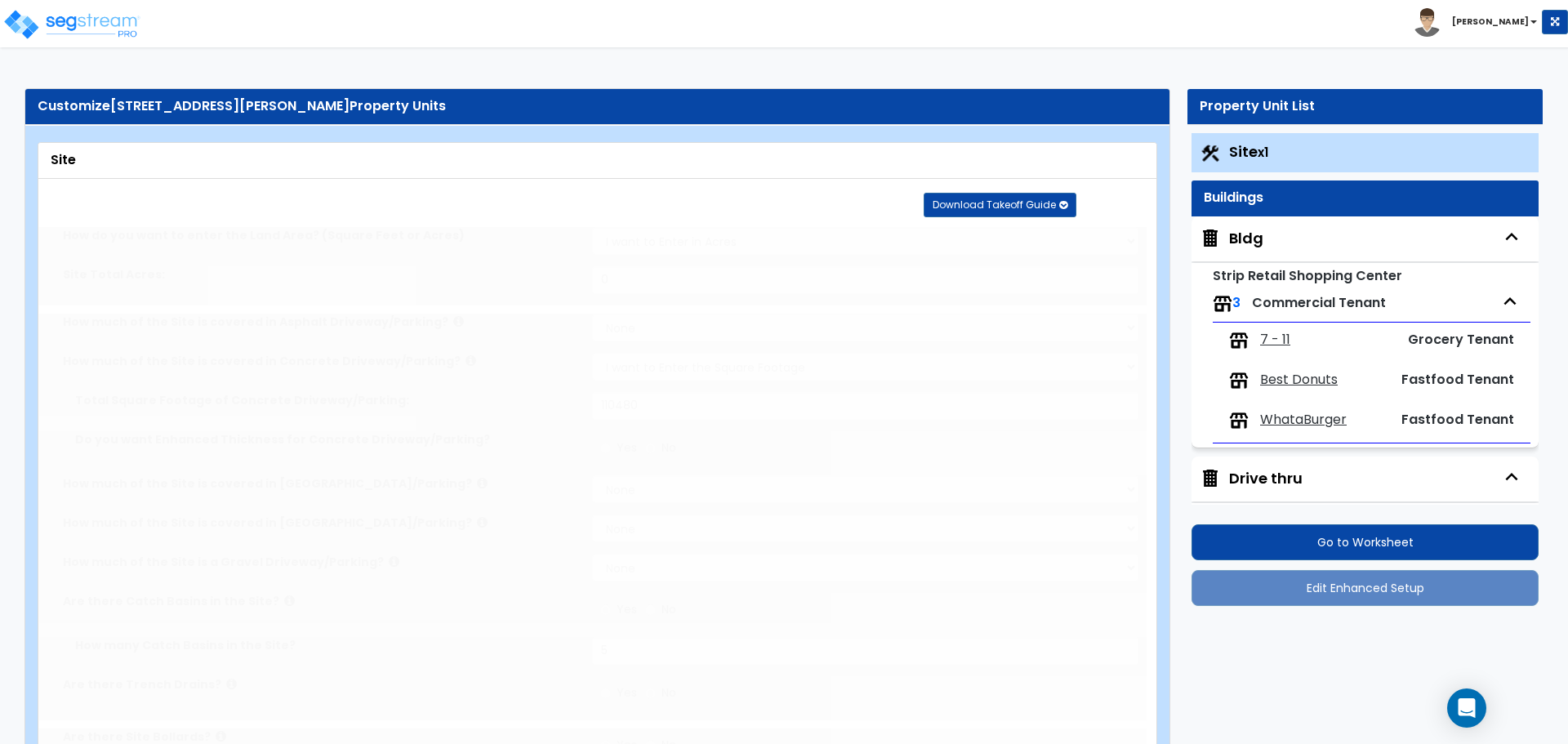
radio input "true"
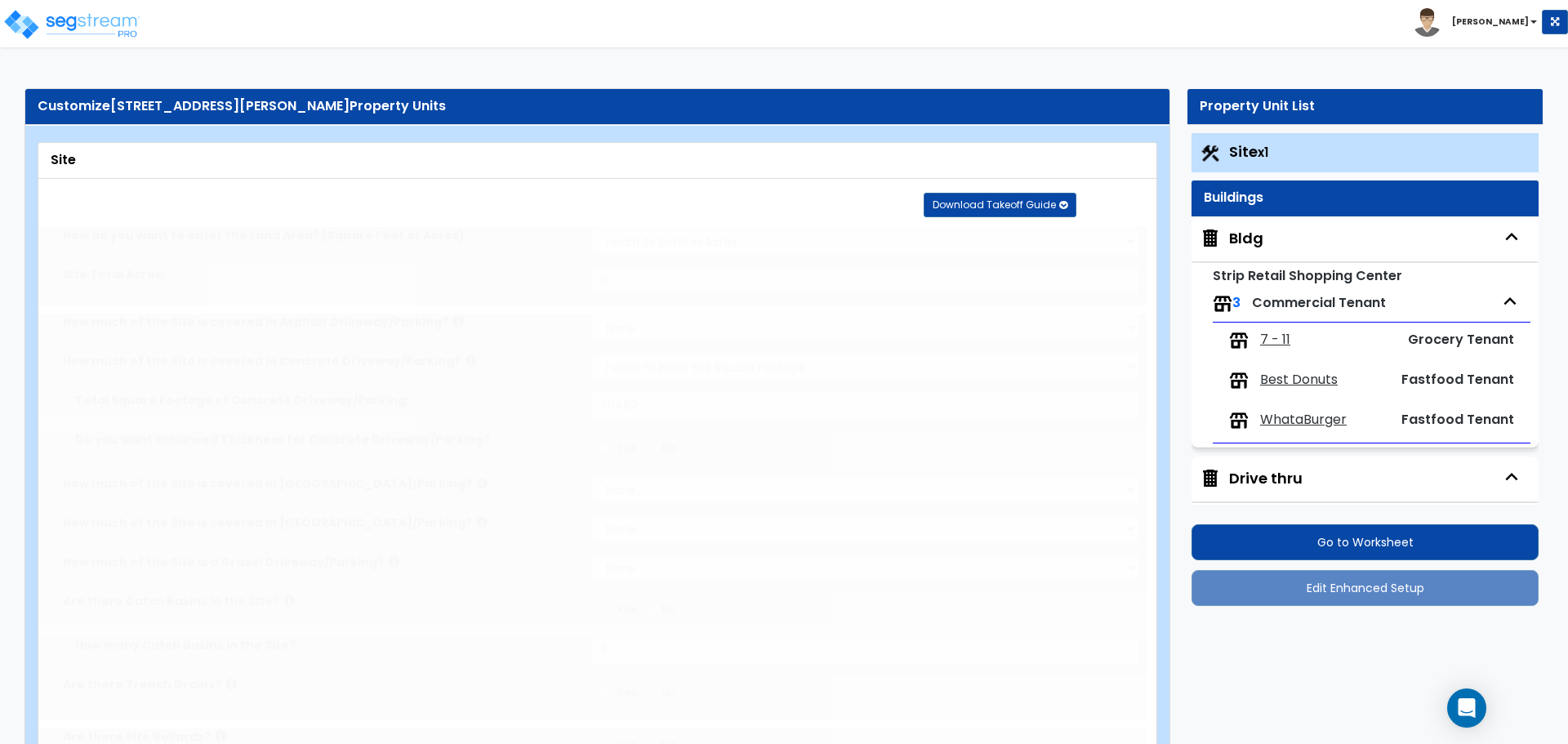
radio input "true"
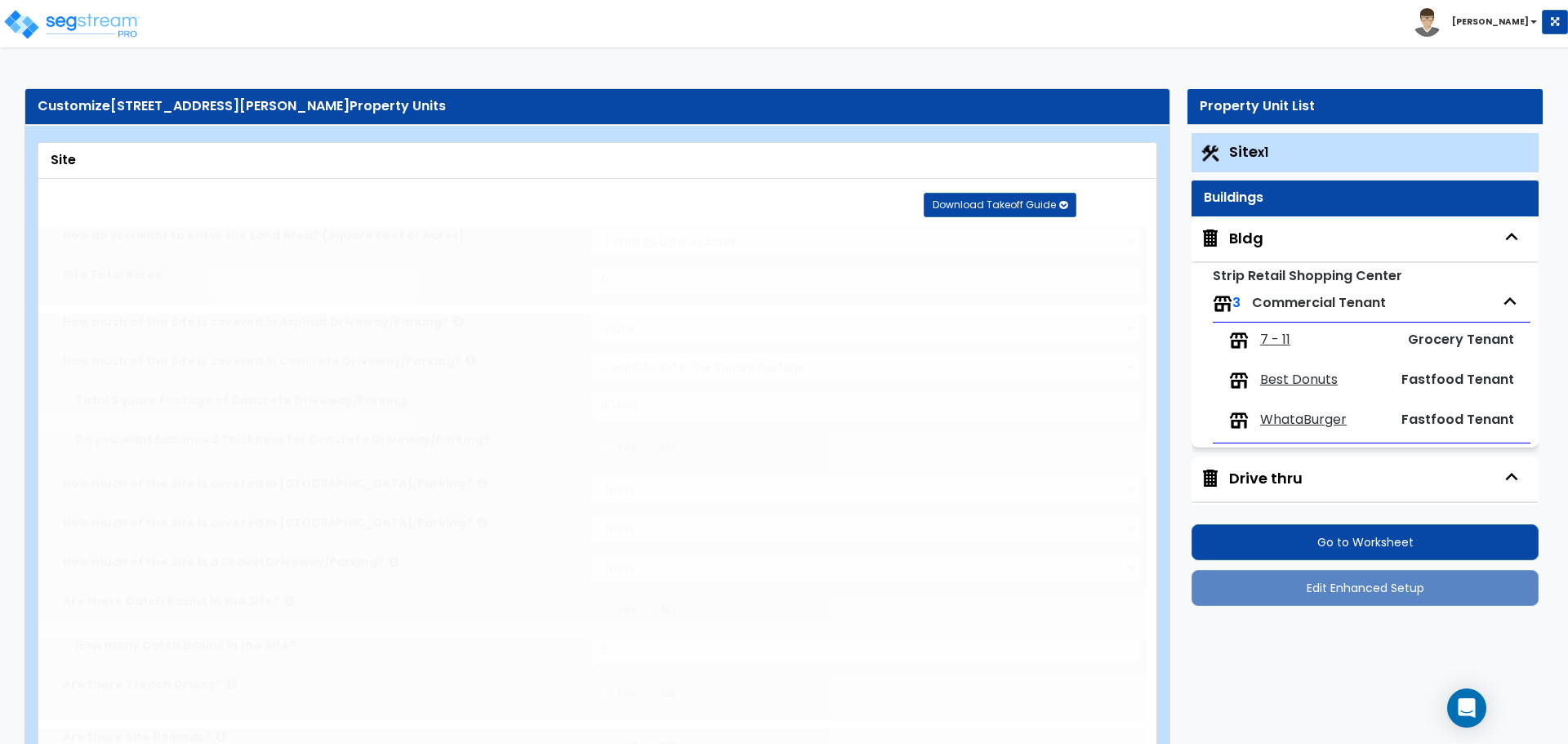
radio input "true"
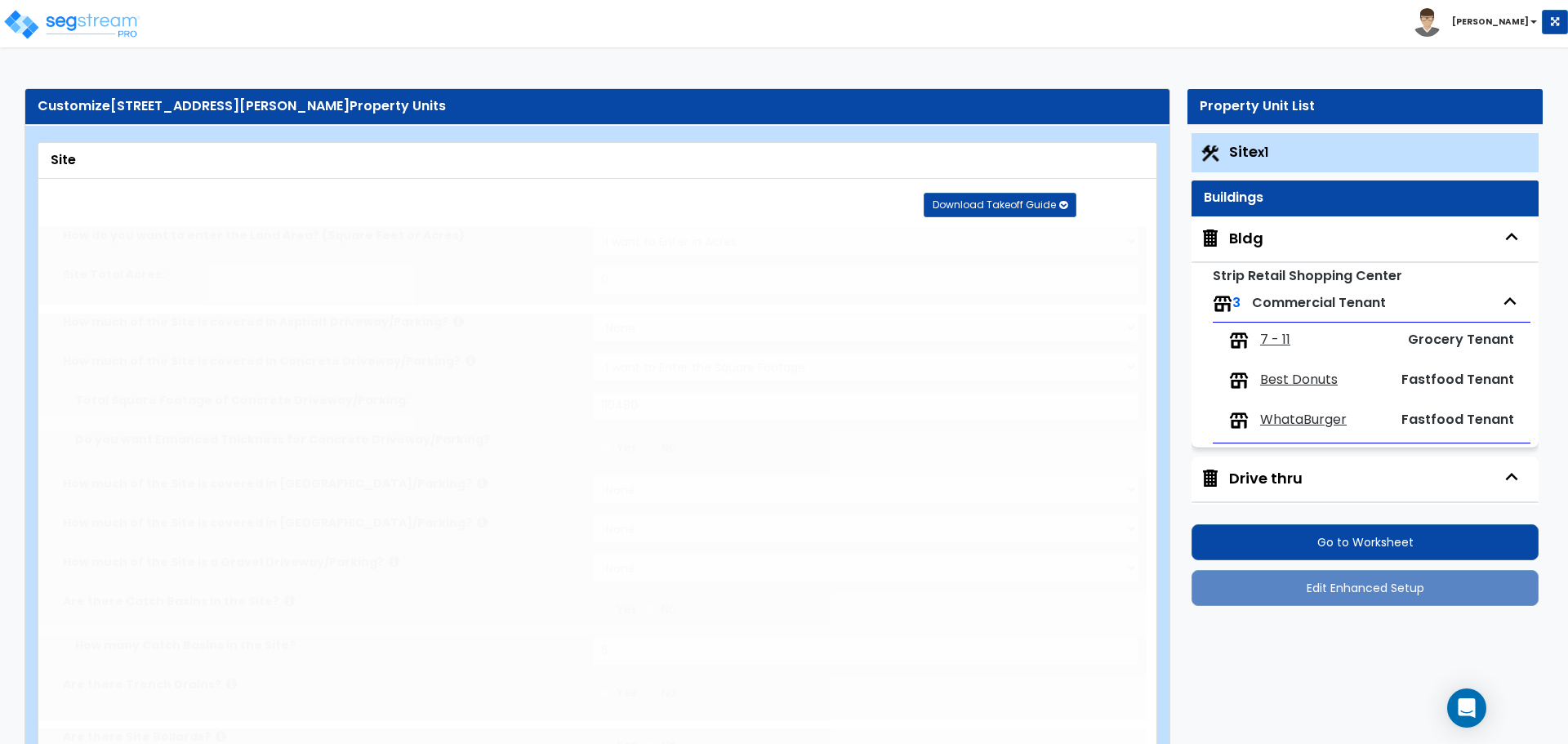
radio input "true"
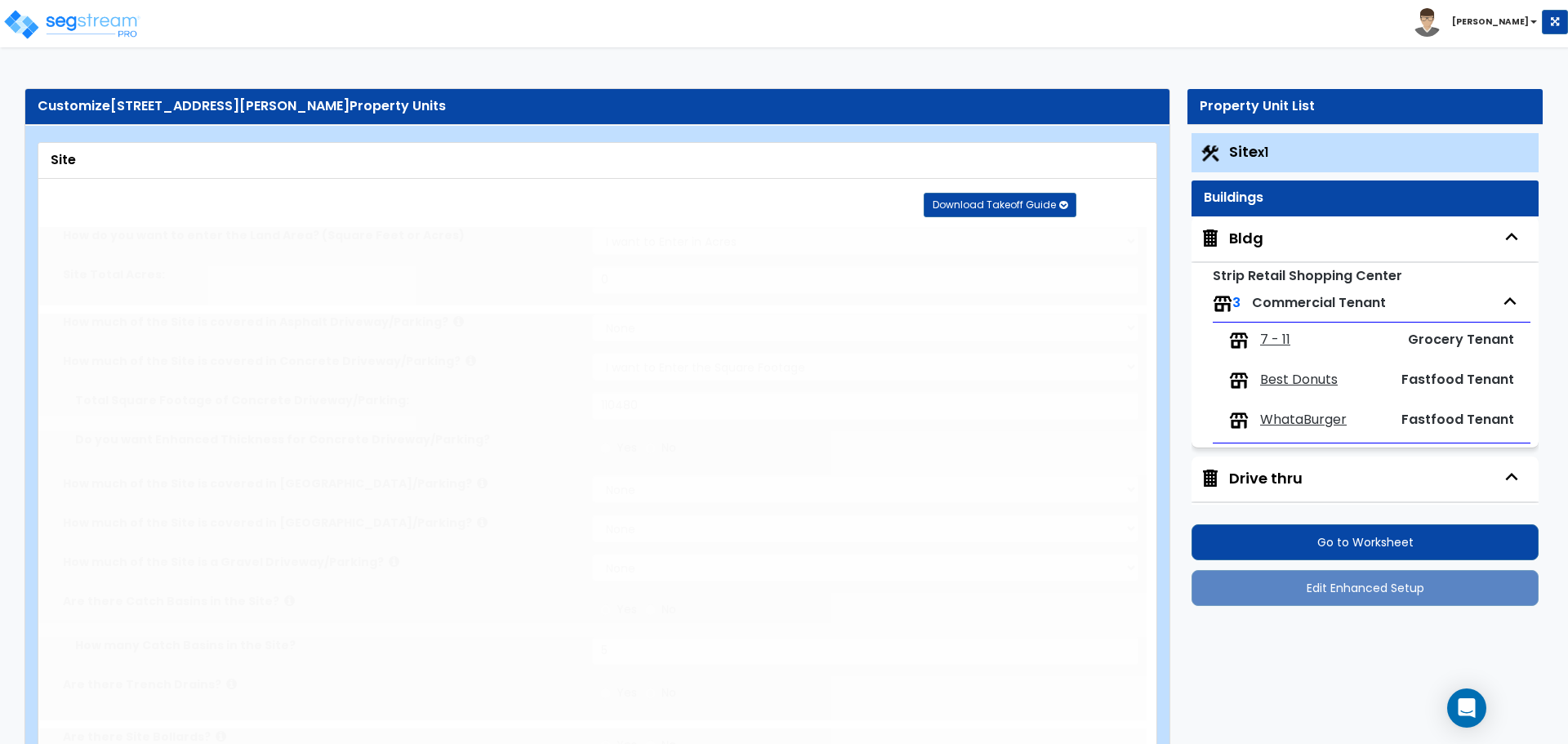
radio input "true"
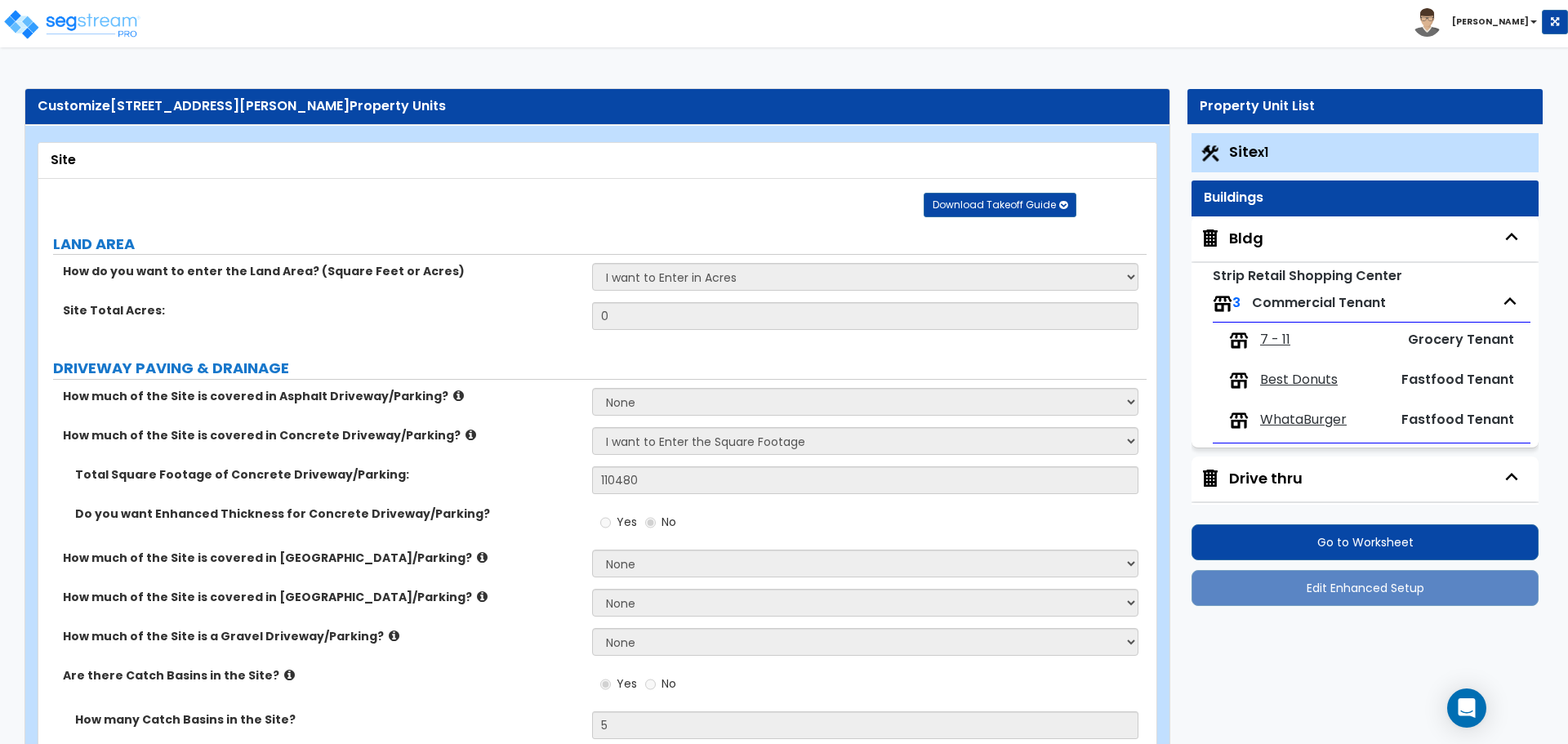
click at [1241, 232] on div "Bldg" at bounding box center [1246, 238] width 35 height 21
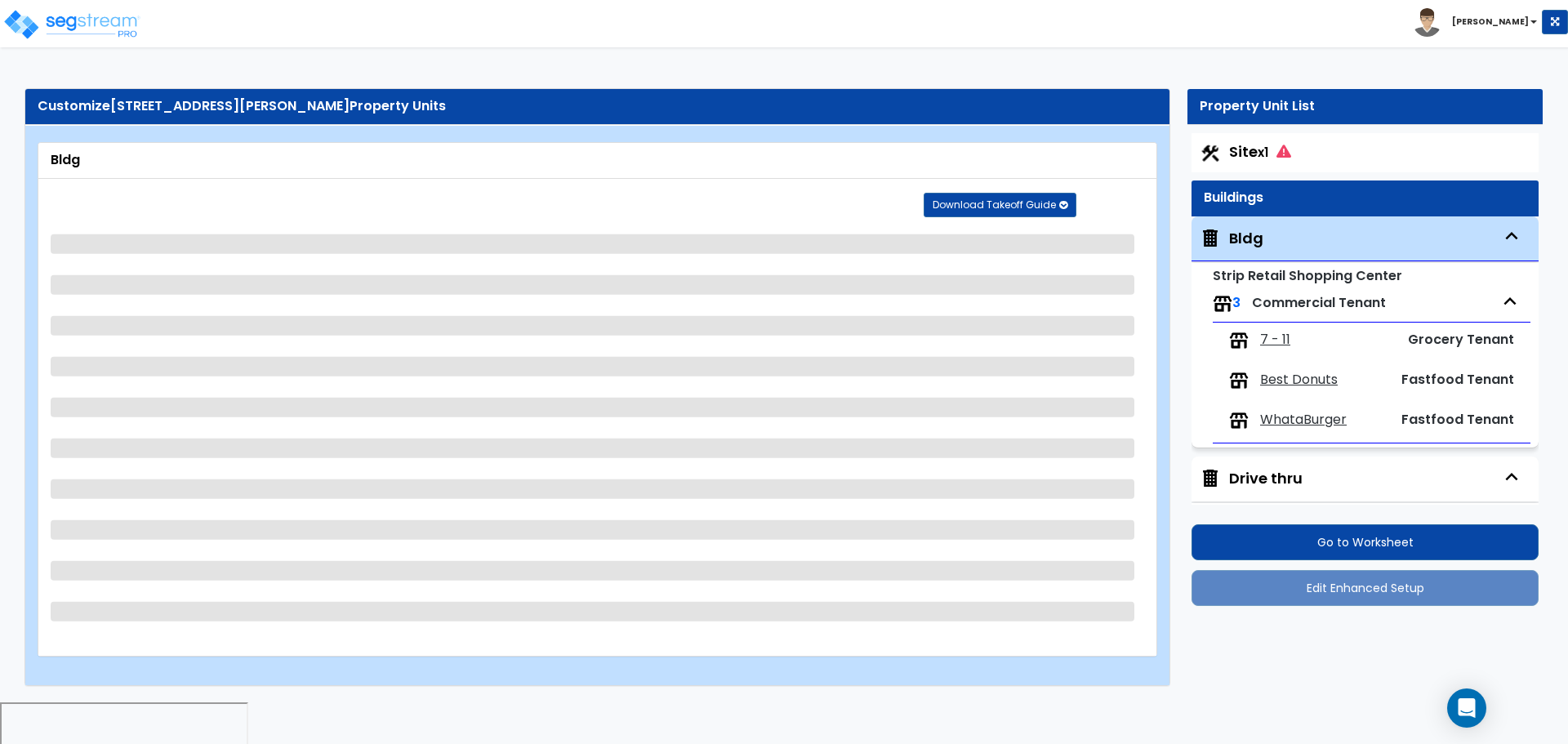
scroll to position [82, 0]
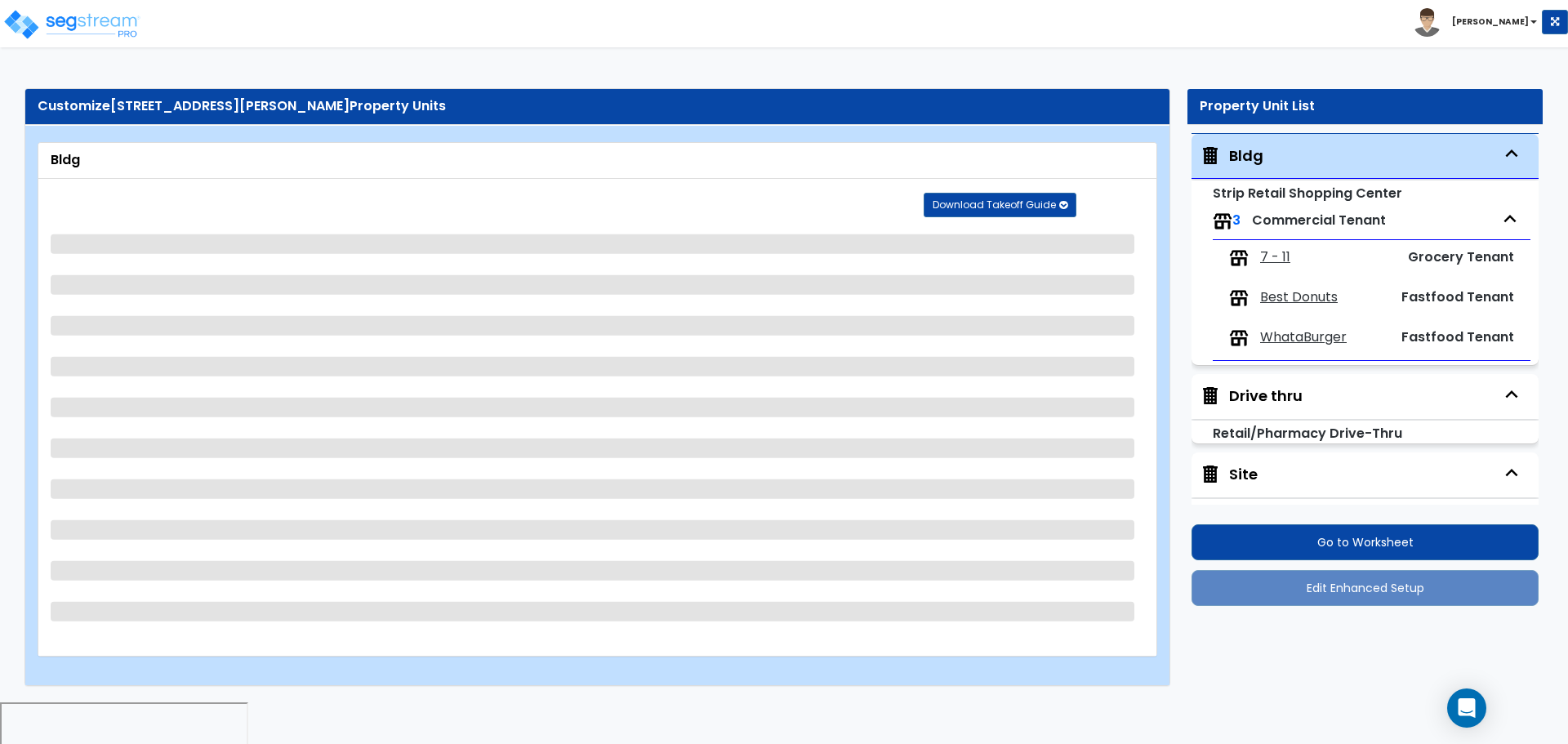
select select "1"
select select "2"
select select "1"
select select "2"
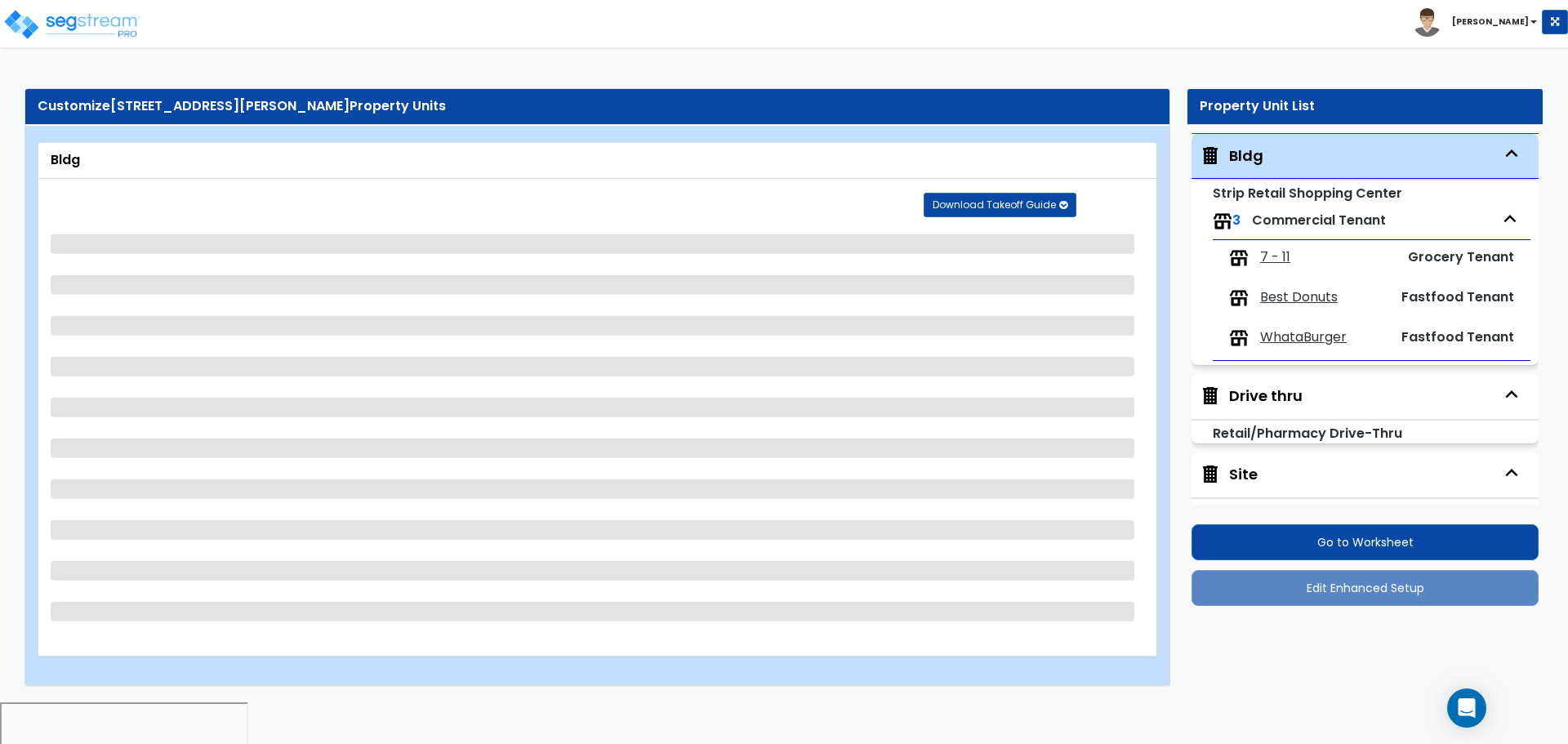
select select "3"
select select "1"
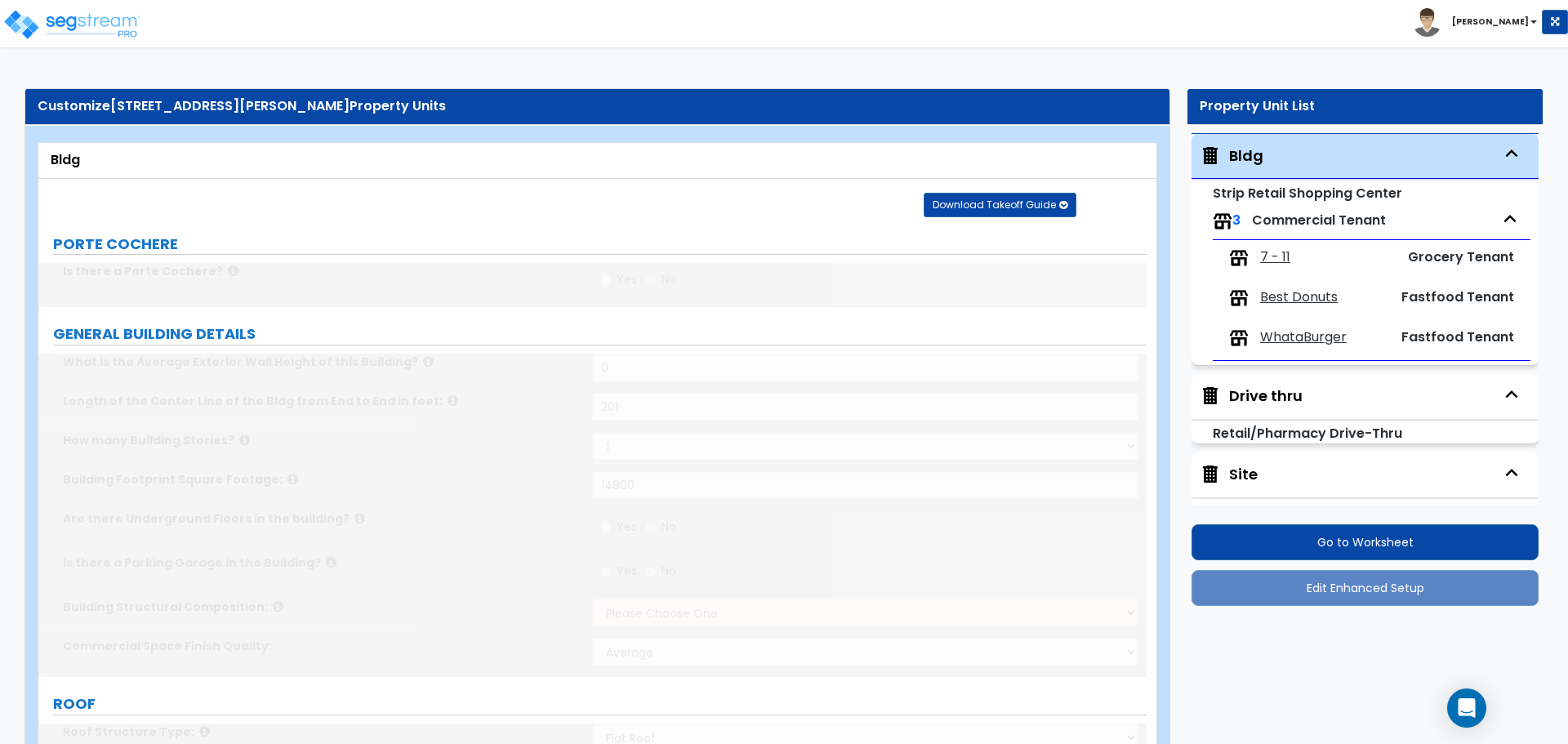
radio input "true"
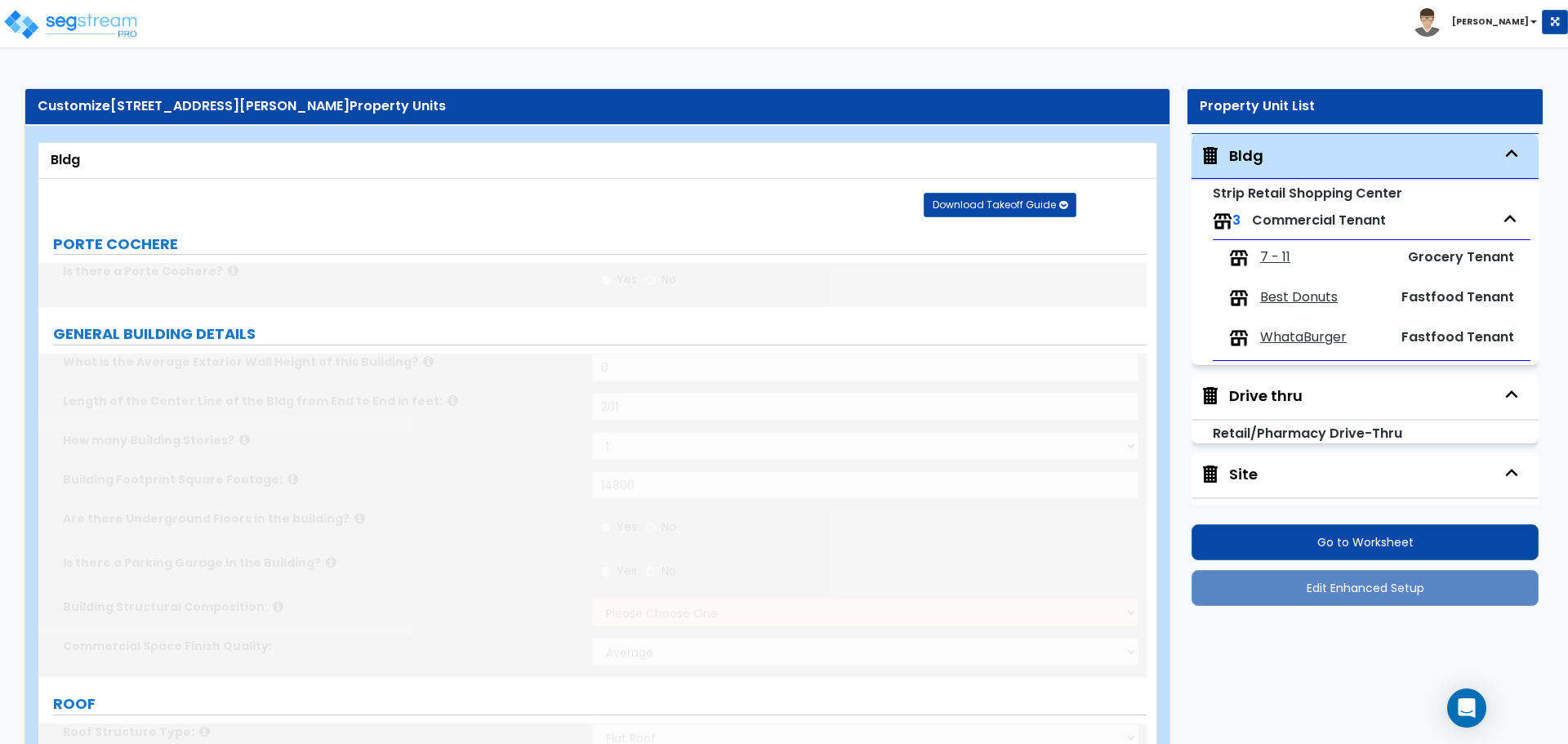
radio input "true"
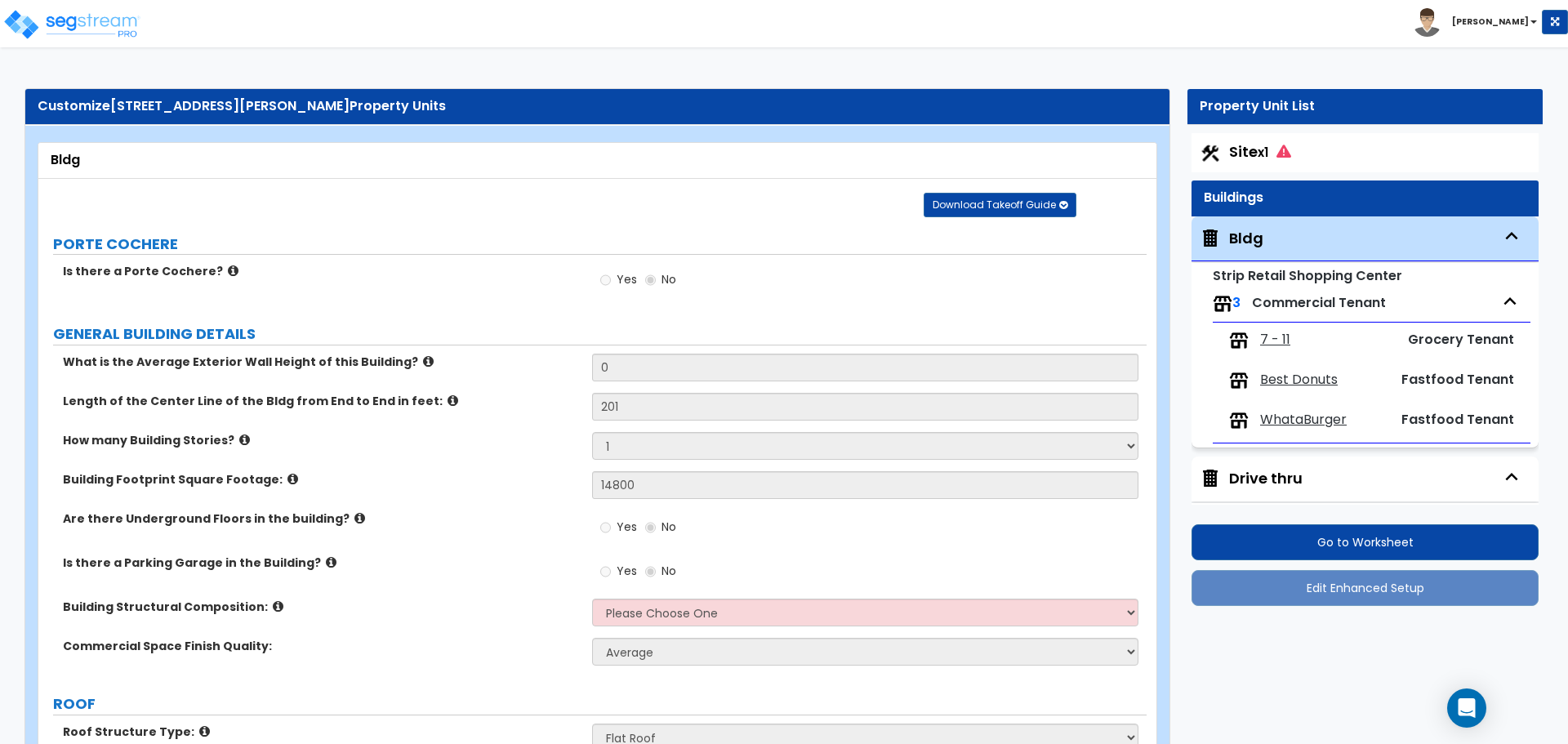
scroll to position [70, 0]
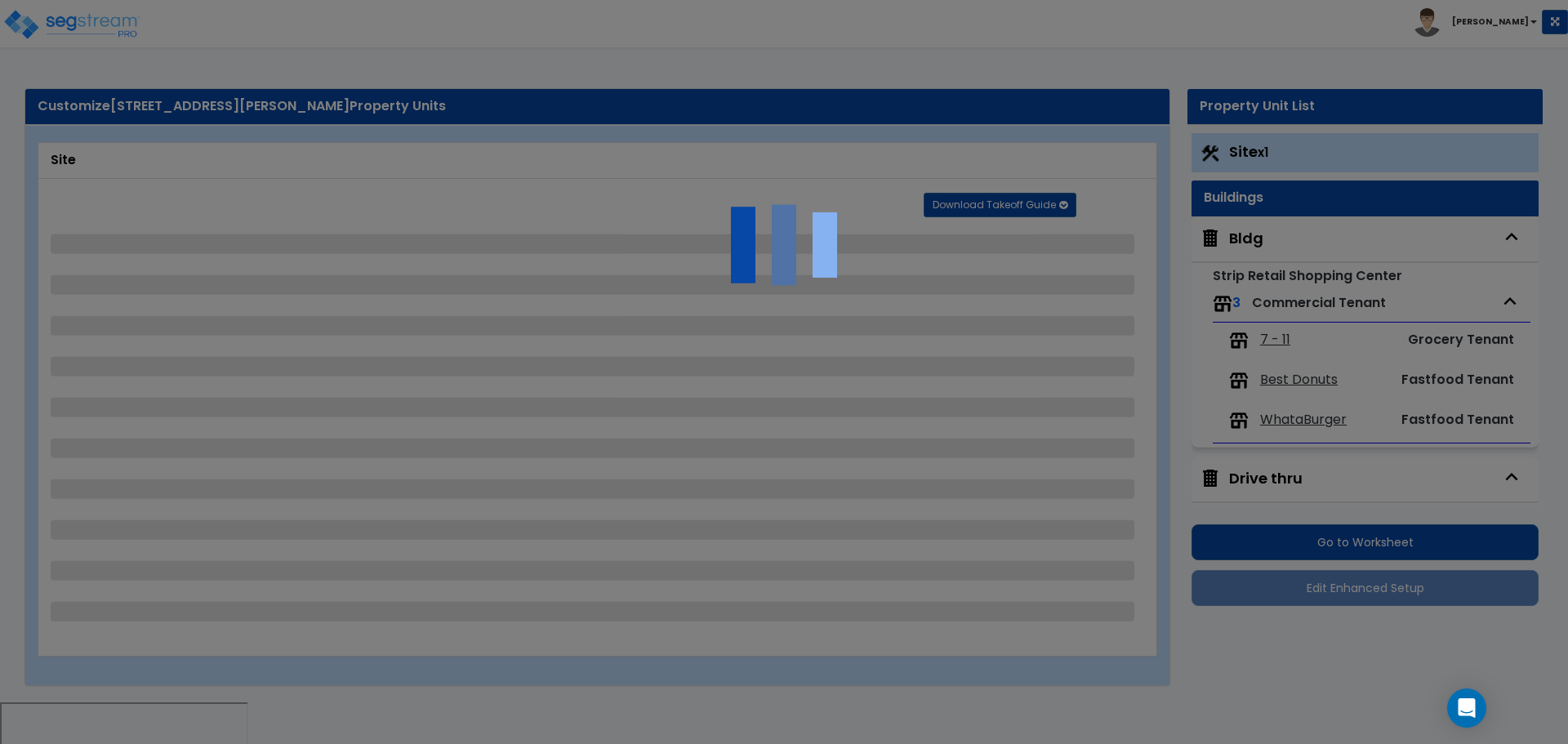
select select "2"
select select "4"
select select "1"
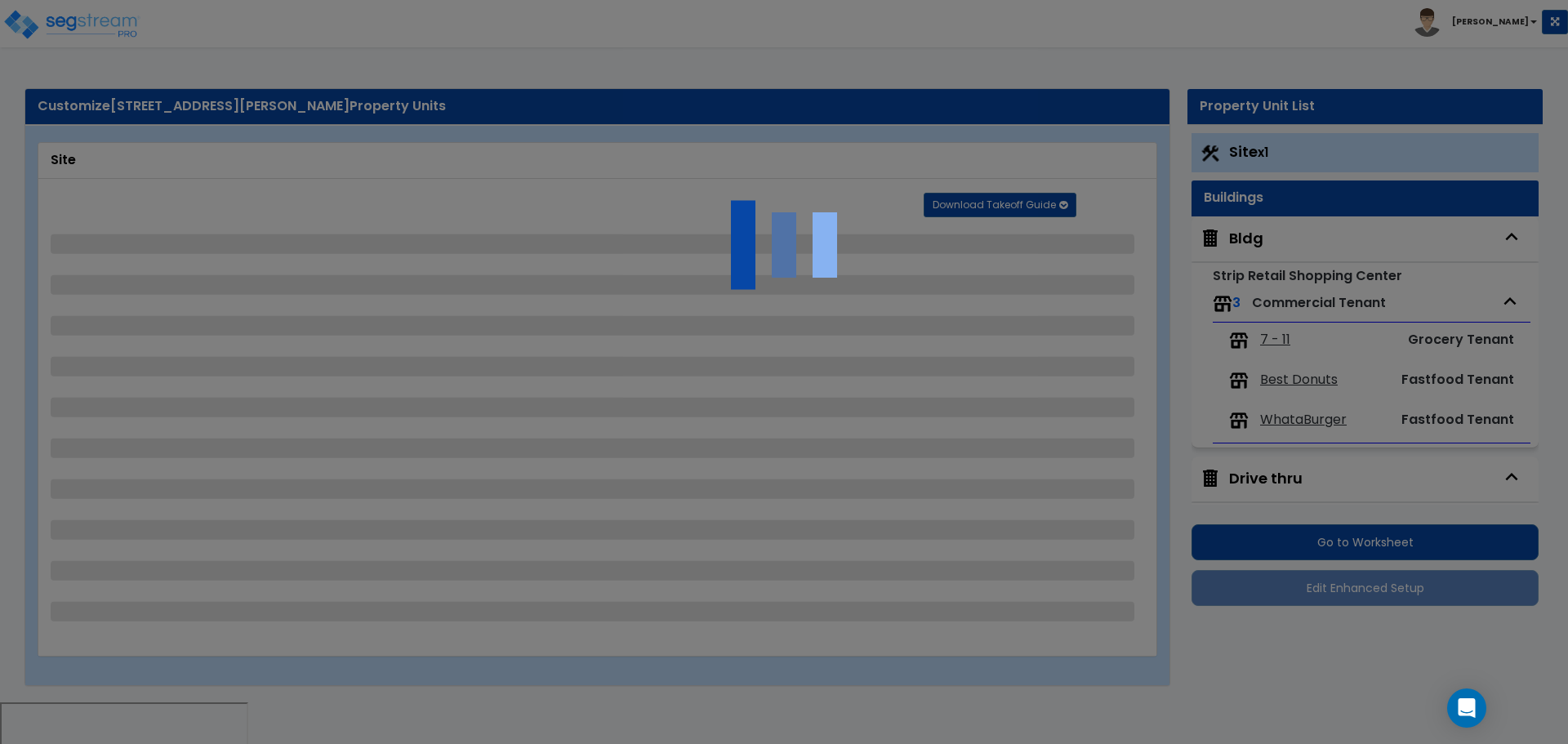
select select "2"
select select "1"
select select "5"
select select "1"
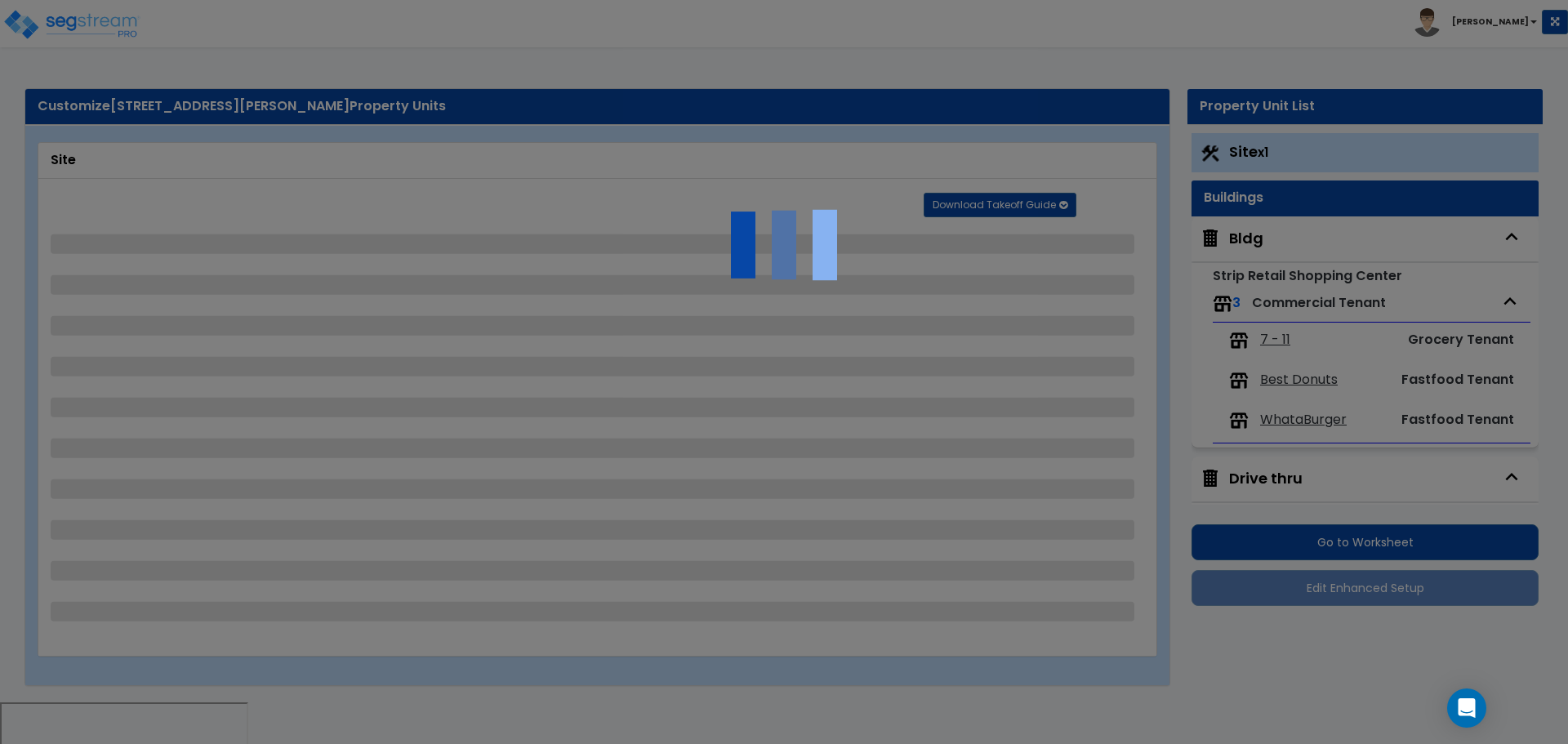
select select "2"
select select "1"
select select "2"
select select "4"
select select "2"
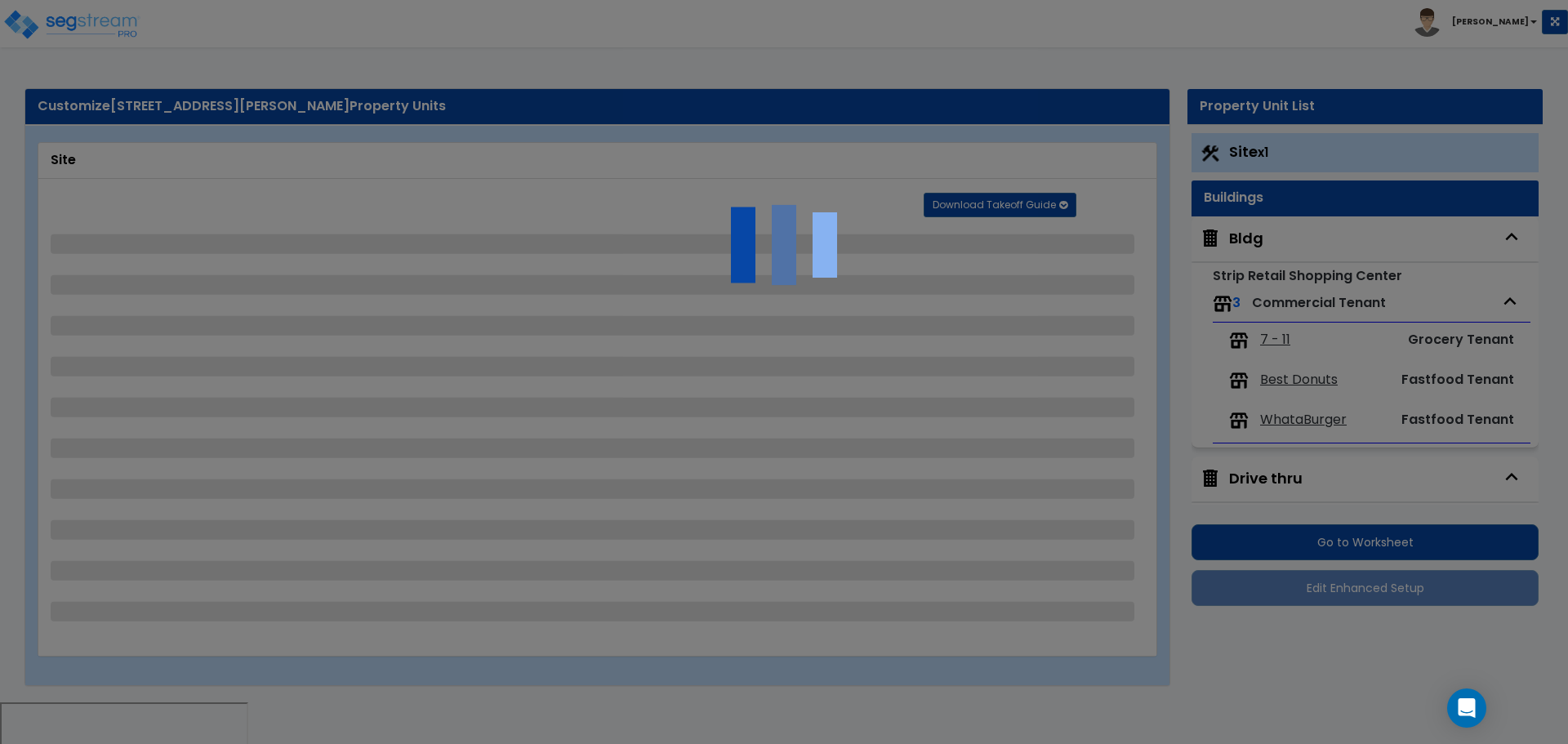
select select "2"
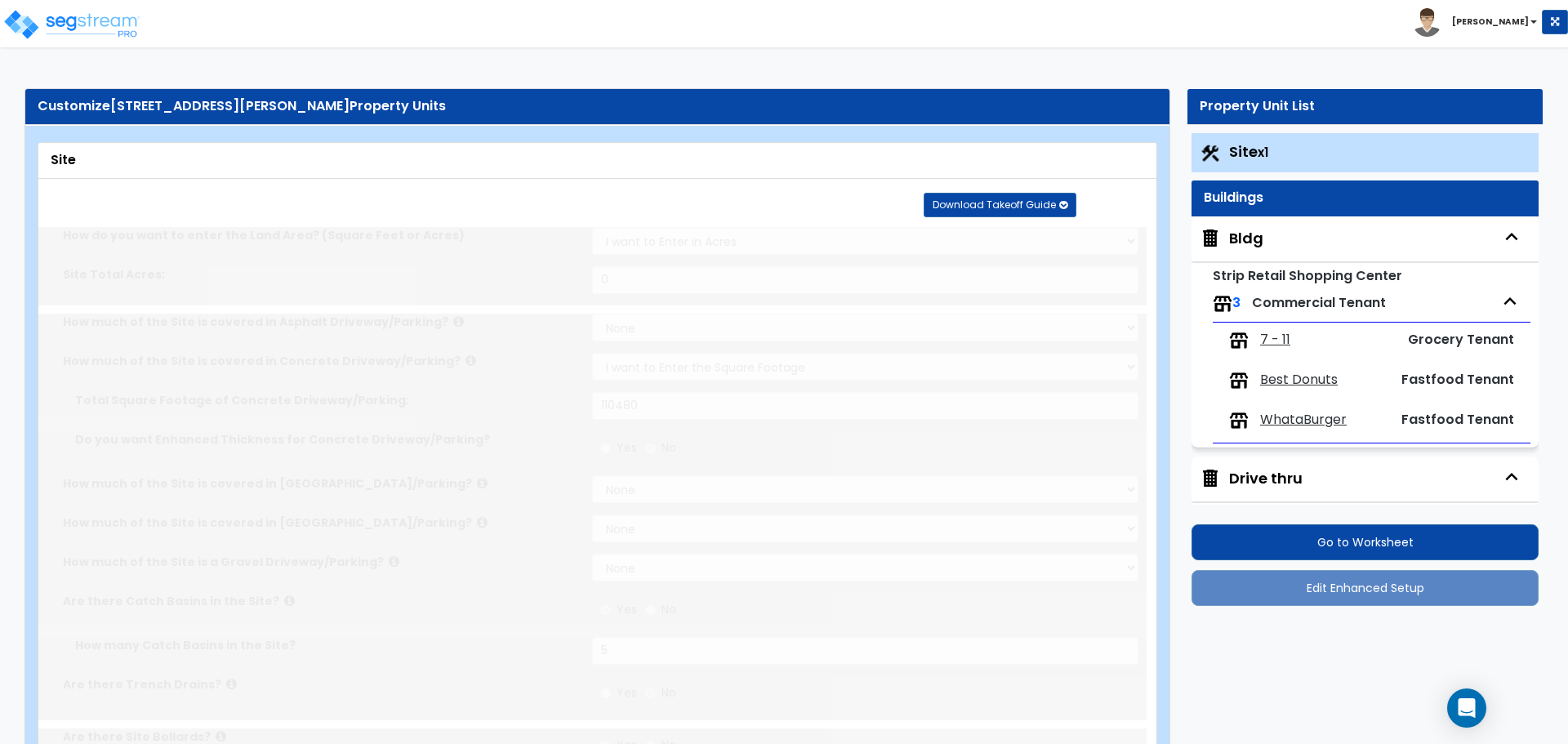
radio input "true"
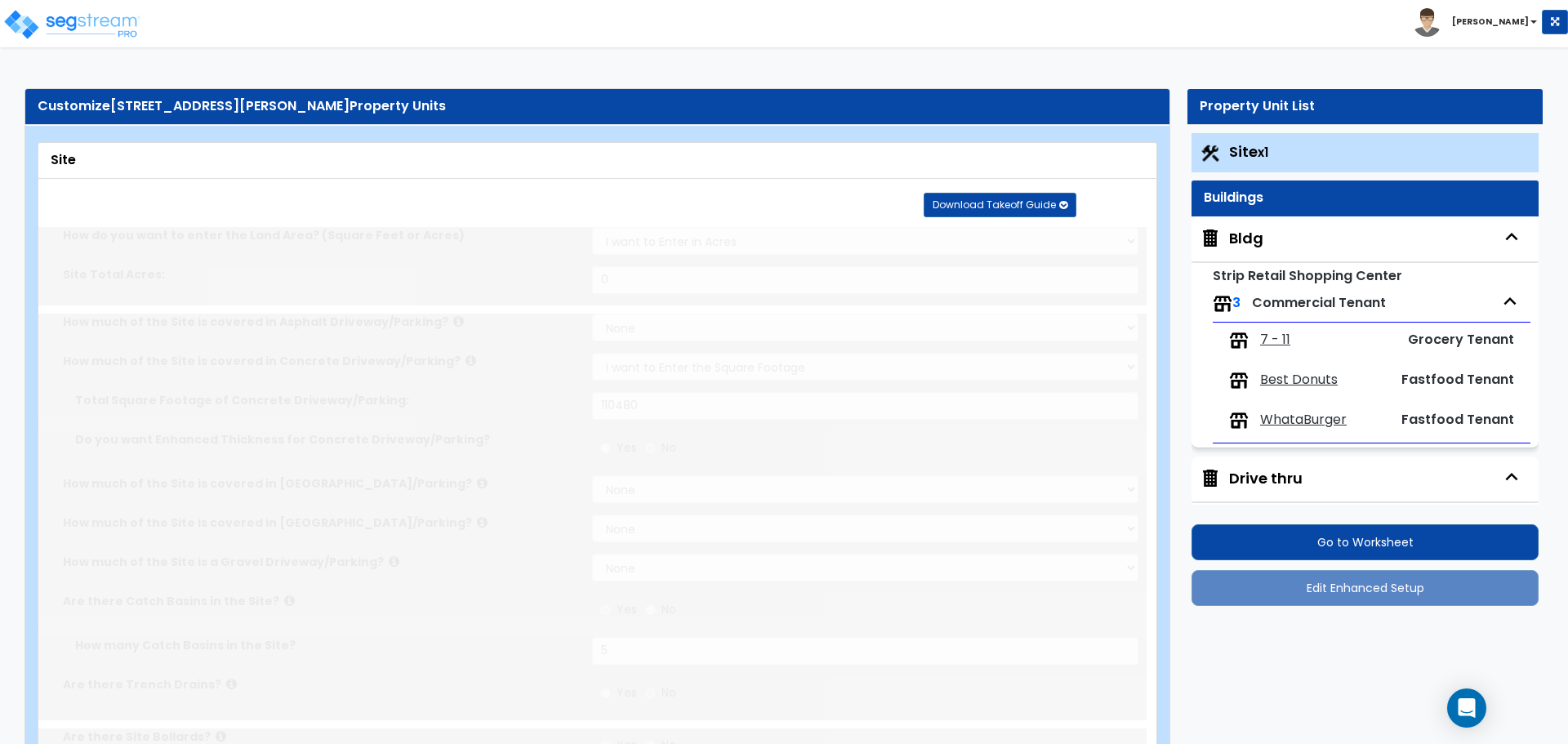
radio input "true"
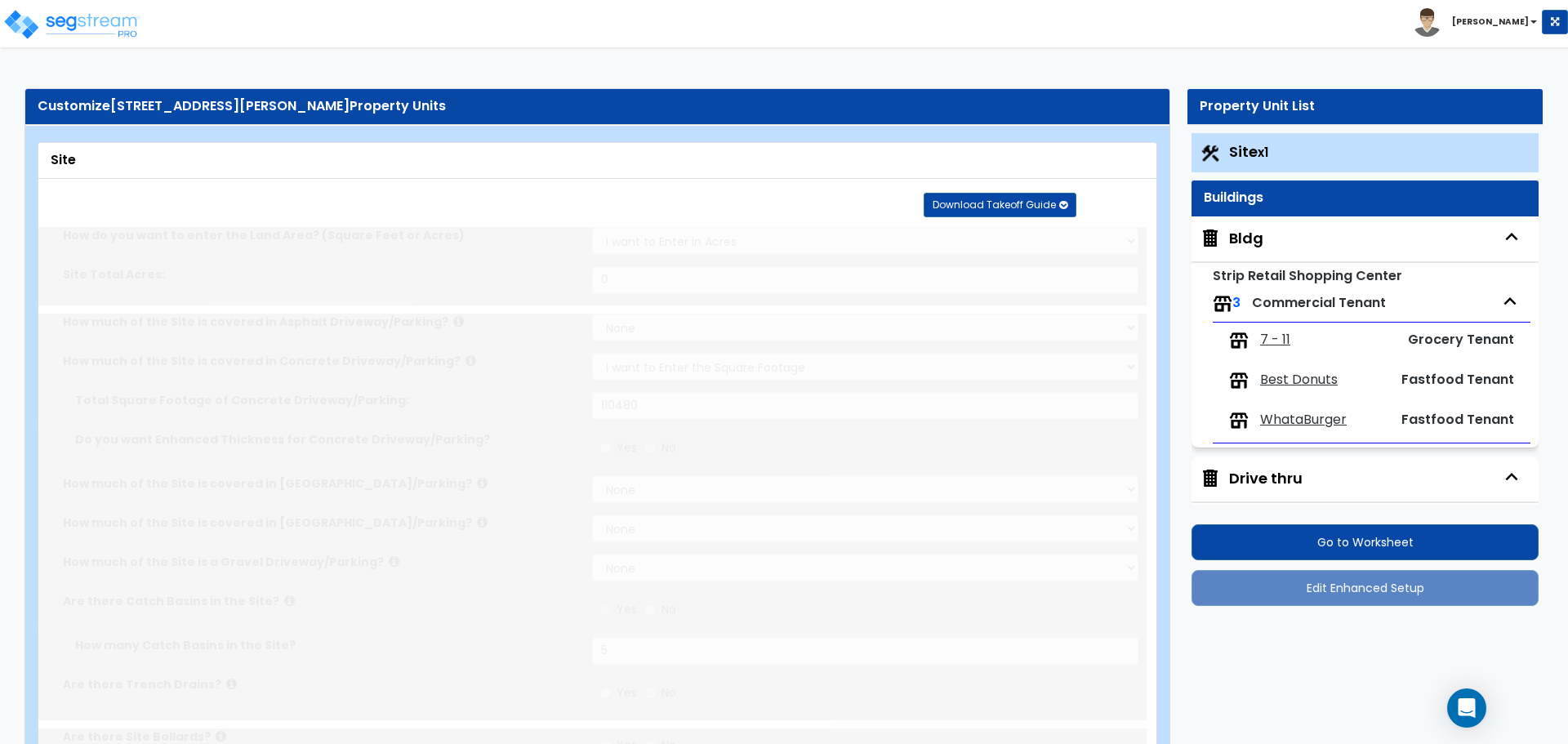
radio input "true"
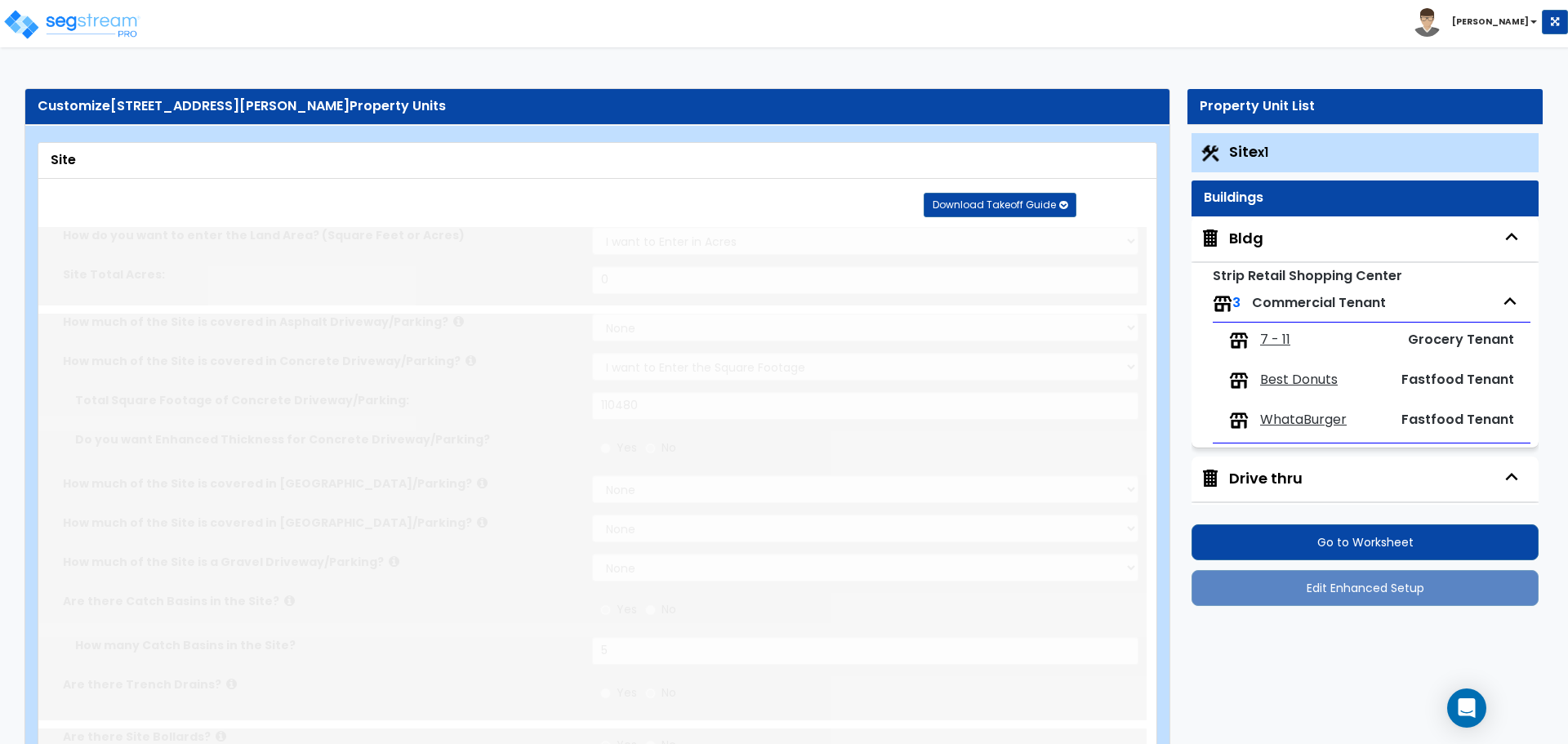
radio input "true"
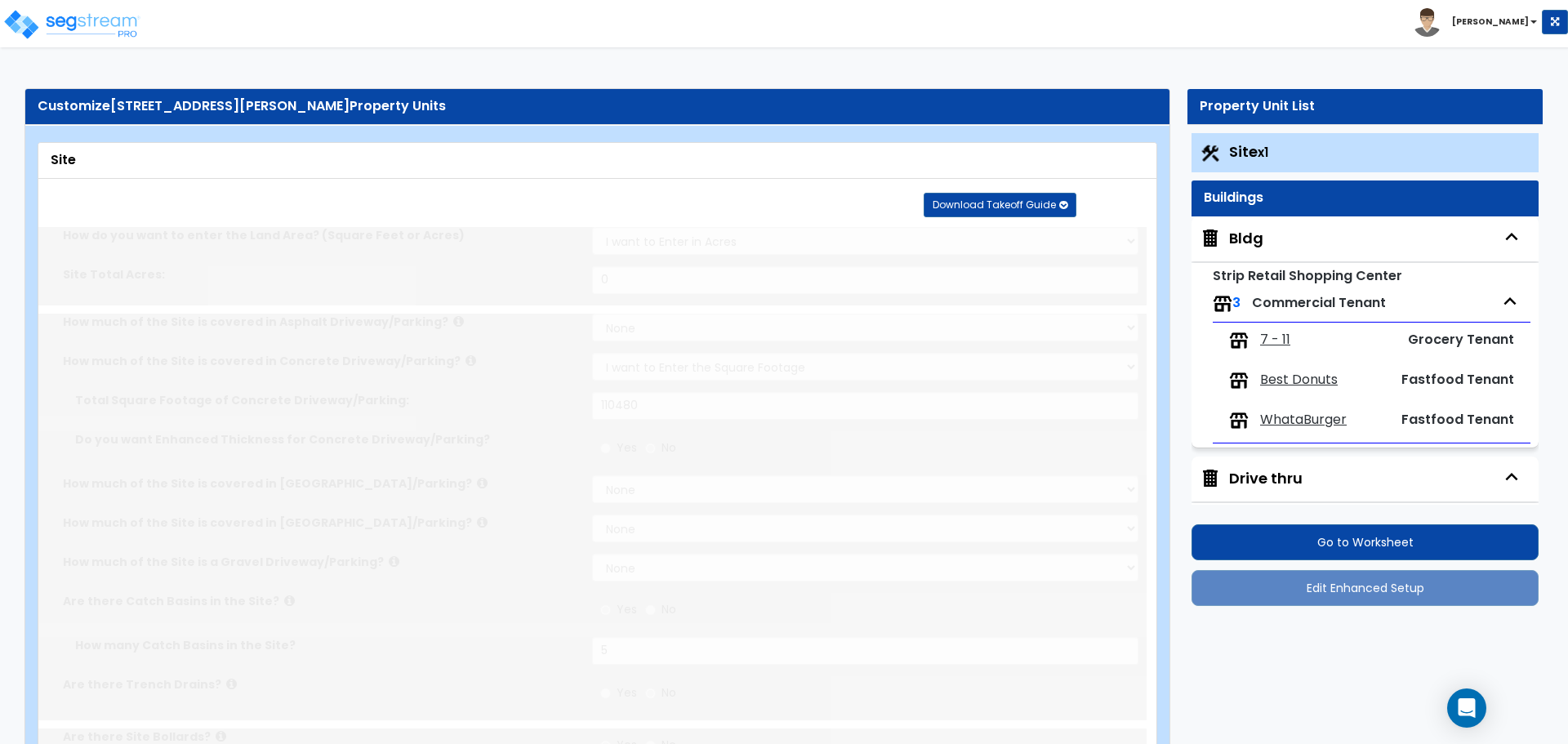
radio input "true"
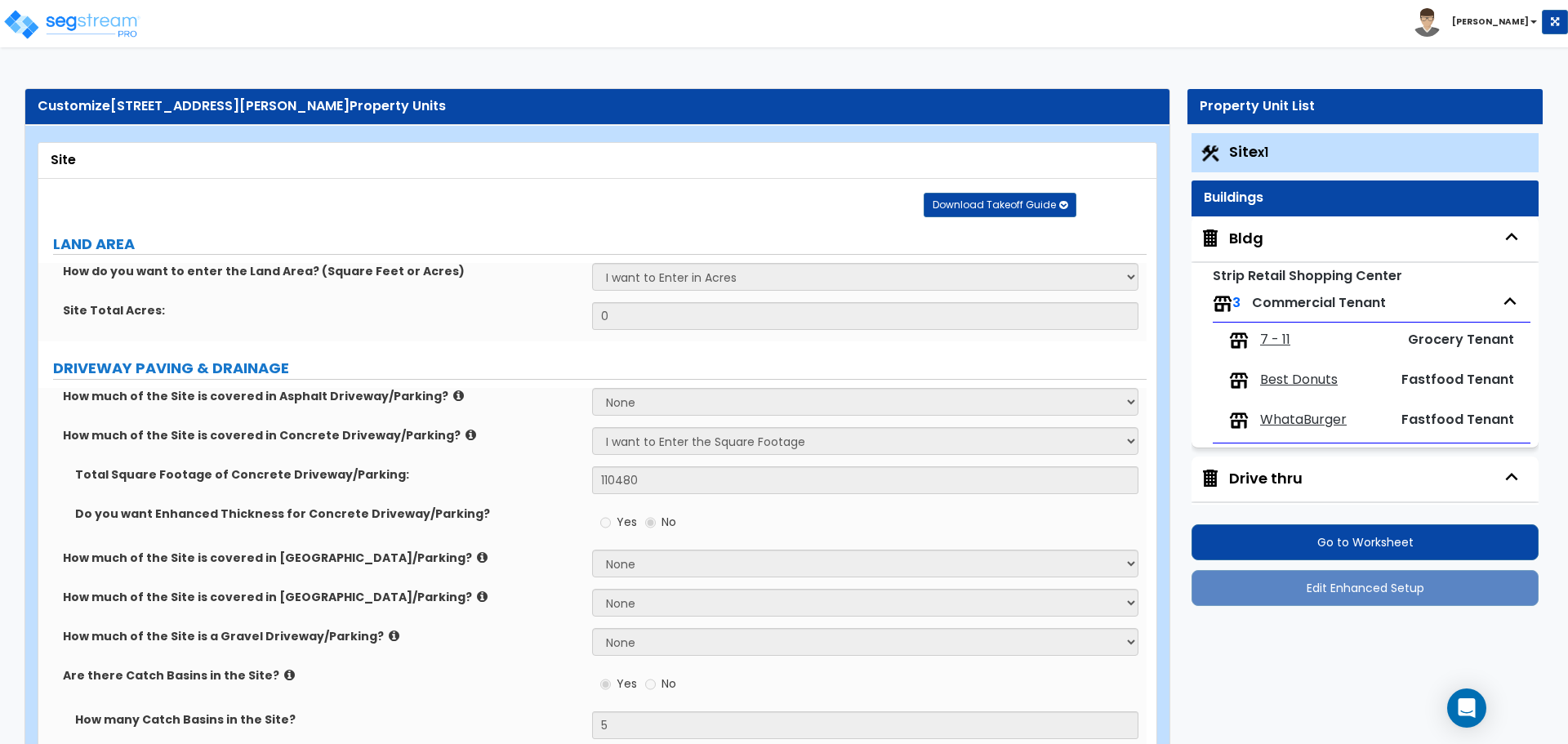
radio input "true"
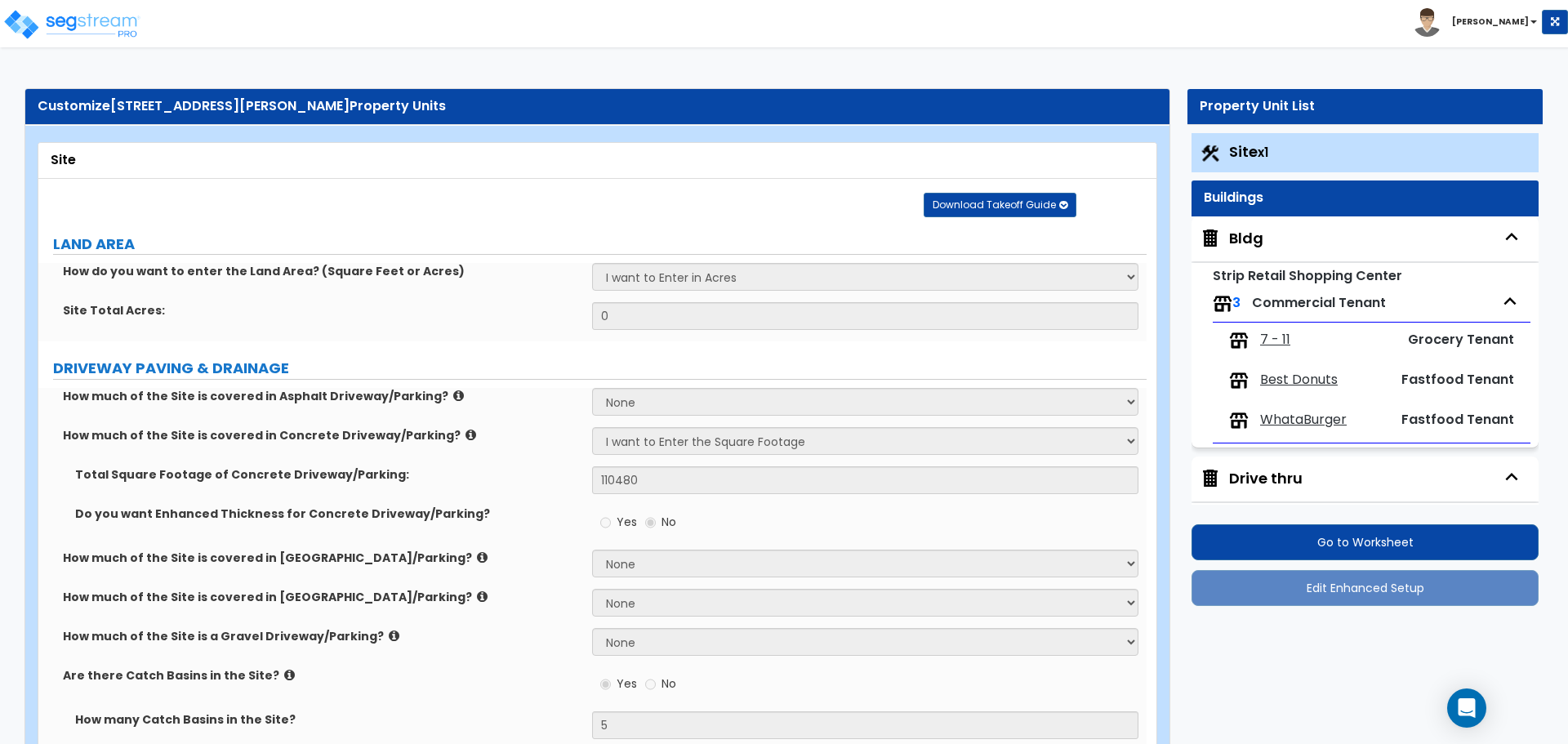
radio input "true"
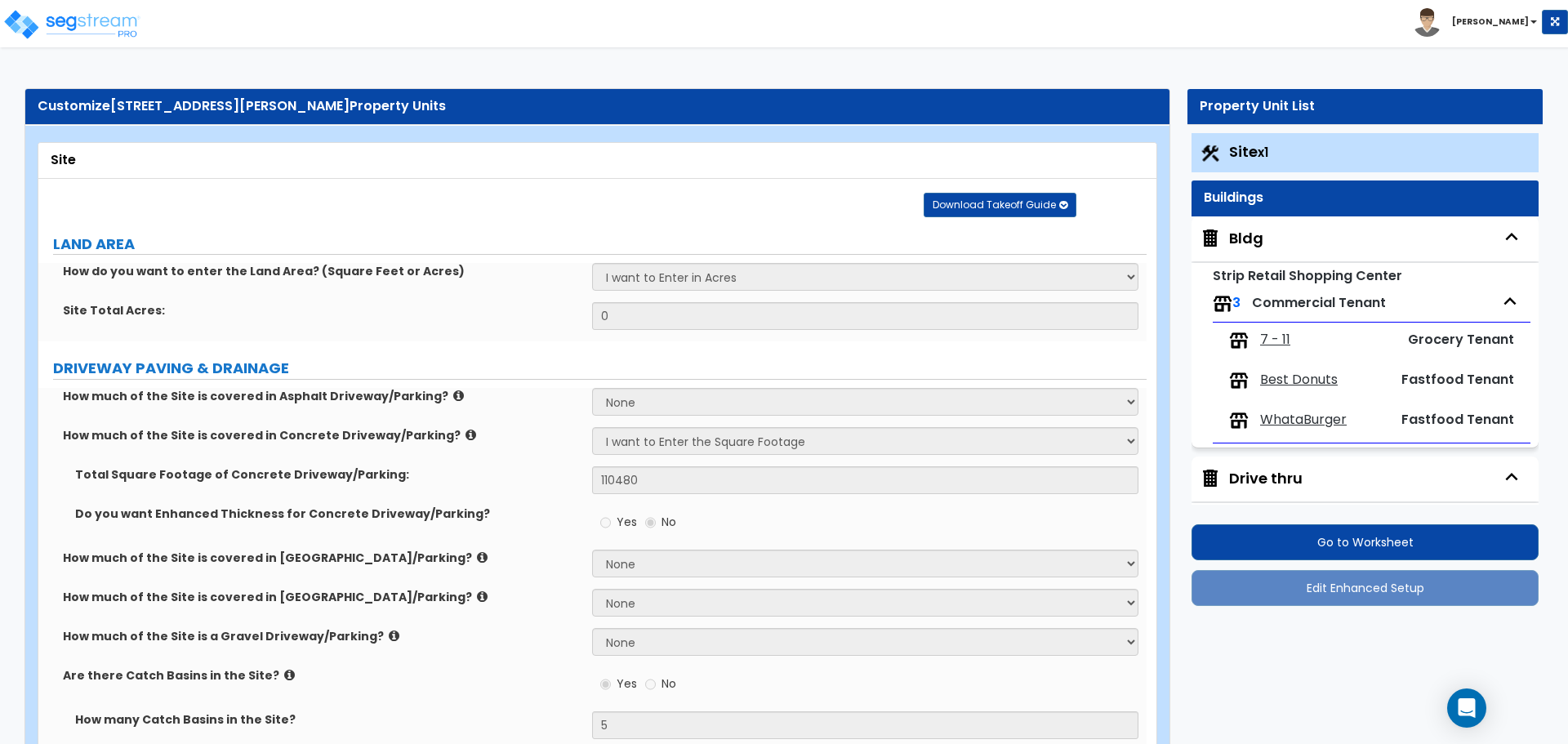
radio input "true"
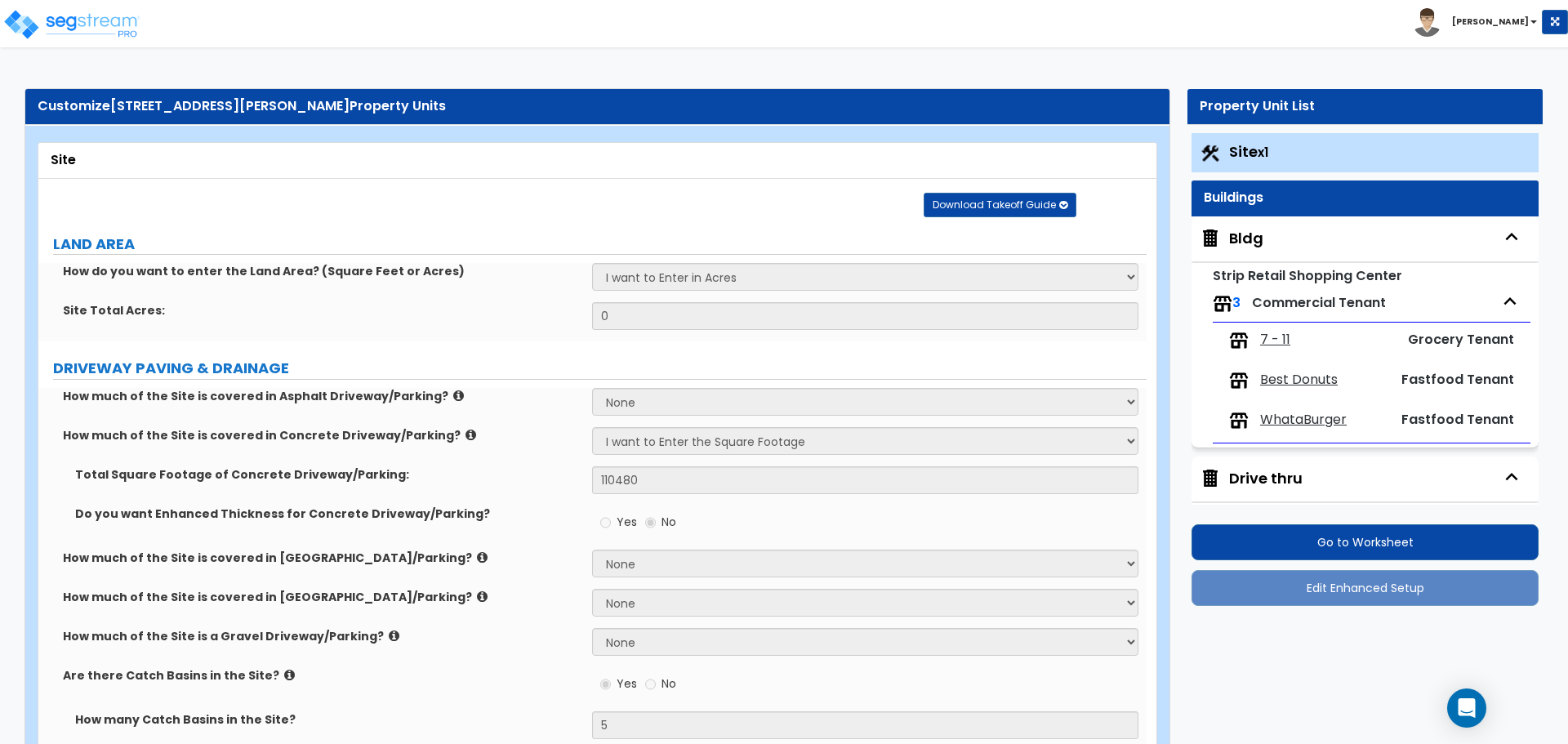
radio input "true"
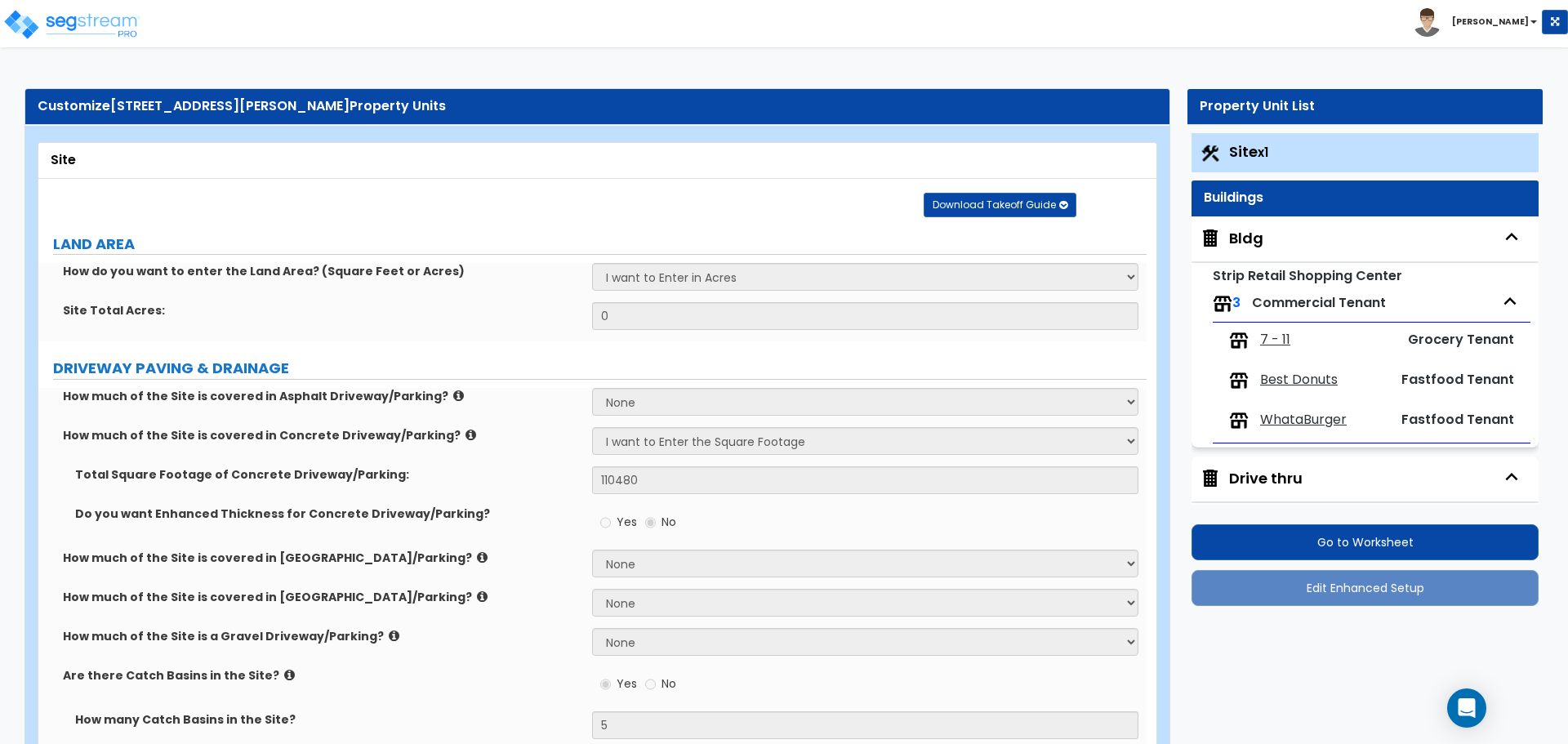
radio input "true"
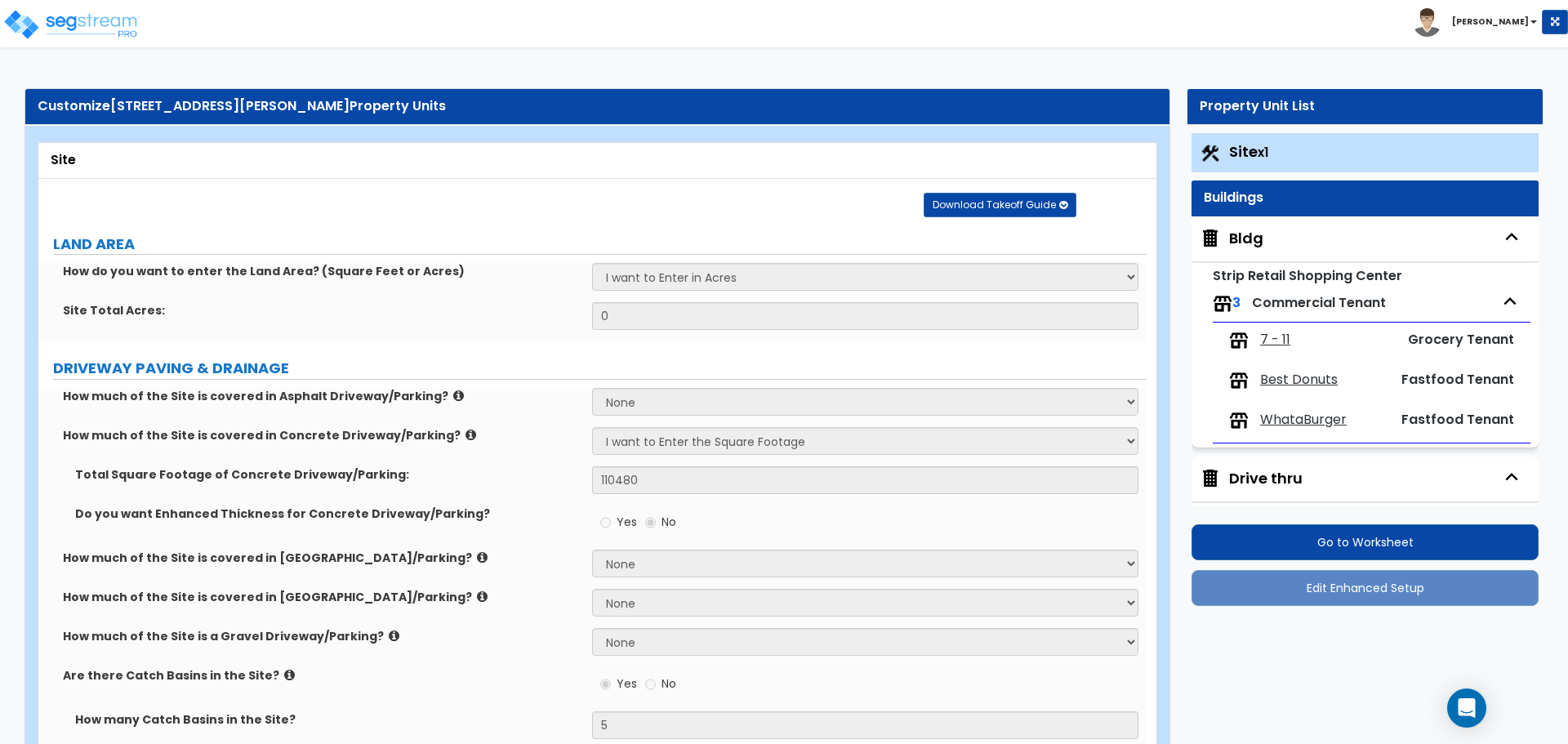
radio input "true"
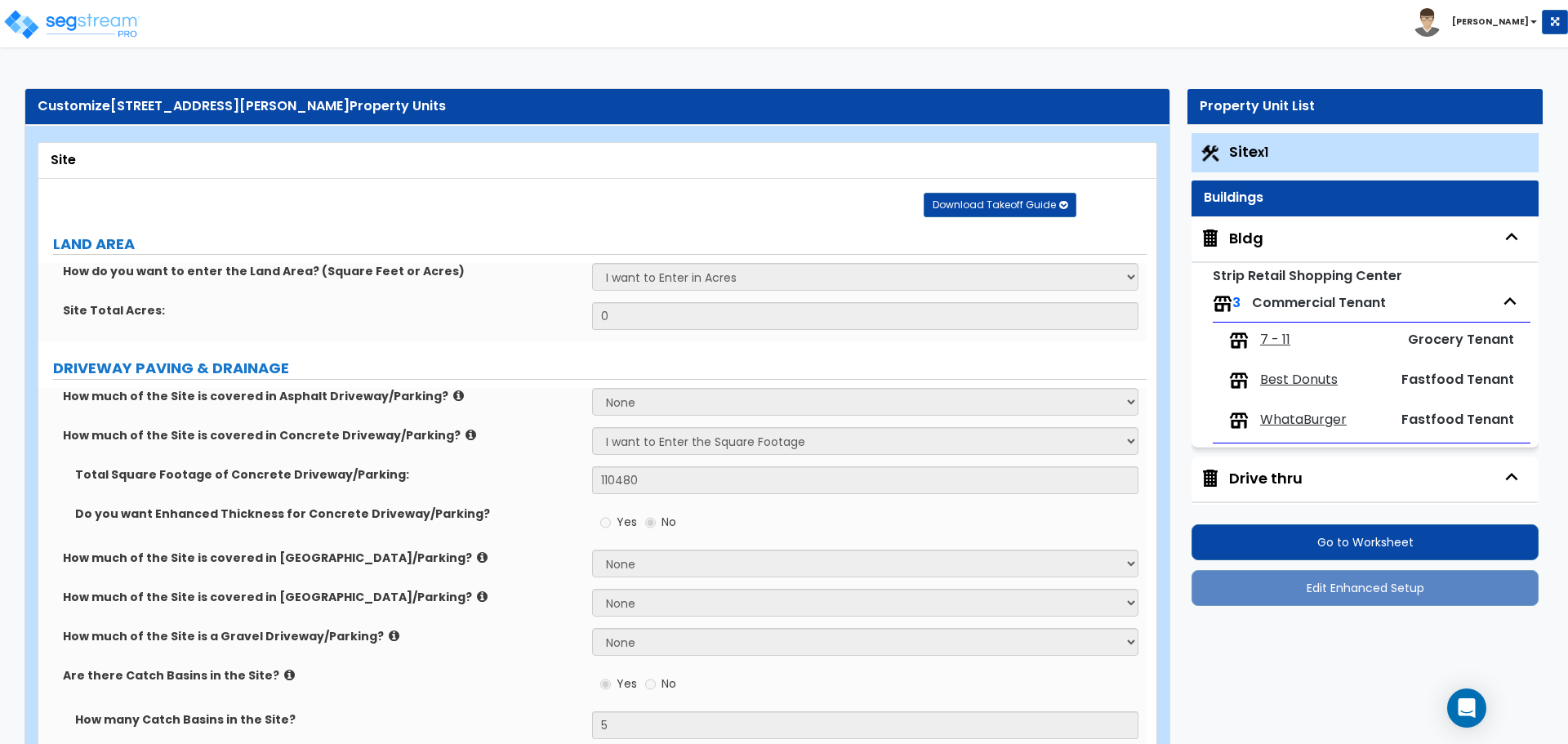
radio input "true"
click at [1231, 245] on div "Bldg" at bounding box center [1246, 238] width 35 height 21
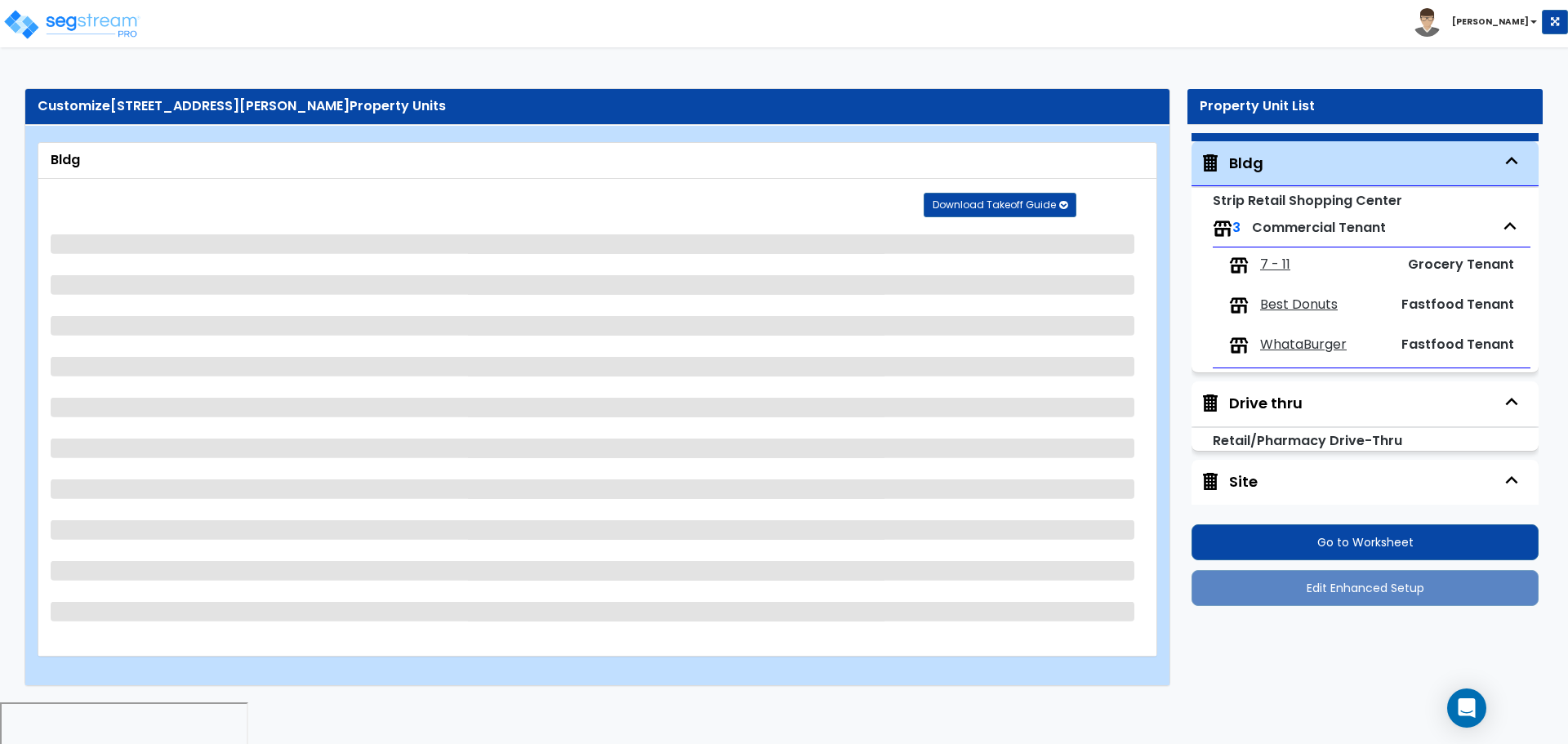
scroll to position [82, 0]
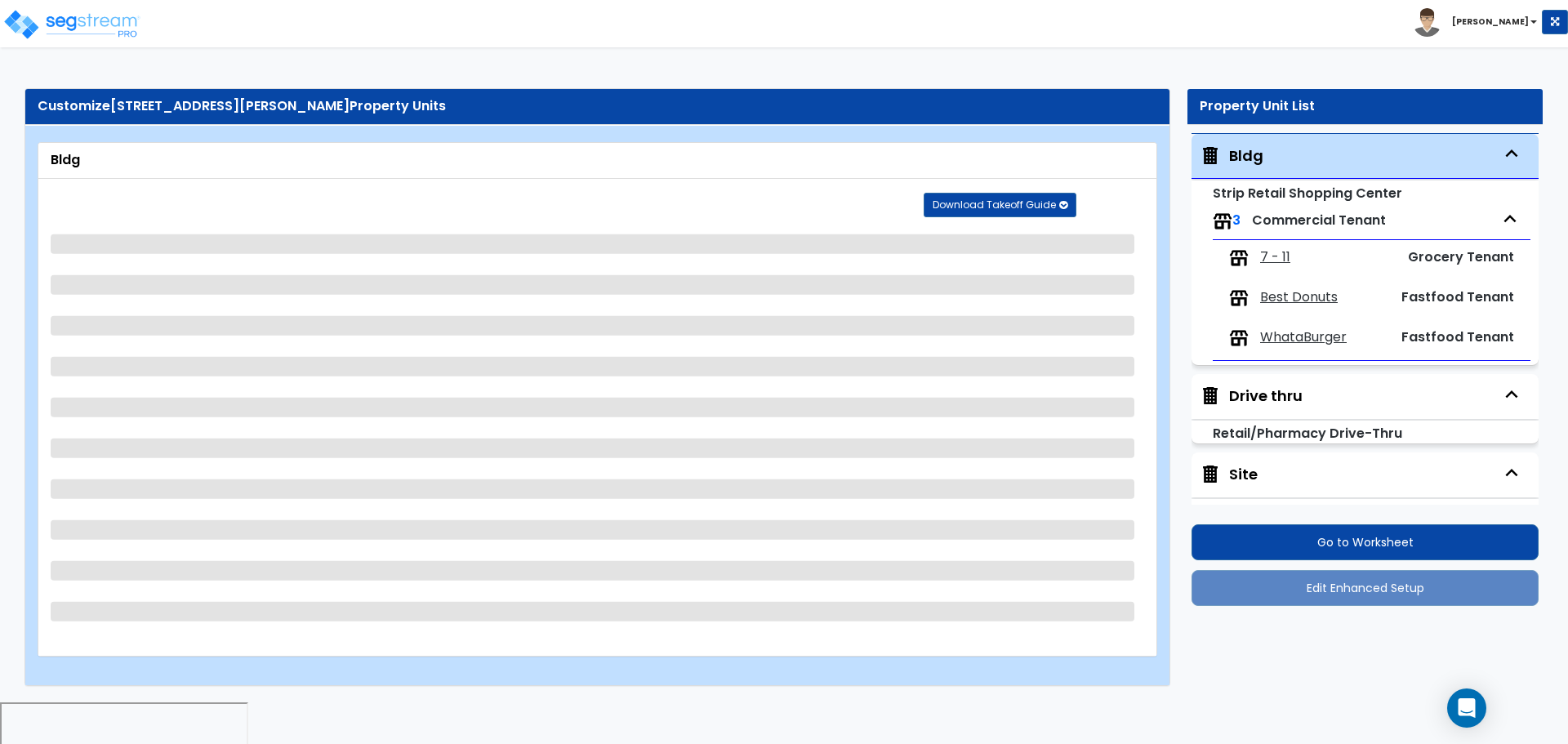
select select "1"
select select "2"
select select "1"
select select "2"
select select "3"
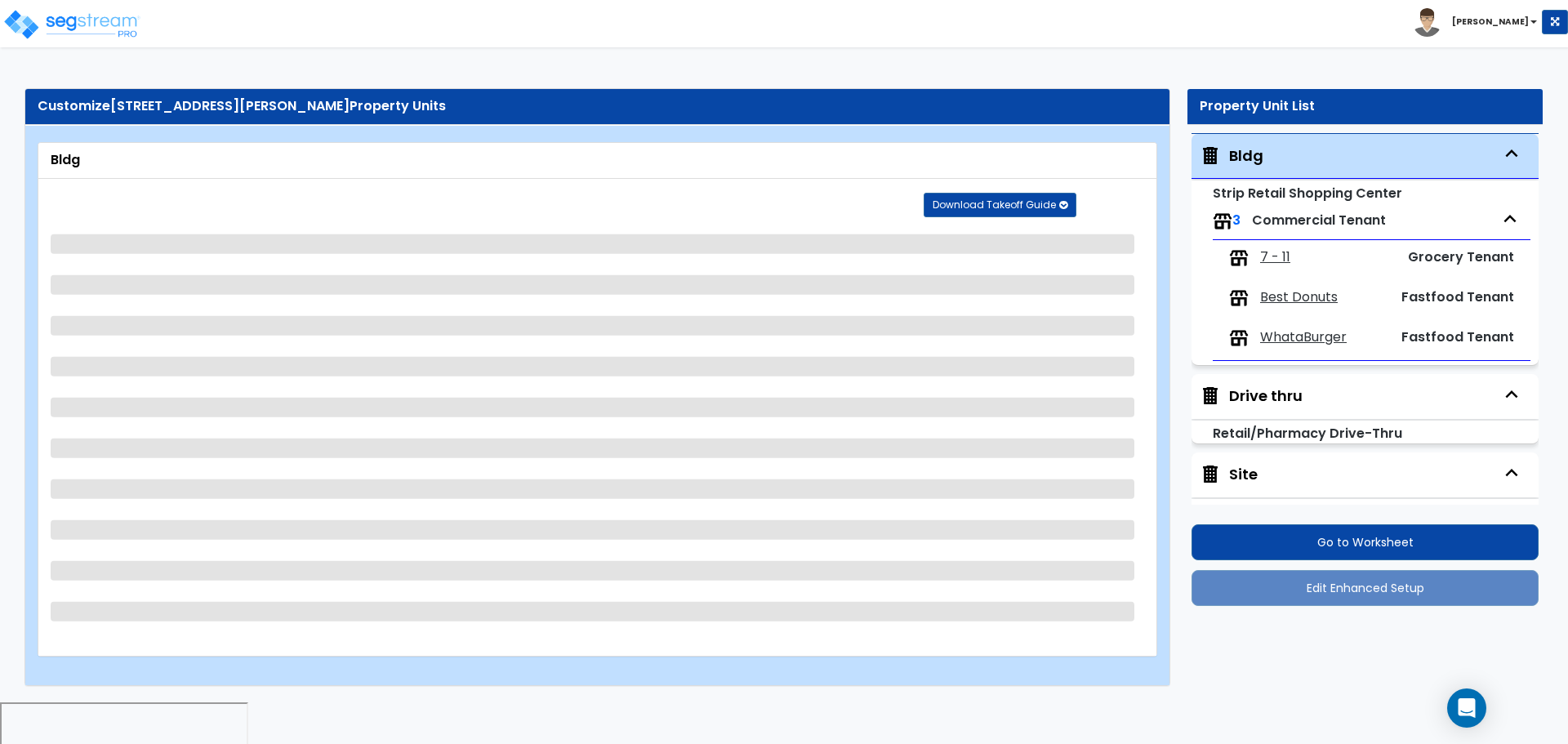
select select "1"
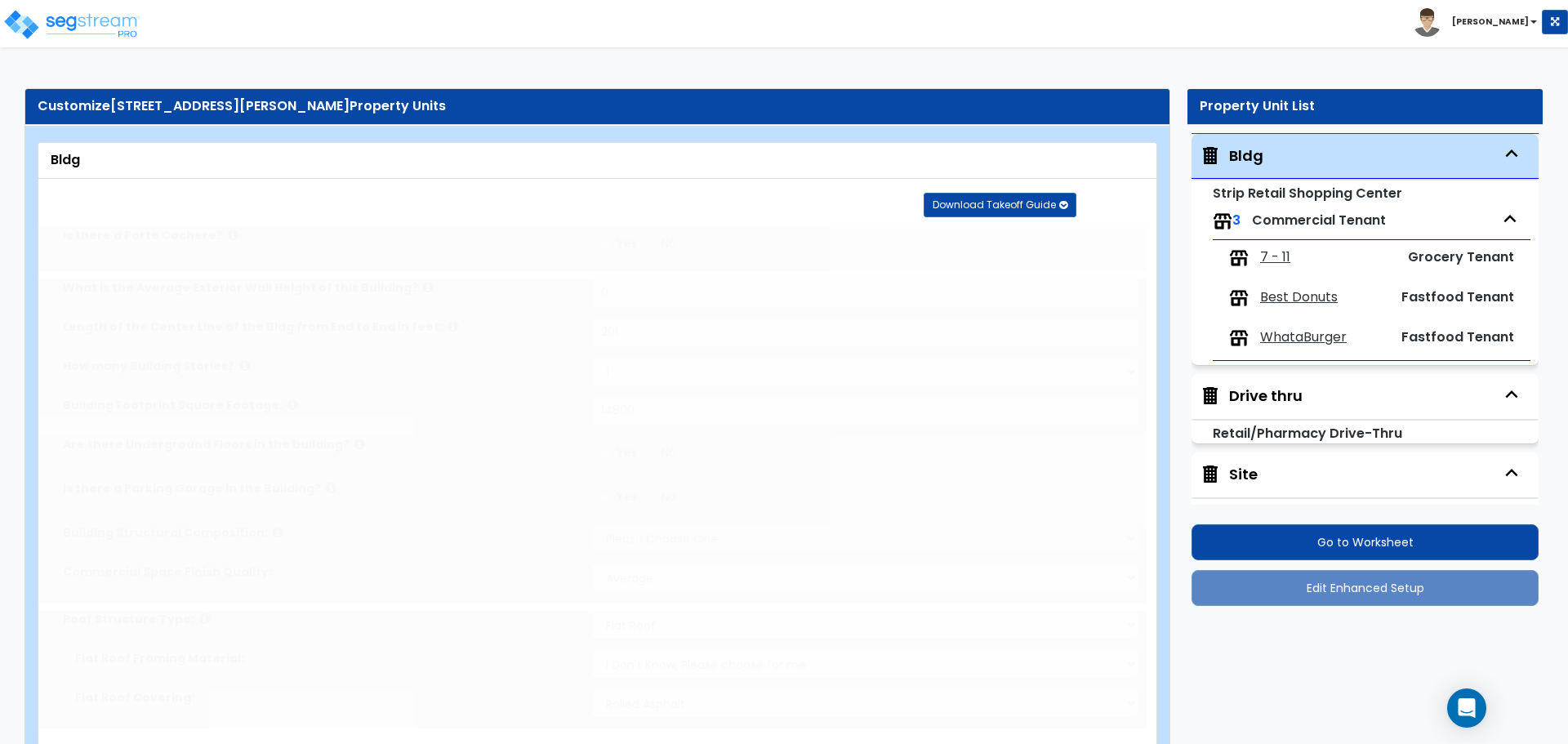
select select "1"
radio input "true"
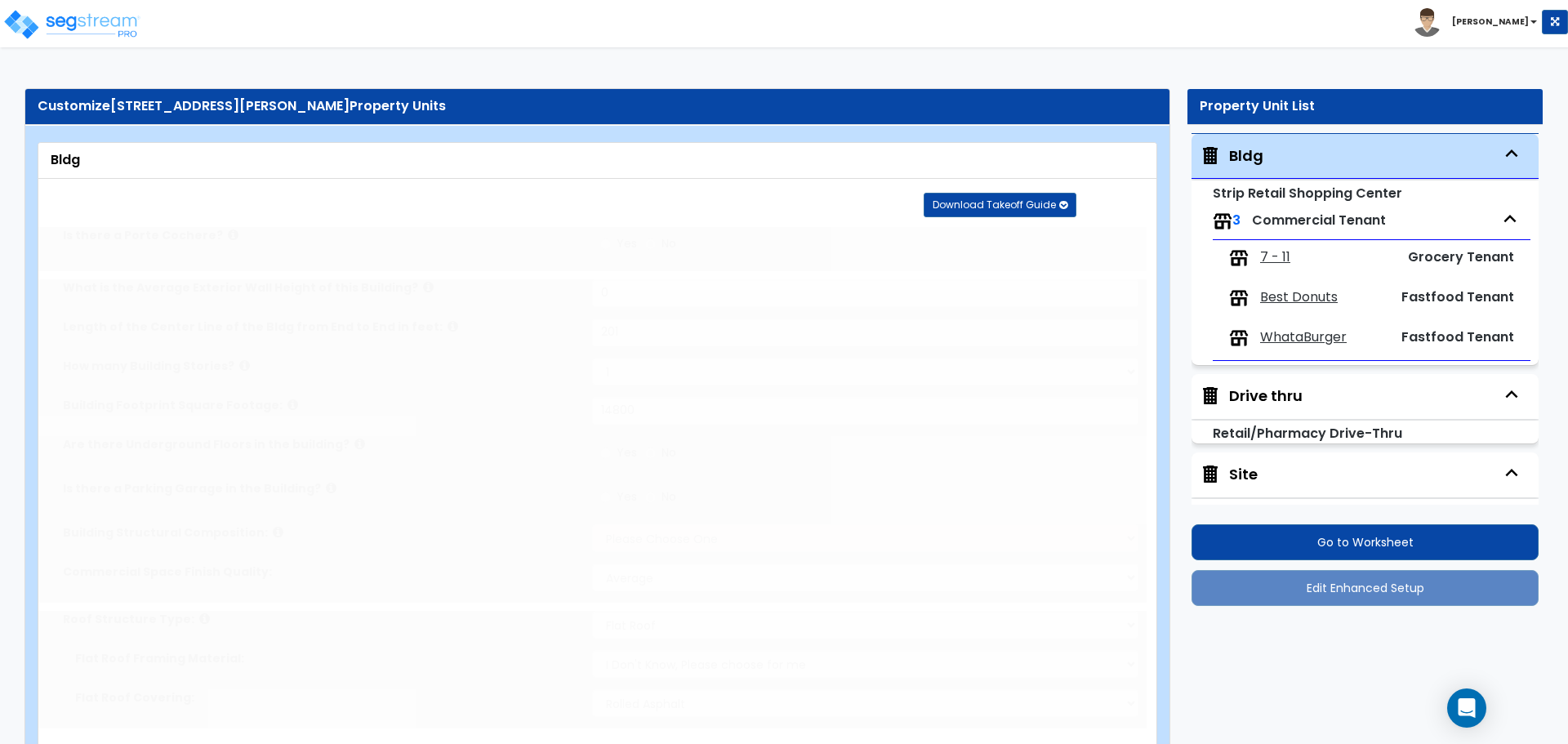
radio input "true"
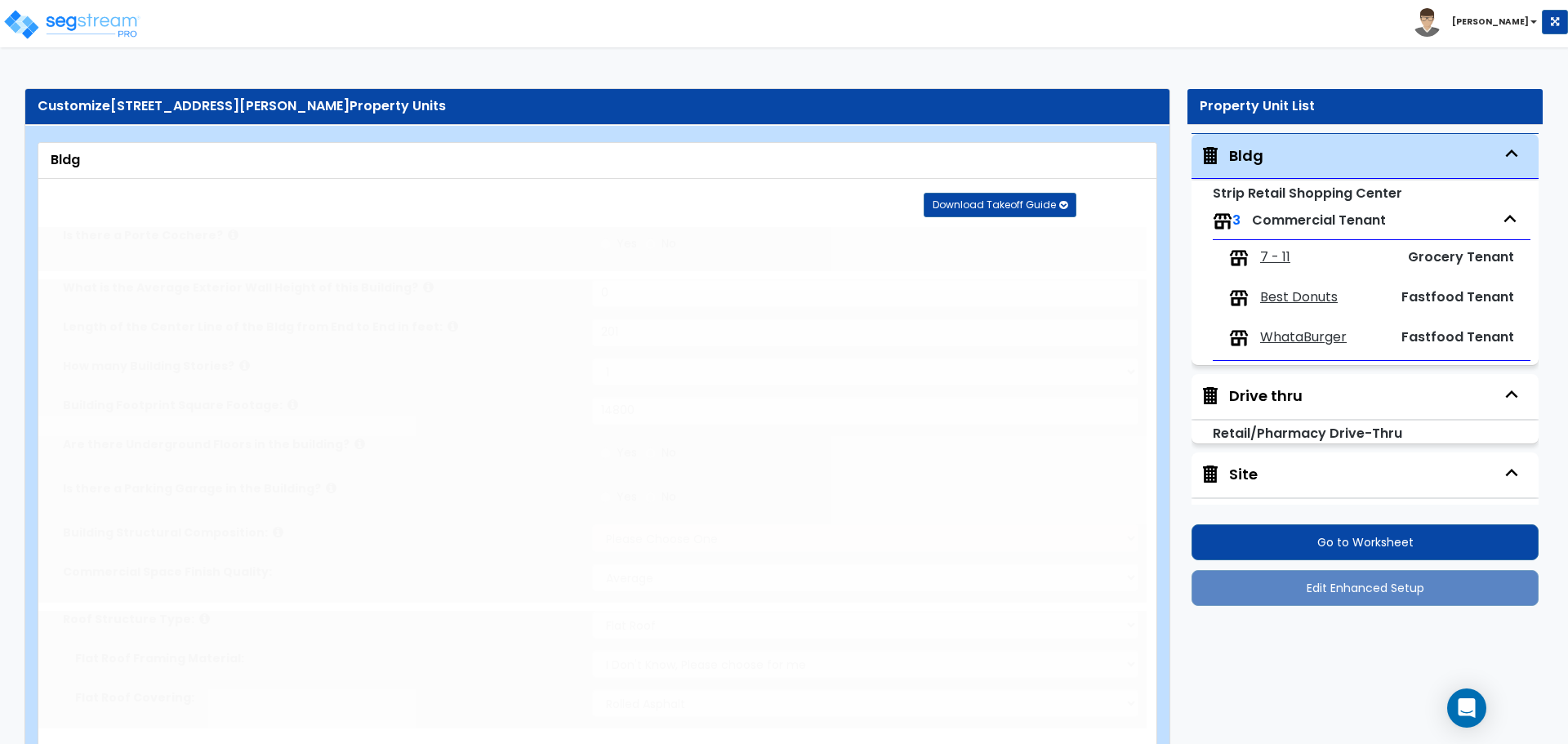
radio input "true"
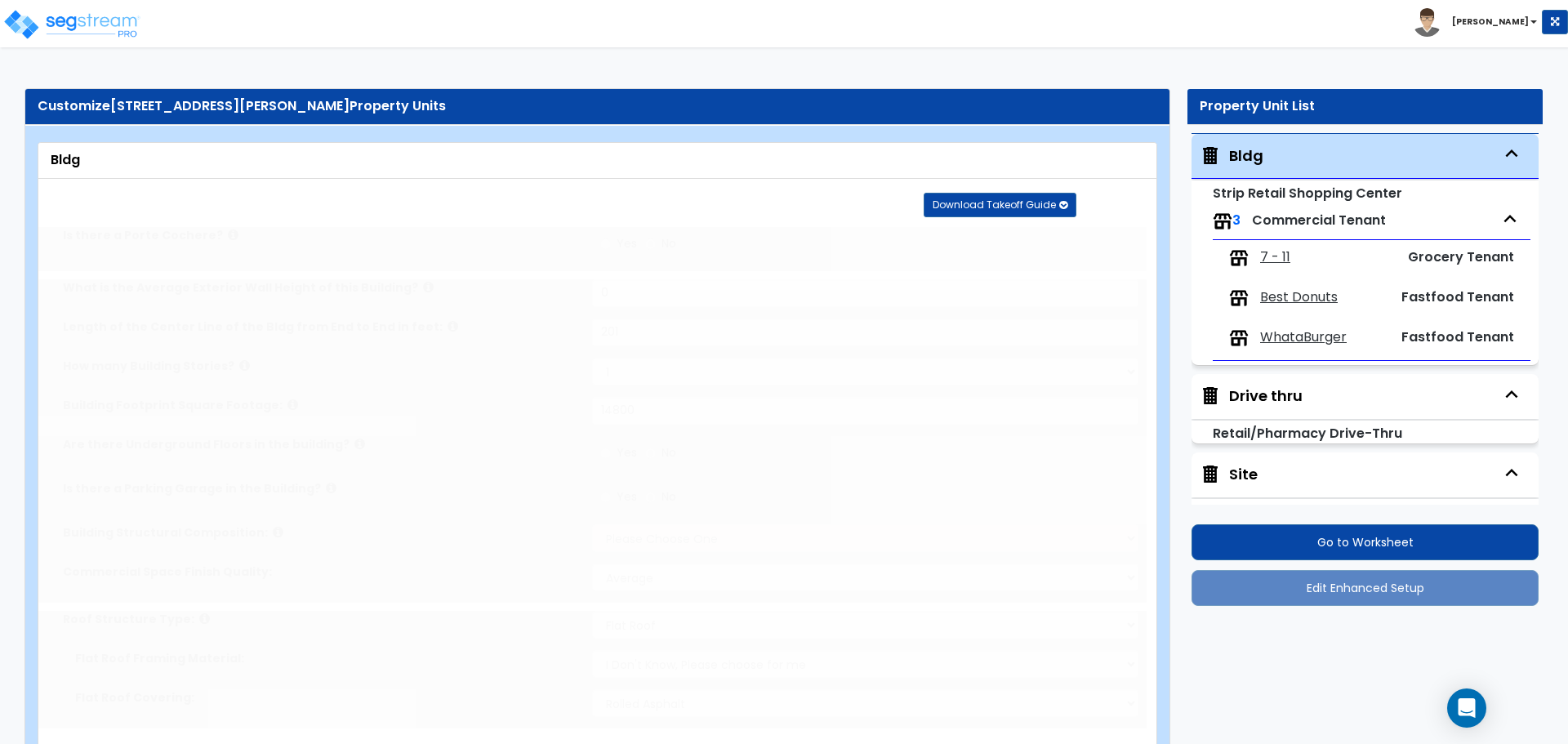
radio input "true"
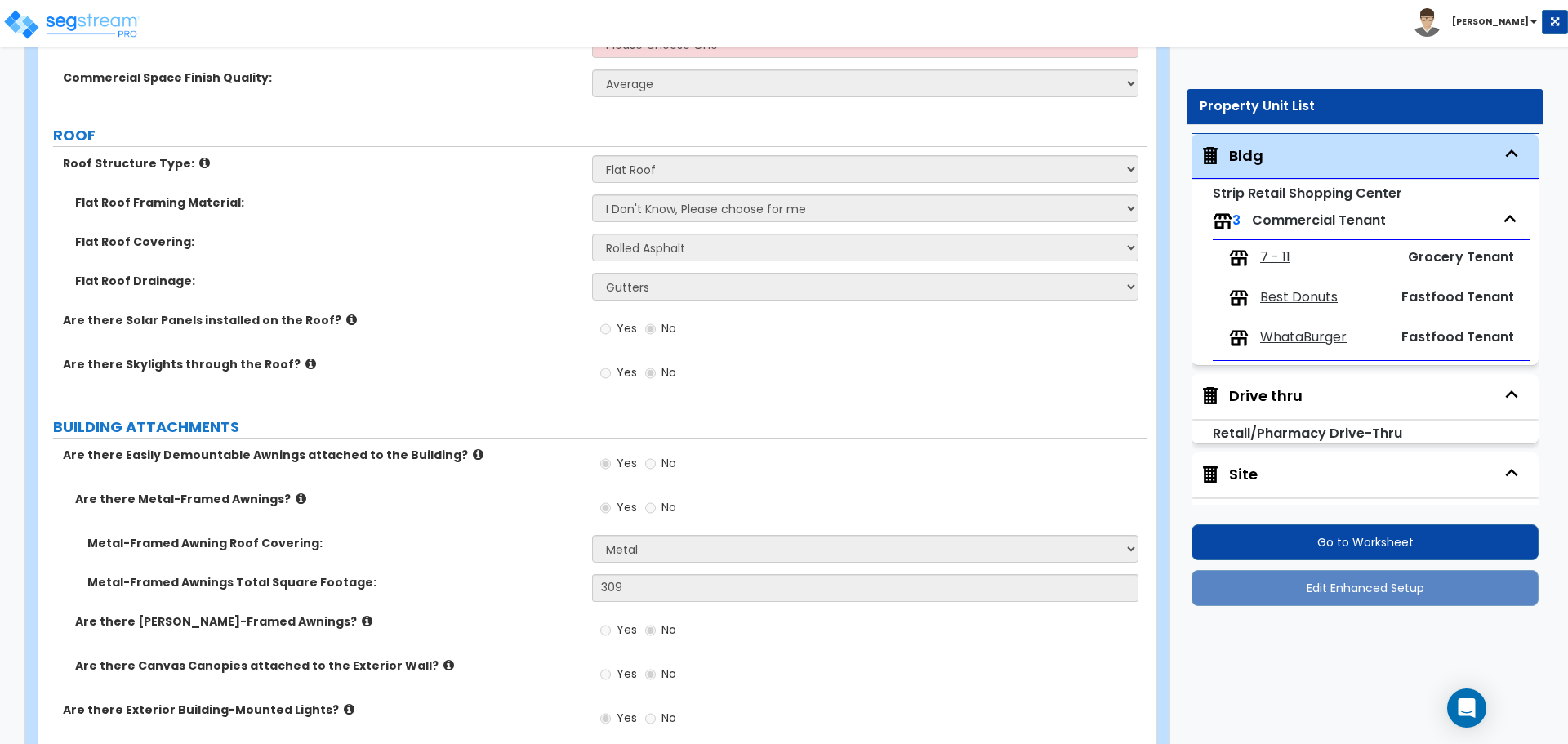
scroll to position [570, 0]
